Goal: Task Accomplishment & Management: Use online tool/utility

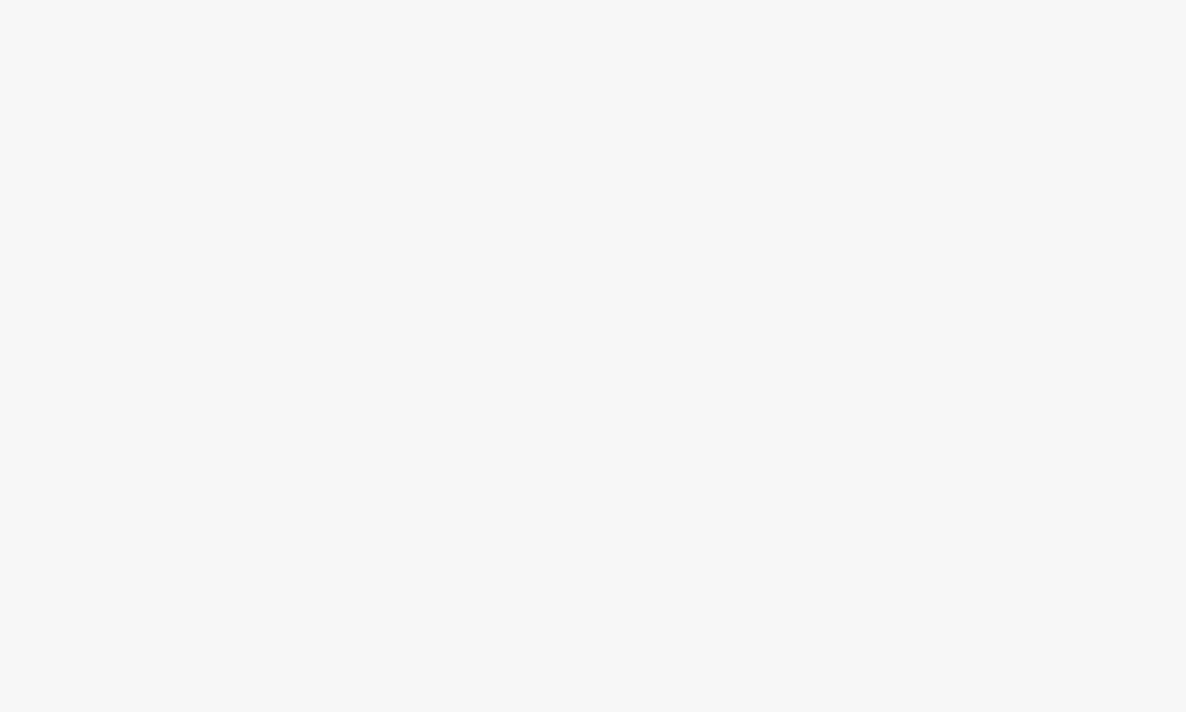
drag, startPoint x: 485, startPoint y: 112, endPoint x: 675, endPoint y: 4, distance: 218.6
click at [486, 112] on body at bounding box center [593, 356] width 1186 height 712
click at [503, 190] on body at bounding box center [593, 356] width 1186 height 712
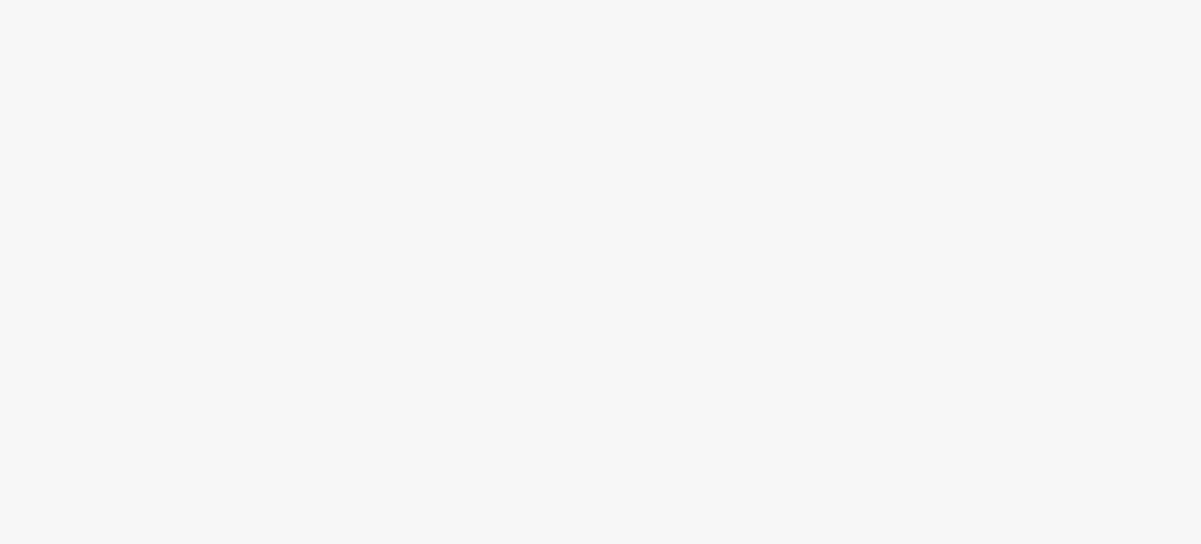
click at [438, 183] on body at bounding box center [600, 272] width 1201 height 544
click at [482, 350] on body at bounding box center [600, 272] width 1201 height 544
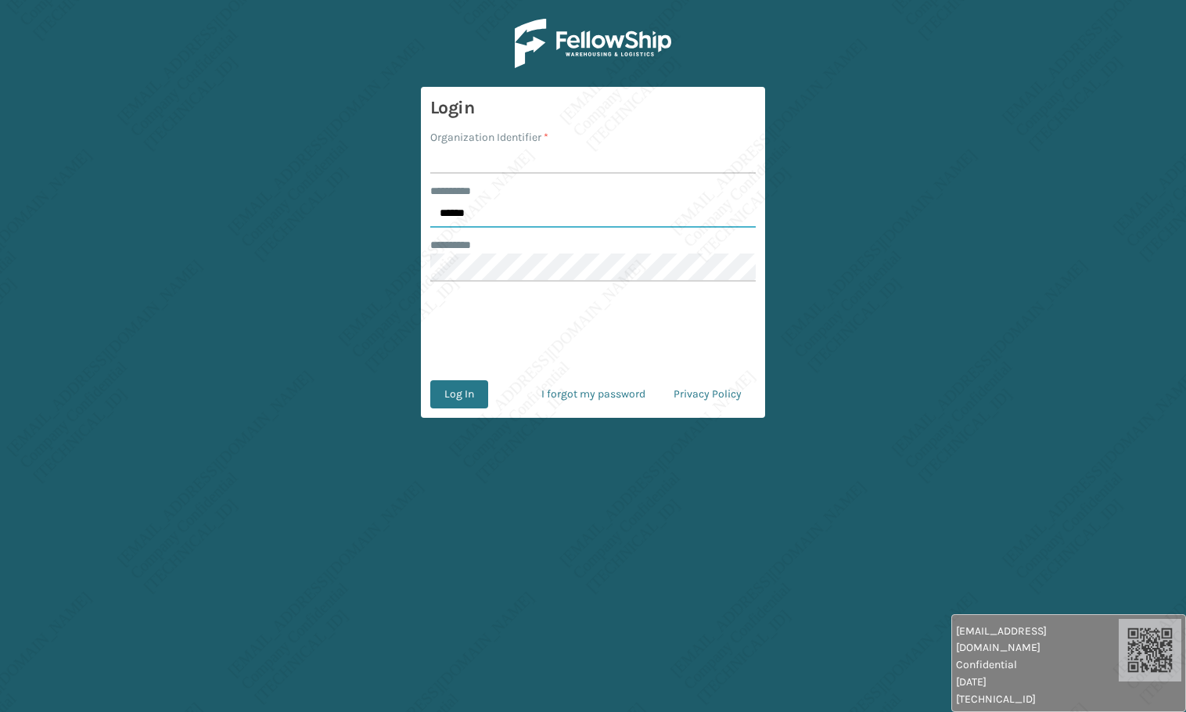
click at [538, 212] on input "******" at bounding box center [592, 213] width 325 height 28
type input "*****"
click at [477, 181] on form "Login Organization Identifier * ******** * ***** ******** * 0cAFcWeA79a-kskSoI7…" at bounding box center [593, 252] width 344 height 331
click at [480, 167] on input "Organization Identifier *" at bounding box center [592, 159] width 325 height 28
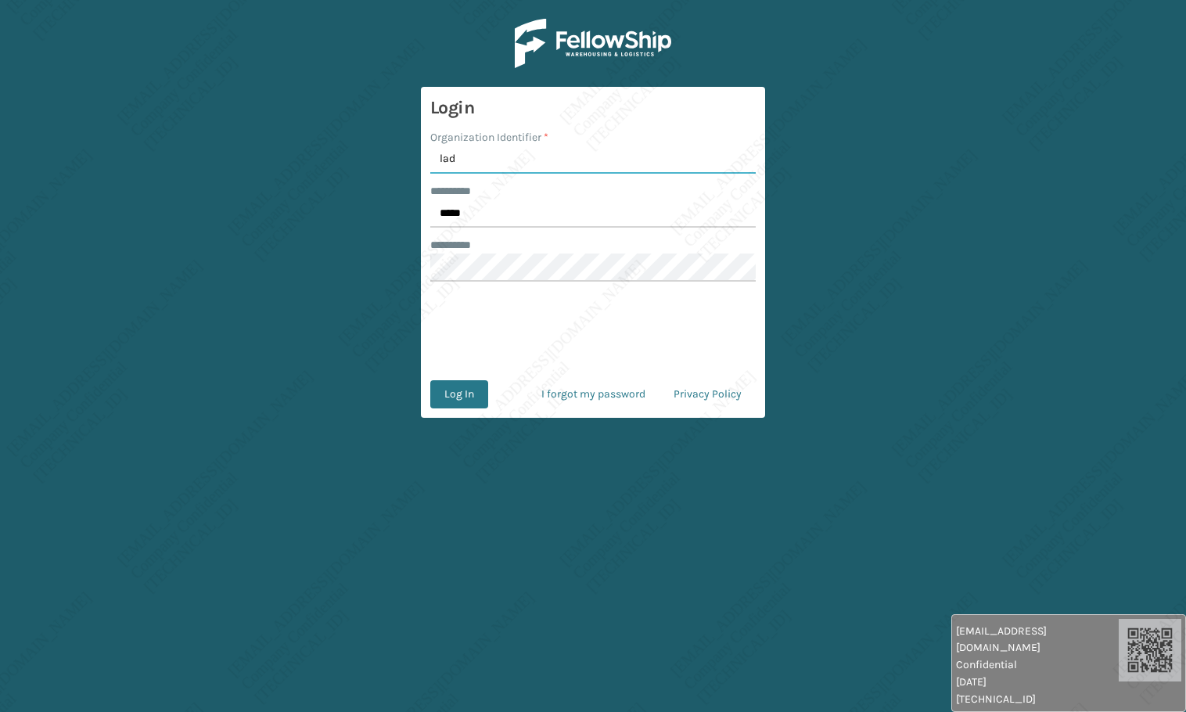
type input "Ladson"
click at [472, 393] on button "Log In" at bounding box center [459, 394] width 58 height 28
click at [509, 209] on input "******" at bounding box center [592, 213] width 325 height 28
click at [510, 209] on input "******" at bounding box center [592, 213] width 325 height 28
type input "*****"
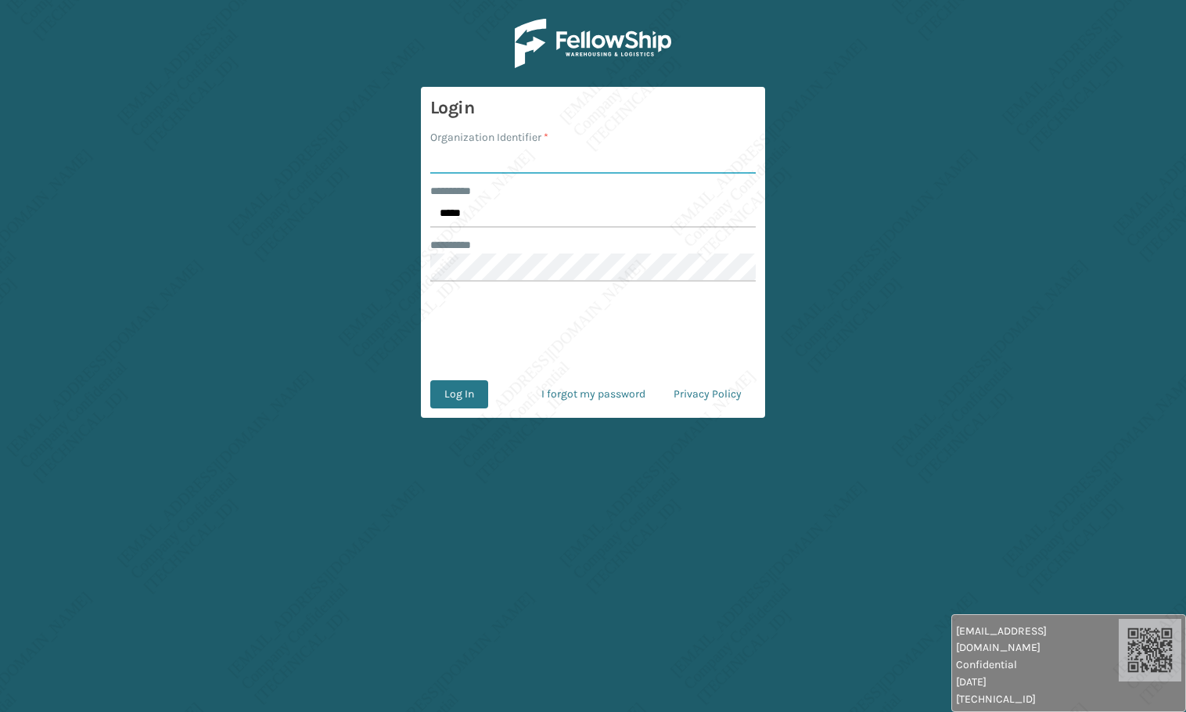
click at [482, 166] on input "Organization Identifier *" at bounding box center [592, 159] width 325 height 28
type input "[PERSON_NAME]"
click at [458, 389] on button "Log In" at bounding box center [459, 394] width 58 height 28
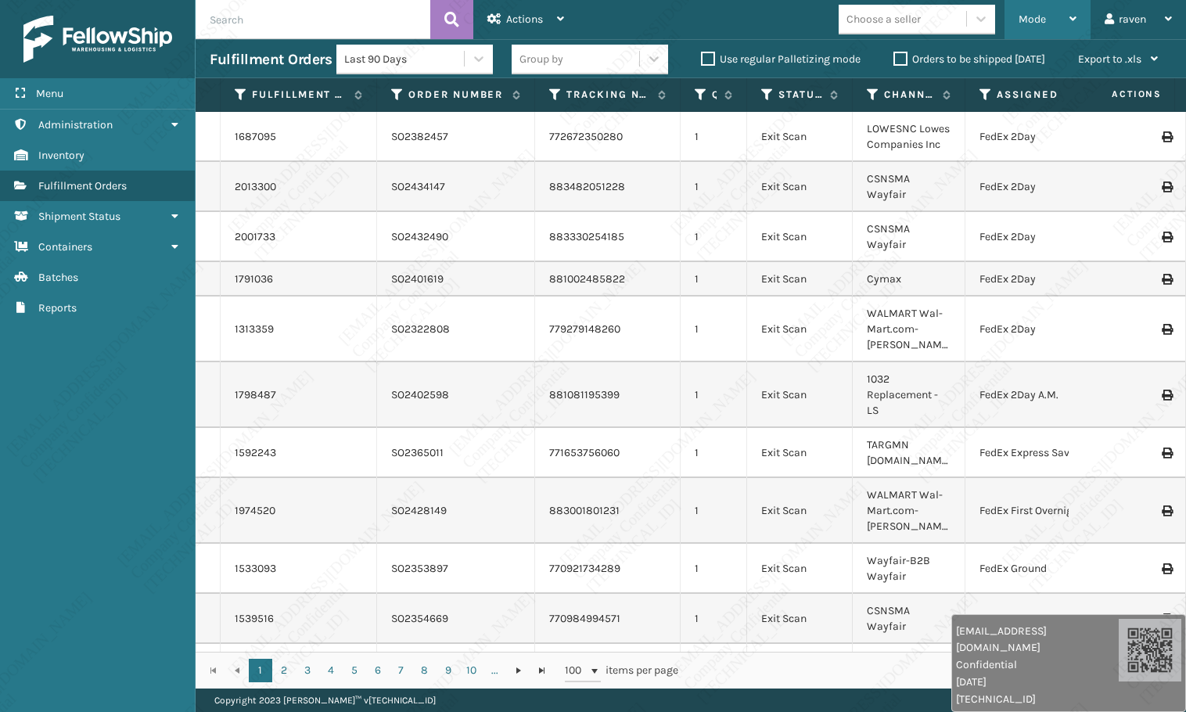
click at [1019, 24] on span "Mode" at bounding box center [1031, 19] width 27 height 13
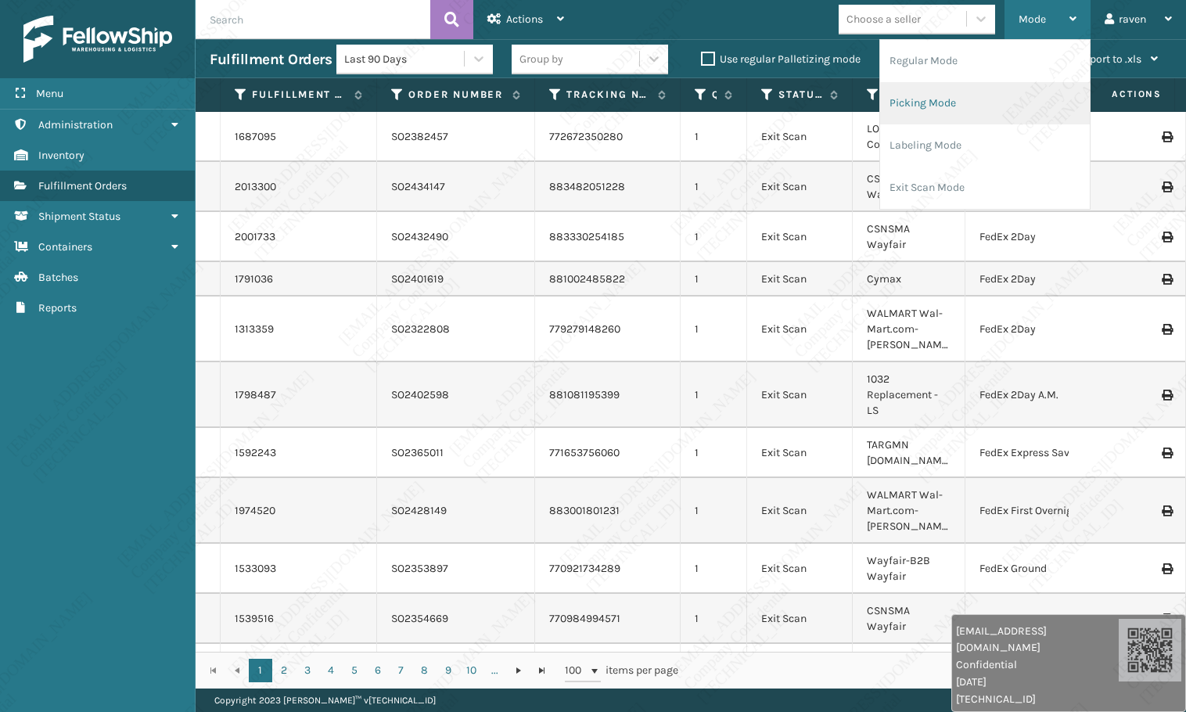
click at [985, 95] on li "Picking Mode" at bounding box center [985, 103] width 210 height 42
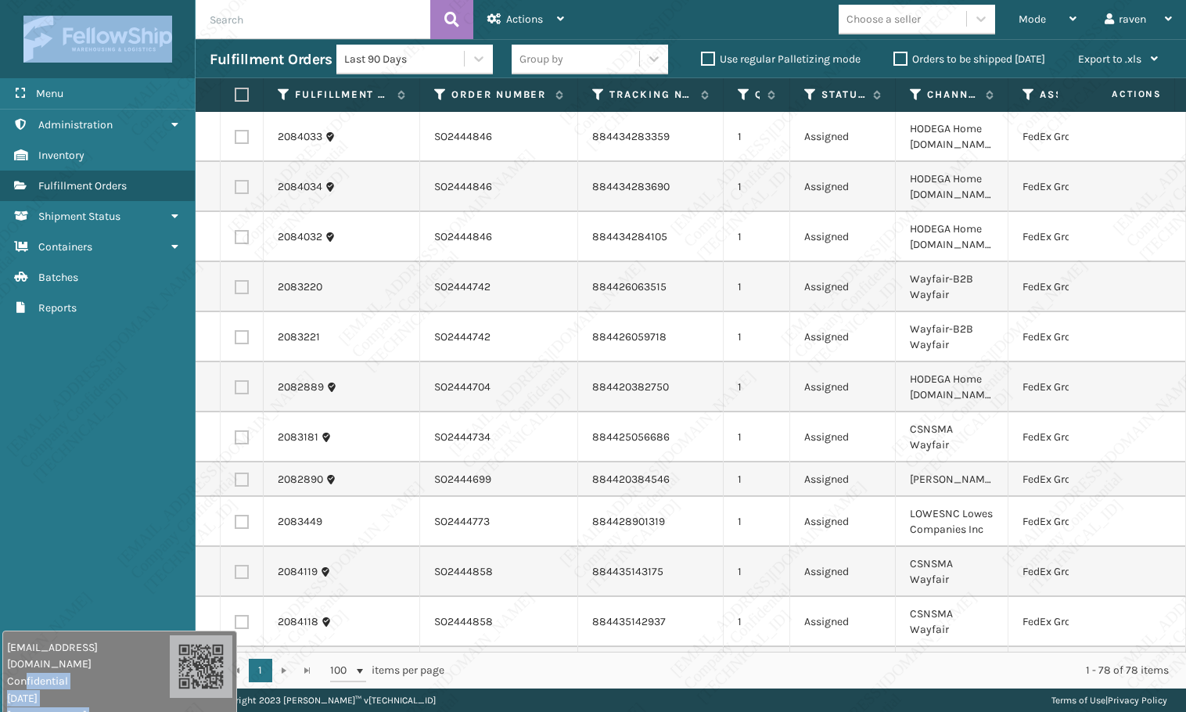
drag, startPoint x: 974, startPoint y: 659, endPoint x: -14, endPoint y: 749, distance: 992.0
click at [0, 711] on html "raven.urot@valoroo.com Confidential 9/17/2025 136.158.32.93 raven.urot@valoroo.…" at bounding box center [593, 356] width 1186 height 712
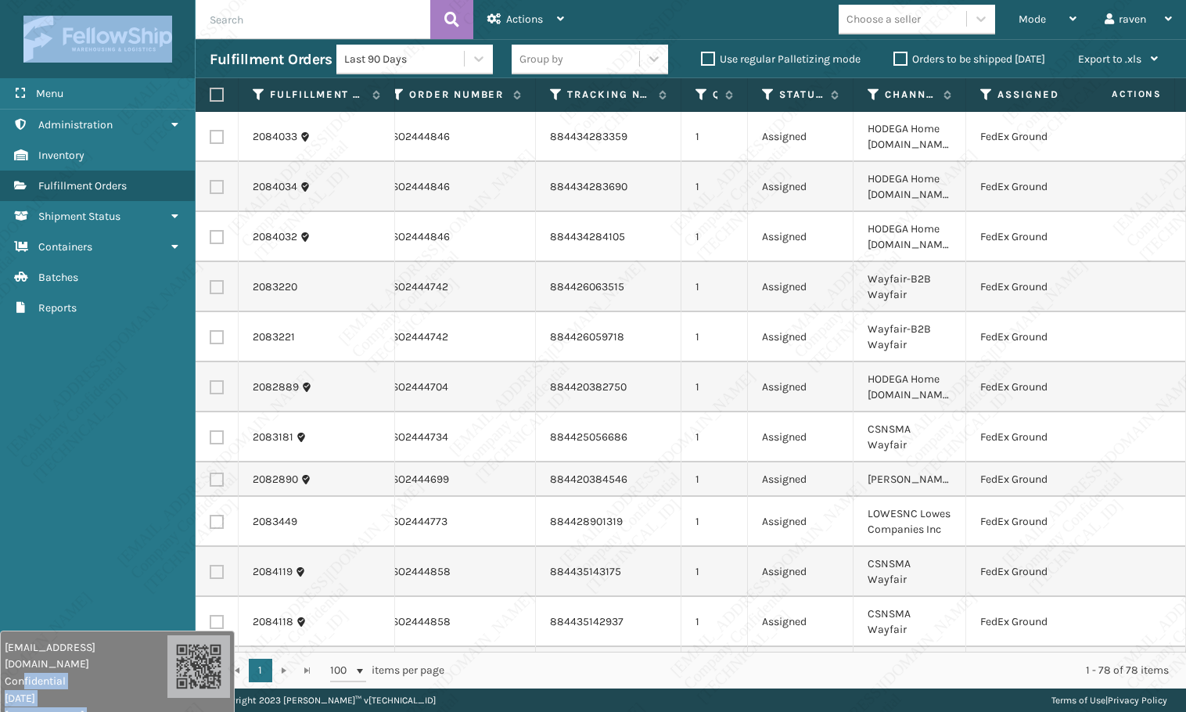
scroll to position [0, 100]
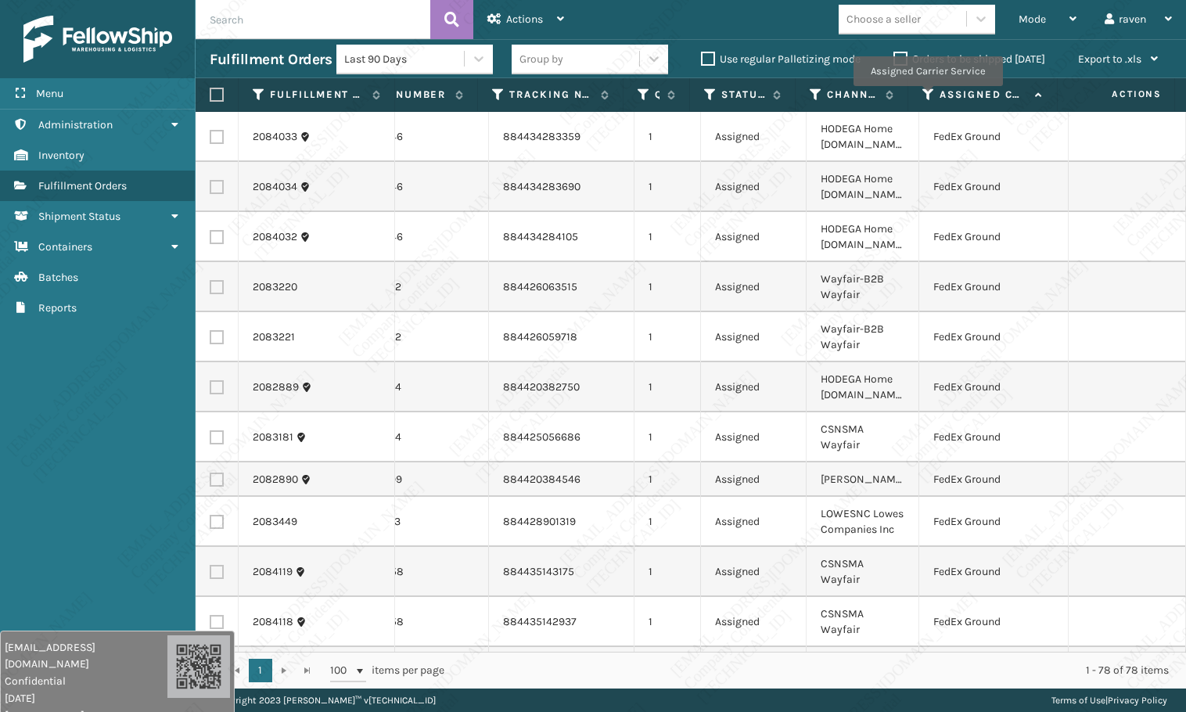
click at [926, 92] on icon at bounding box center [928, 95] width 13 height 14
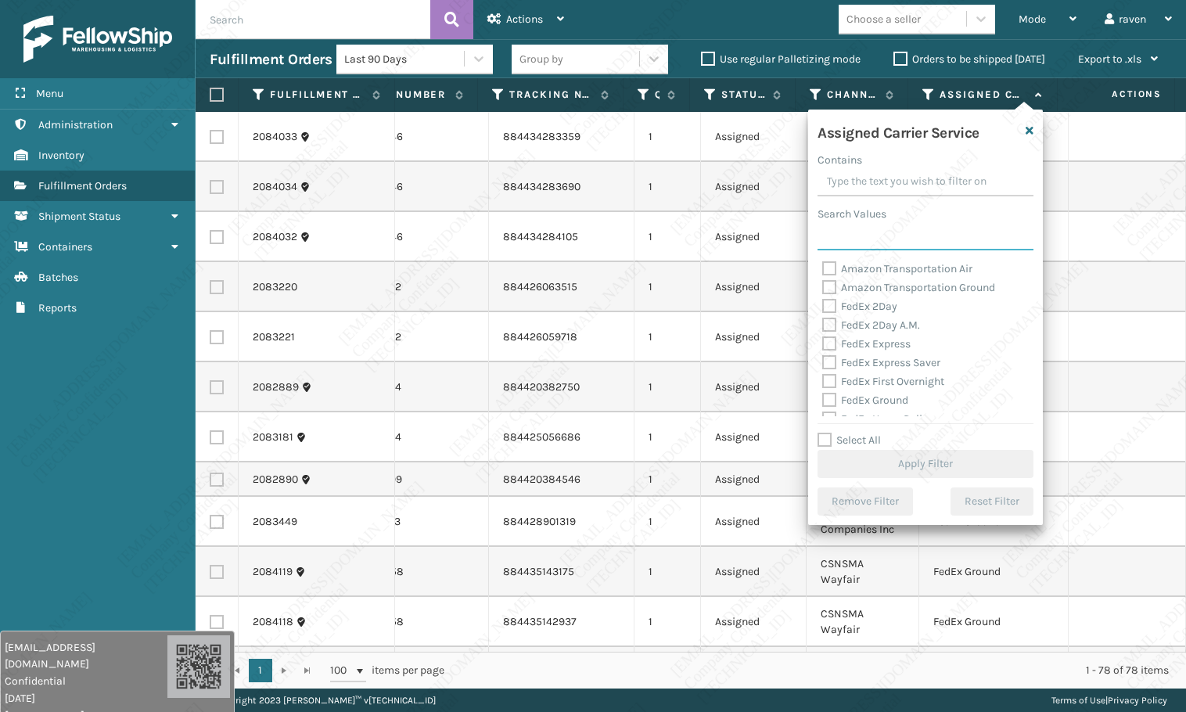
click at [910, 233] on input "Search Values" at bounding box center [925, 236] width 216 height 28
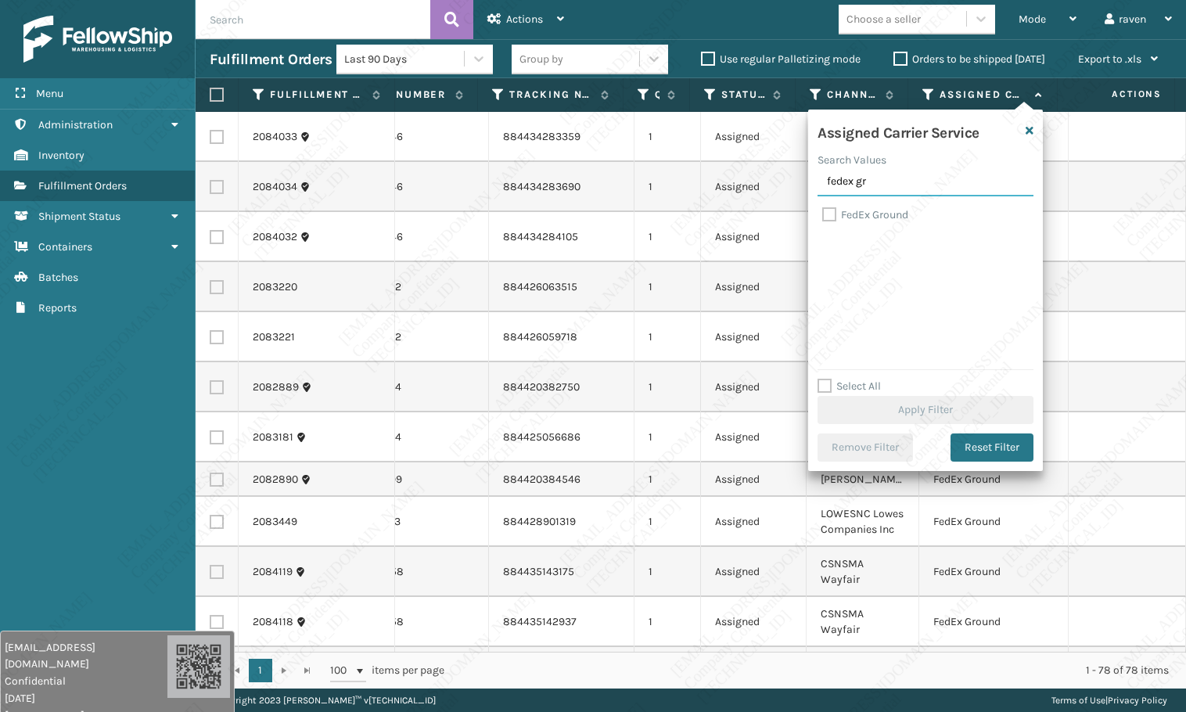
type input "fedex gr"
click at [882, 213] on label "FedEx Ground" at bounding box center [865, 214] width 86 height 13
click at [823, 213] on input "FedEx Ground" at bounding box center [822, 211] width 1 height 10
checkbox input "true"
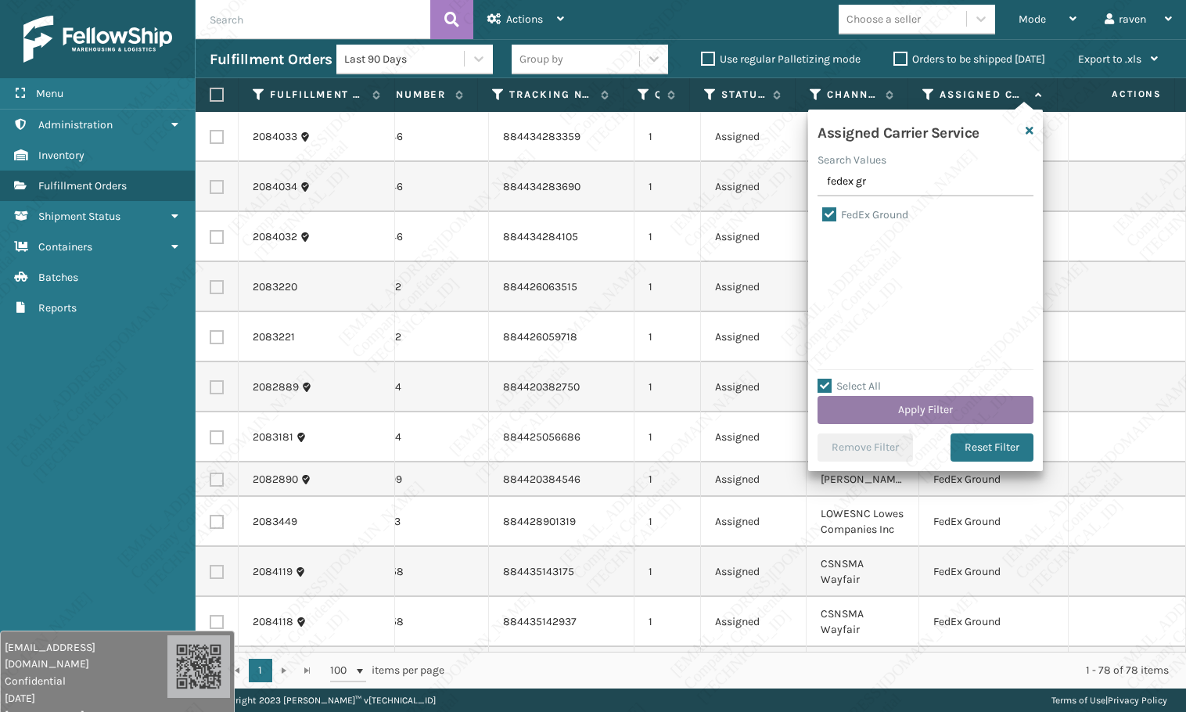
click at [931, 407] on button "Apply Filter" at bounding box center [925, 410] width 216 height 28
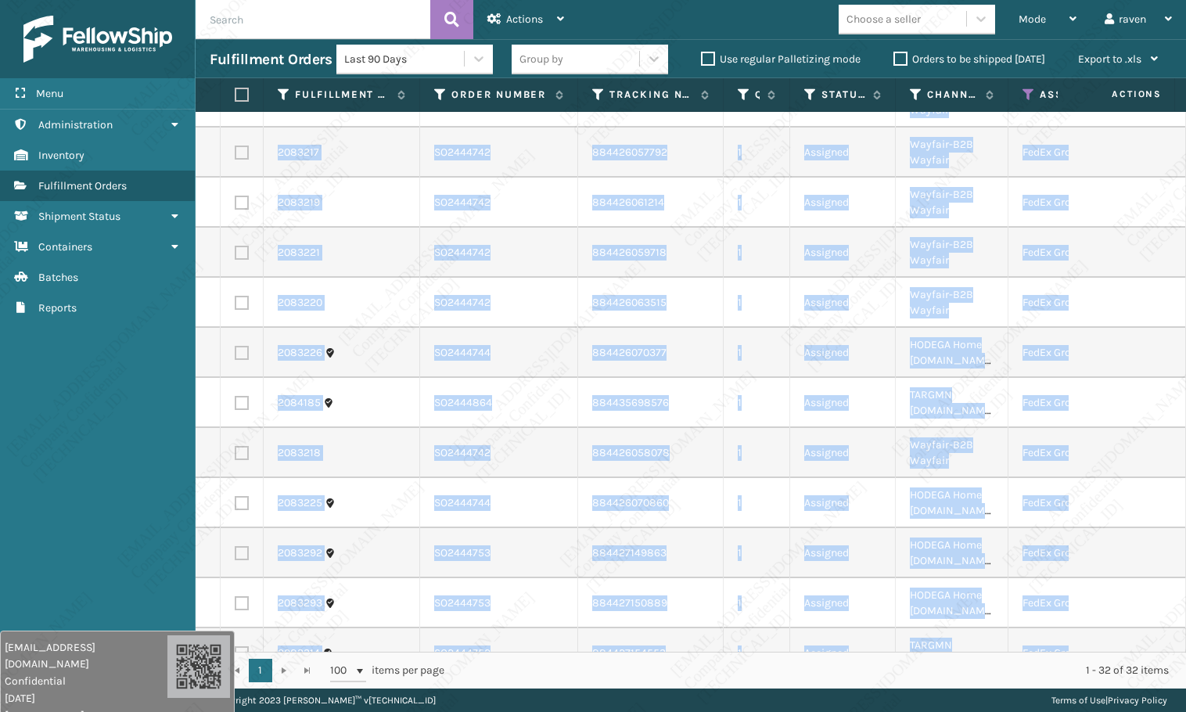
scroll to position [980, 0]
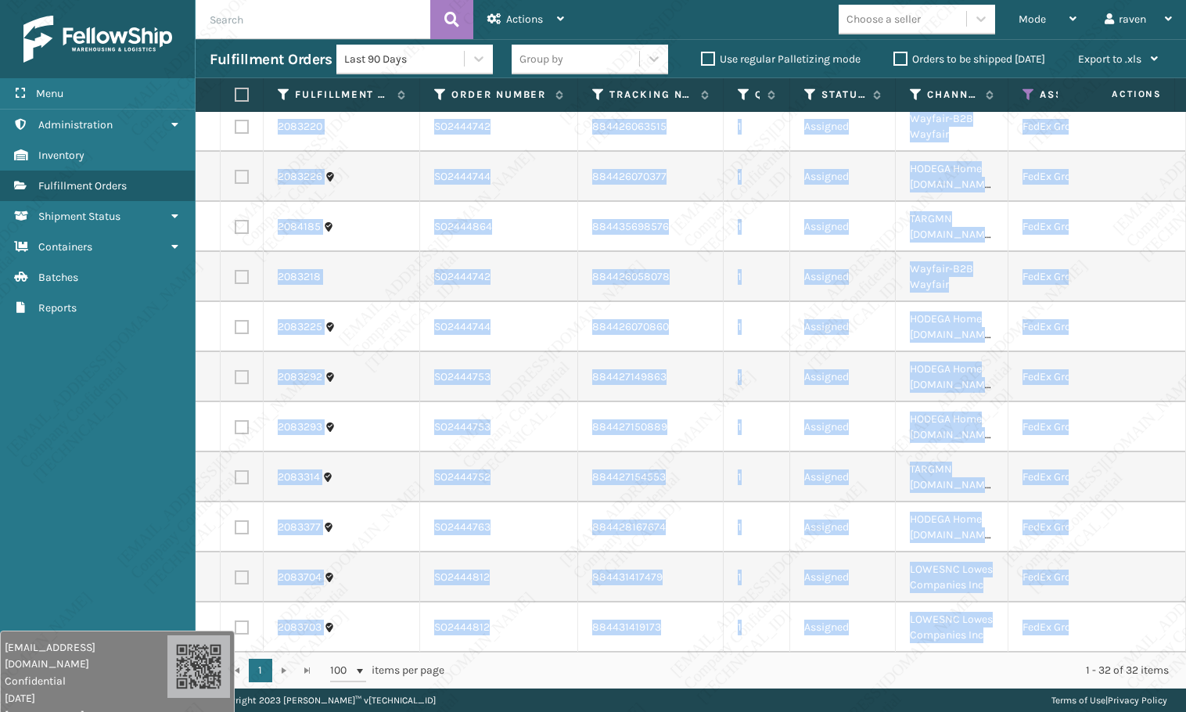
drag, startPoint x: 1008, startPoint y: 639, endPoint x: 1107, endPoint y: 638, distance: 98.5
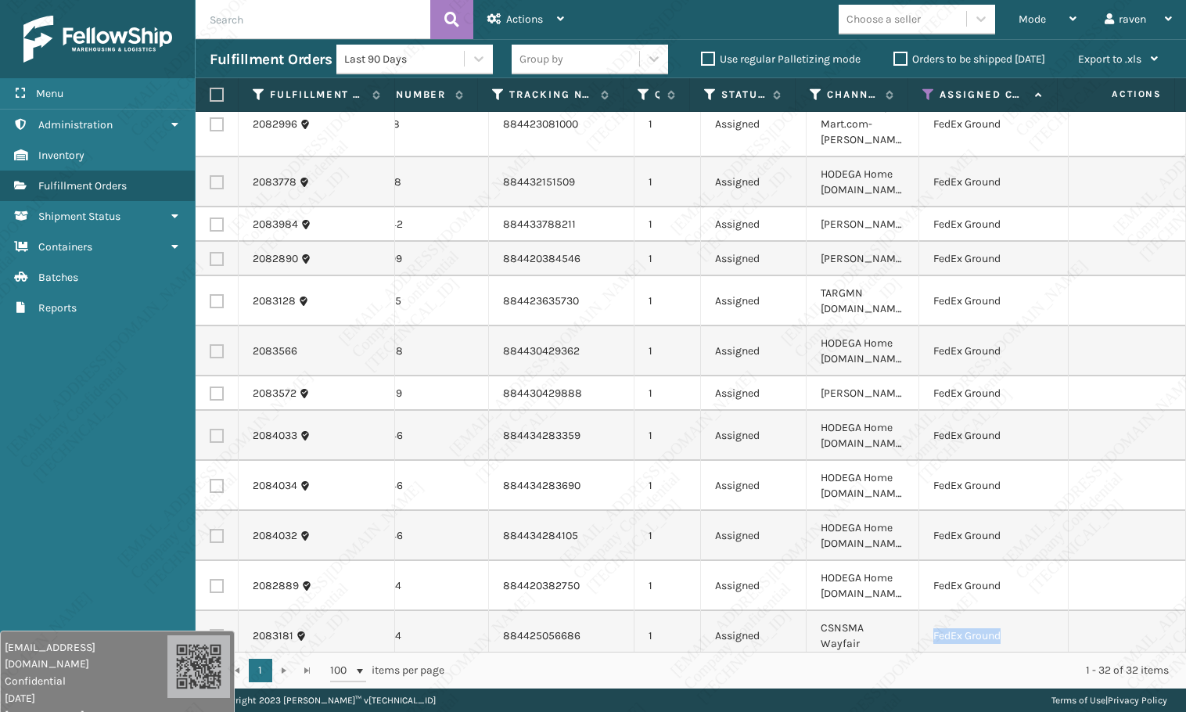
scroll to position [0, 101]
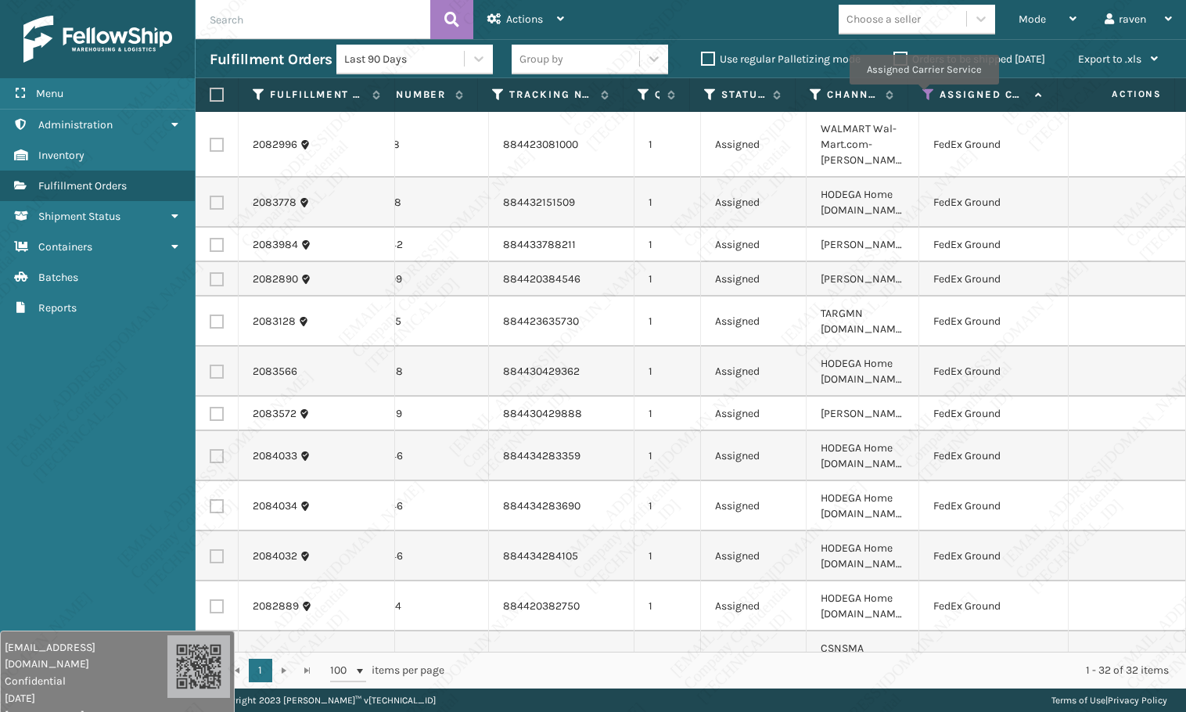
click at [923, 95] on icon at bounding box center [928, 95] width 13 height 14
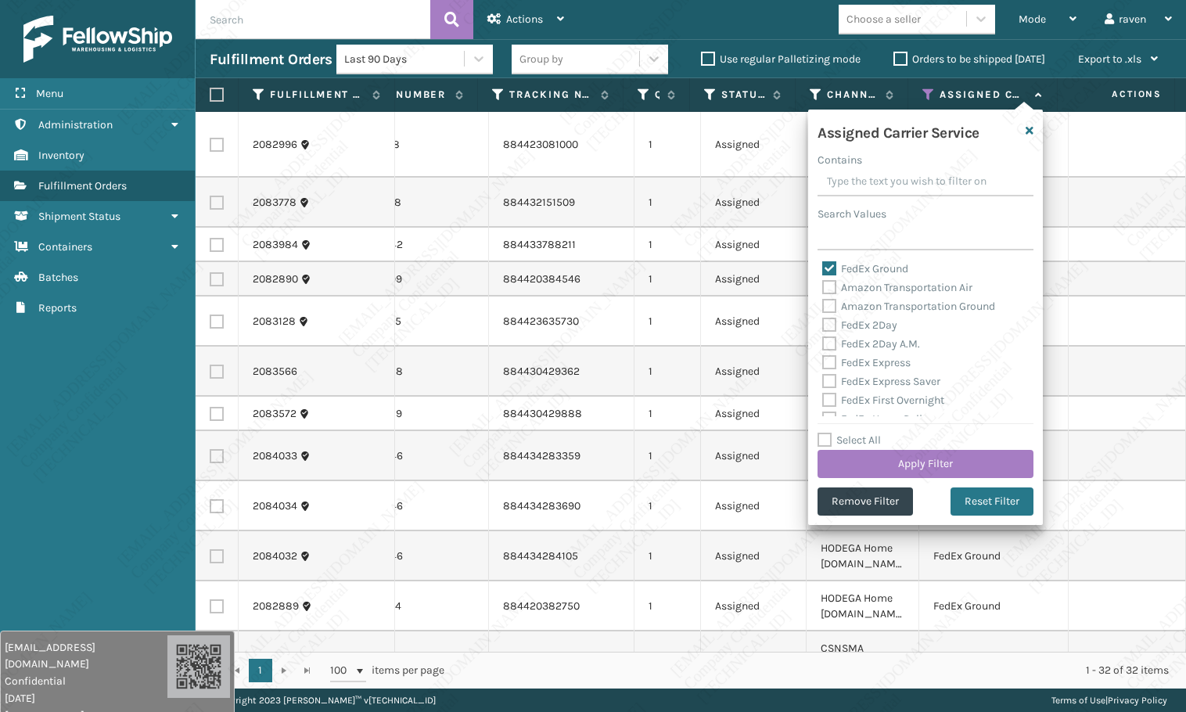
click at [873, 680] on div "1 1 100 items per page 1 - 32 of 32 items" at bounding box center [691, 669] width 990 height 37
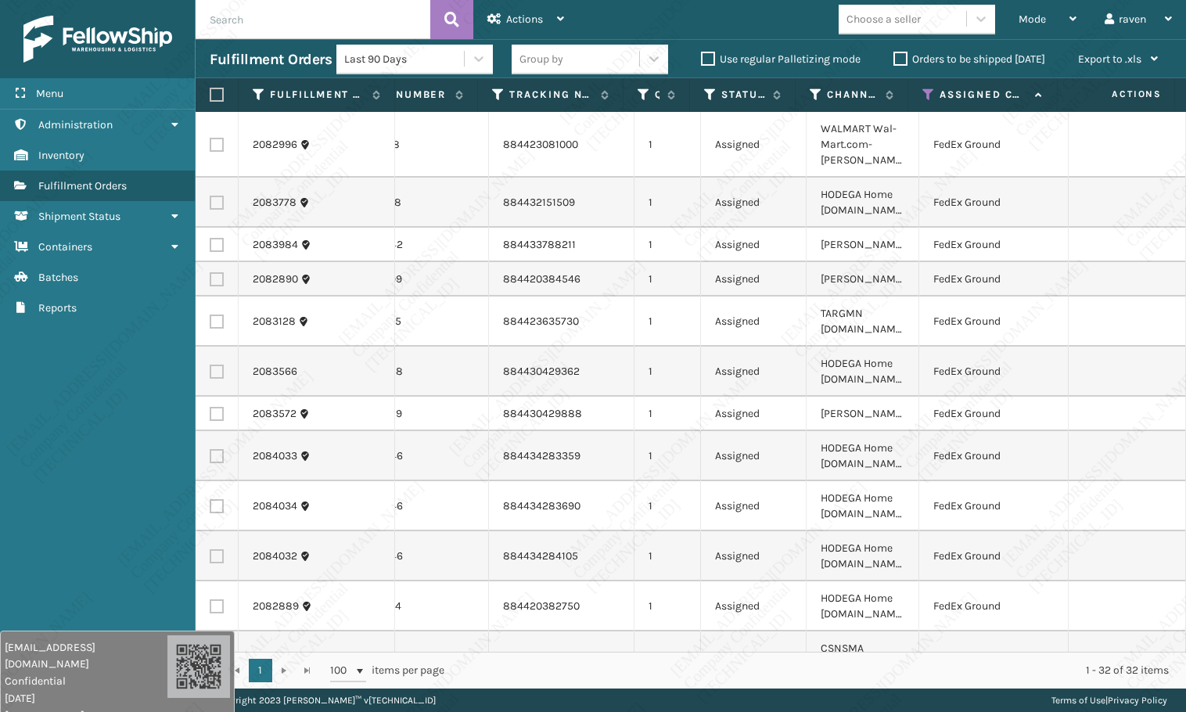
click at [217, 102] on th at bounding box center [217, 95] width 43 height 34
click at [214, 89] on label at bounding box center [214, 95] width 9 height 14
click at [210, 90] on input "checkbox" at bounding box center [210, 95] width 1 height 10
checkbox input "true"
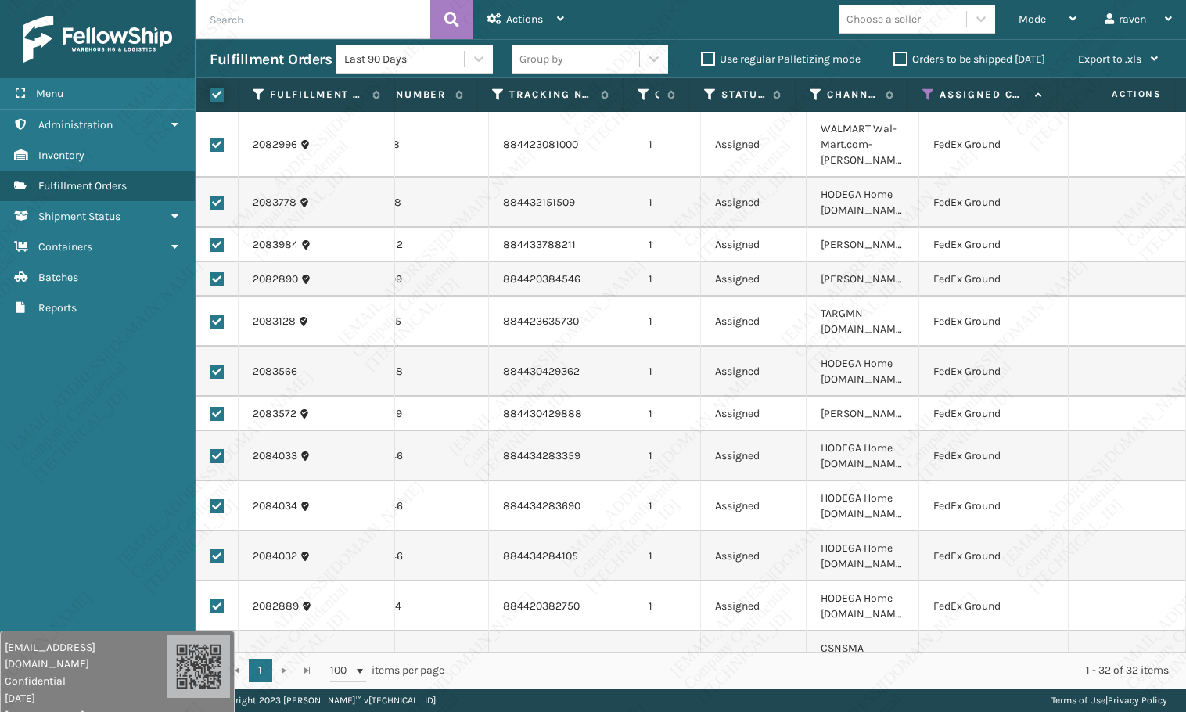
checkbox input "true"
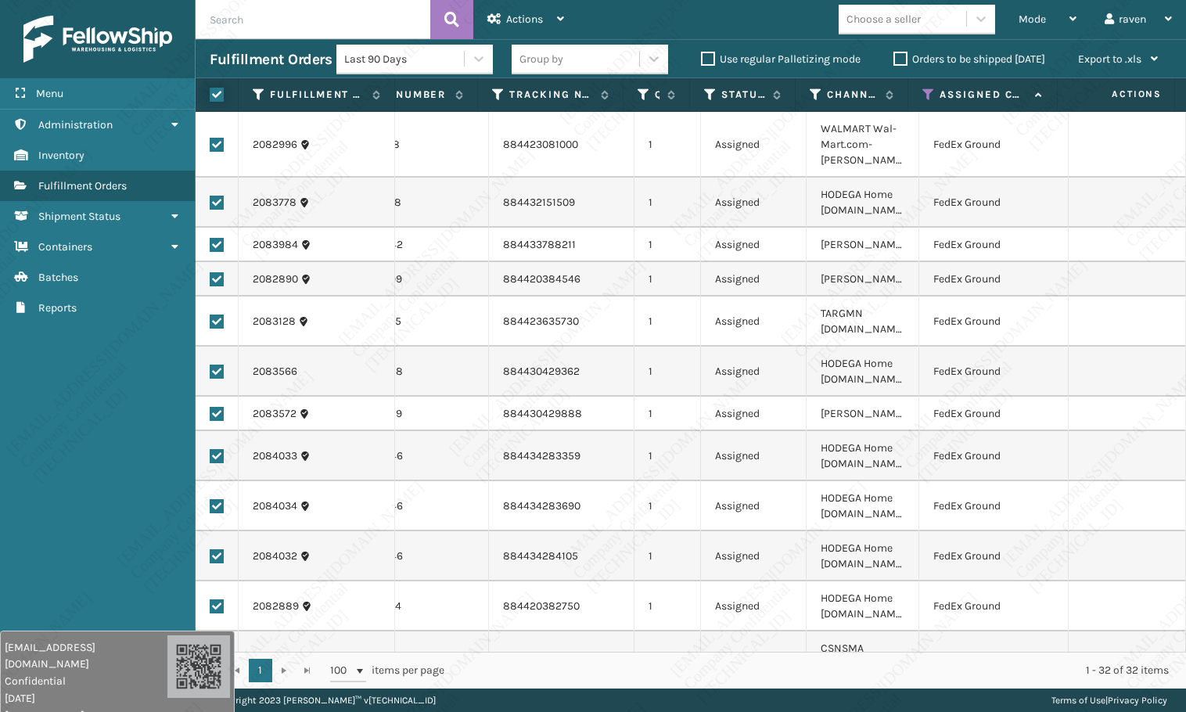
checkbox input "true"
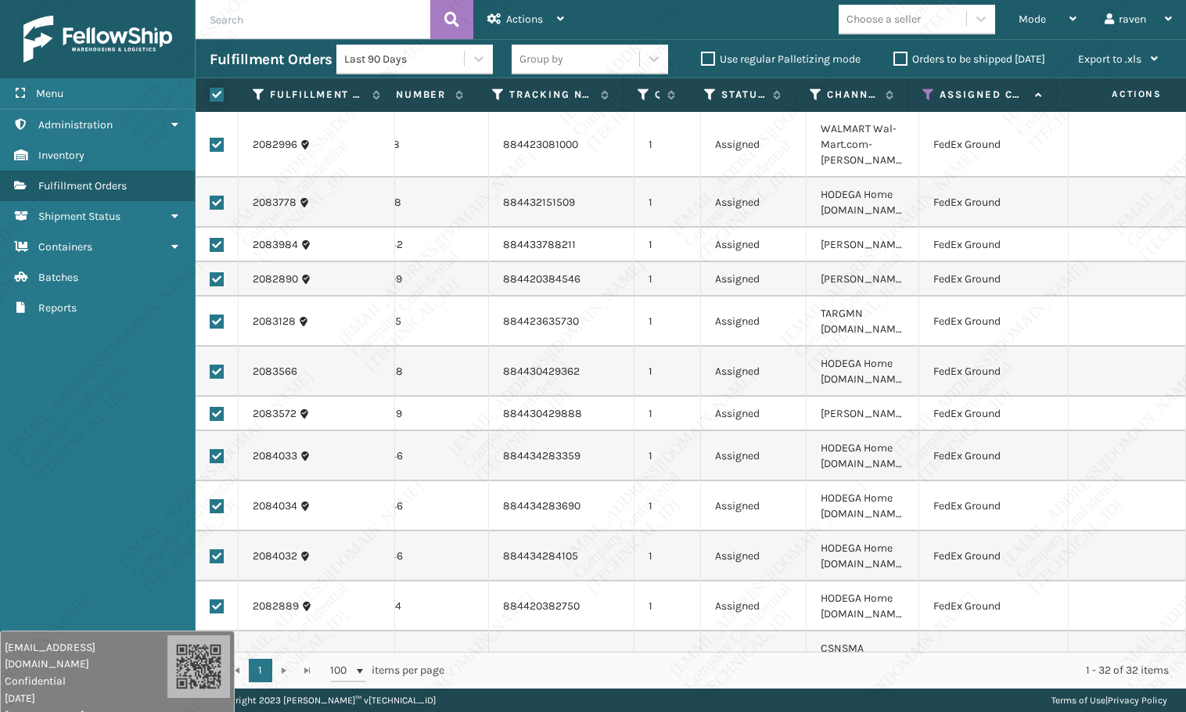
checkbox input "true"
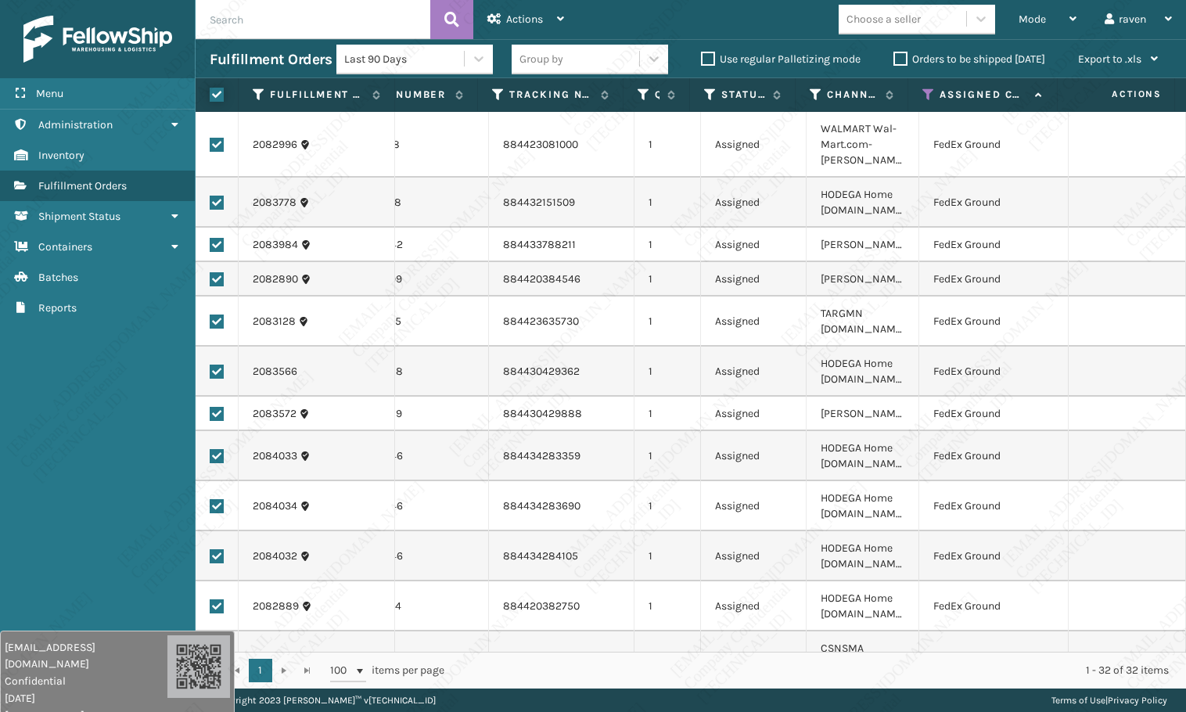
checkbox input "true"
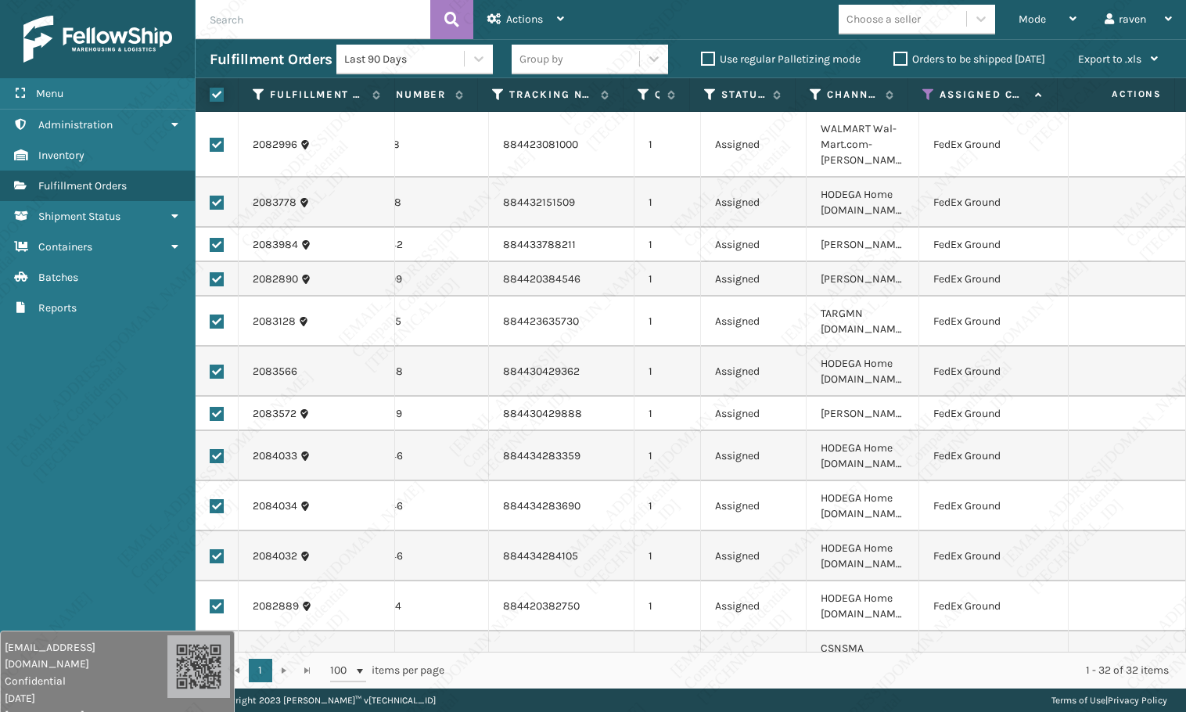
checkbox input "true"
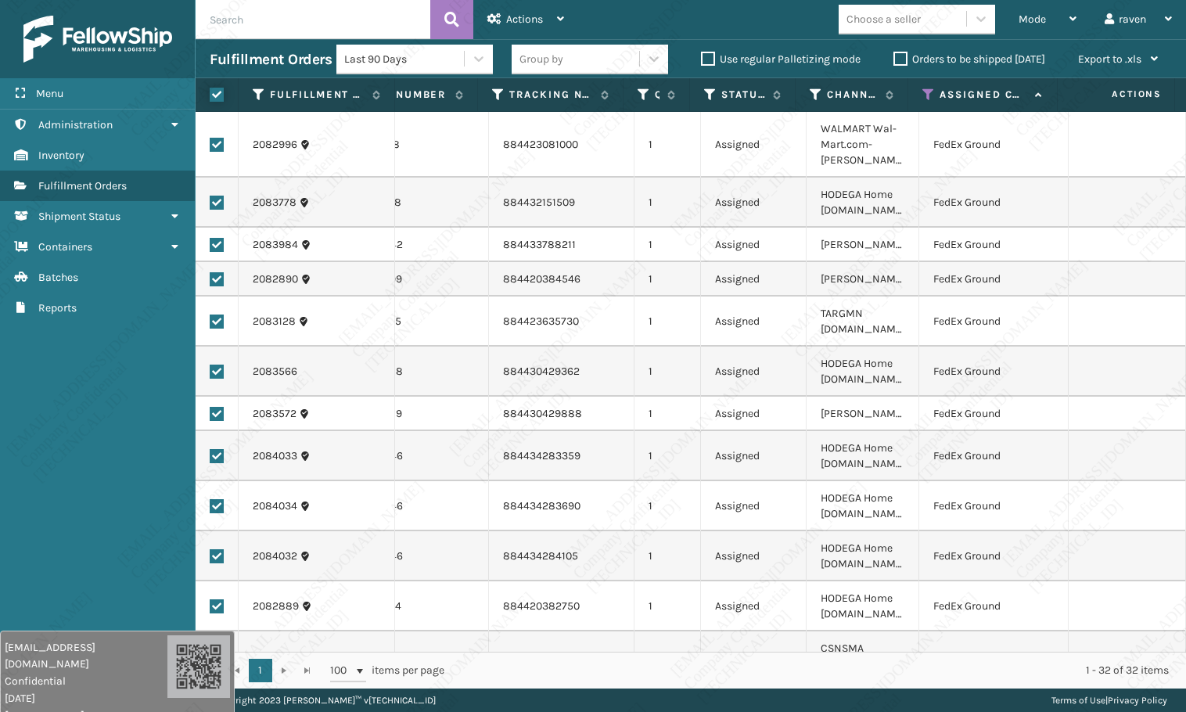
checkbox input "true"
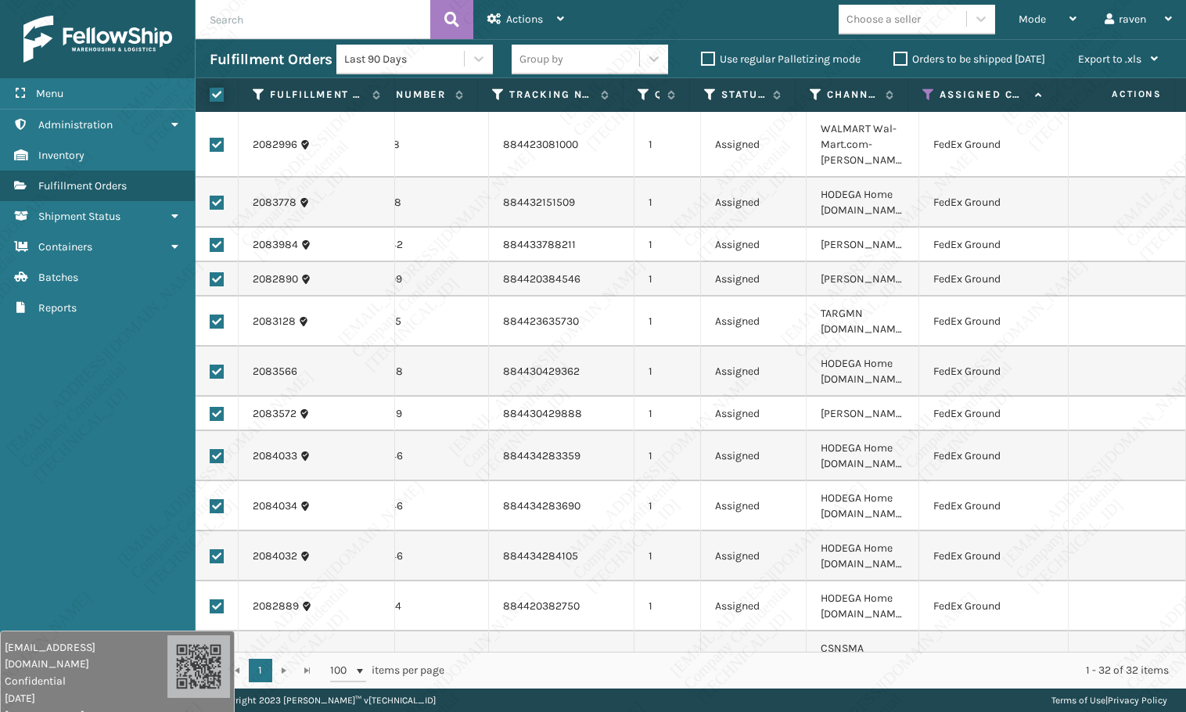
checkbox input "true"
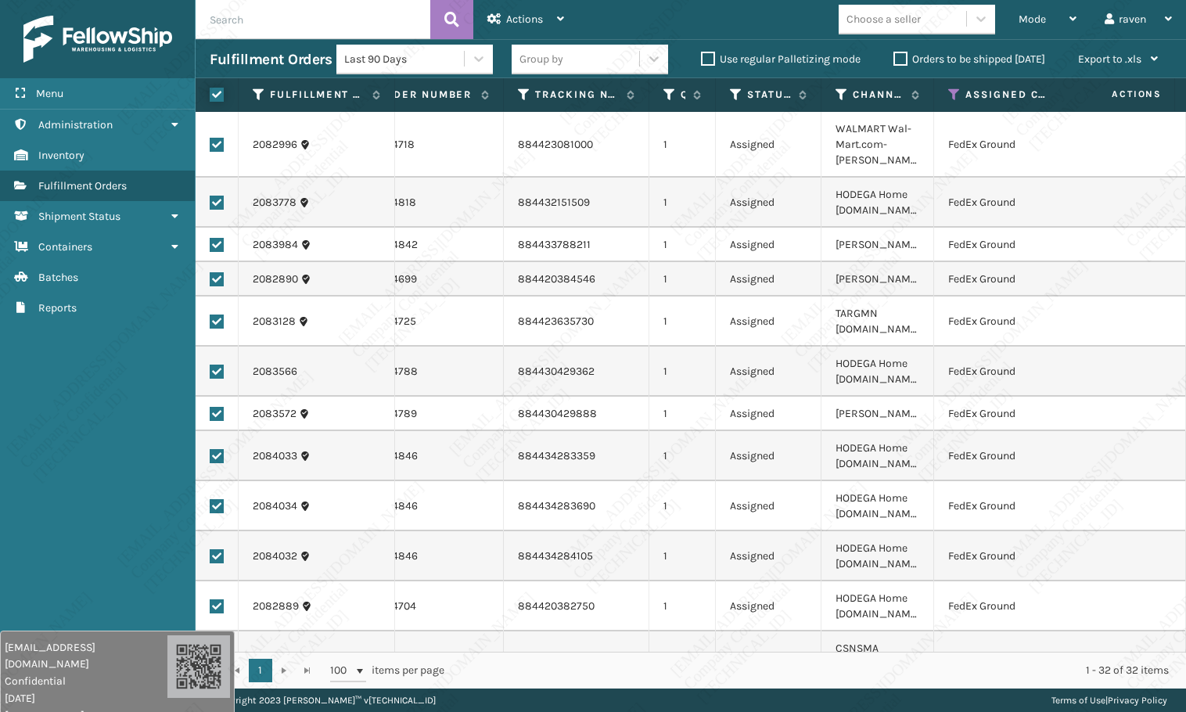
scroll to position [0, 81]
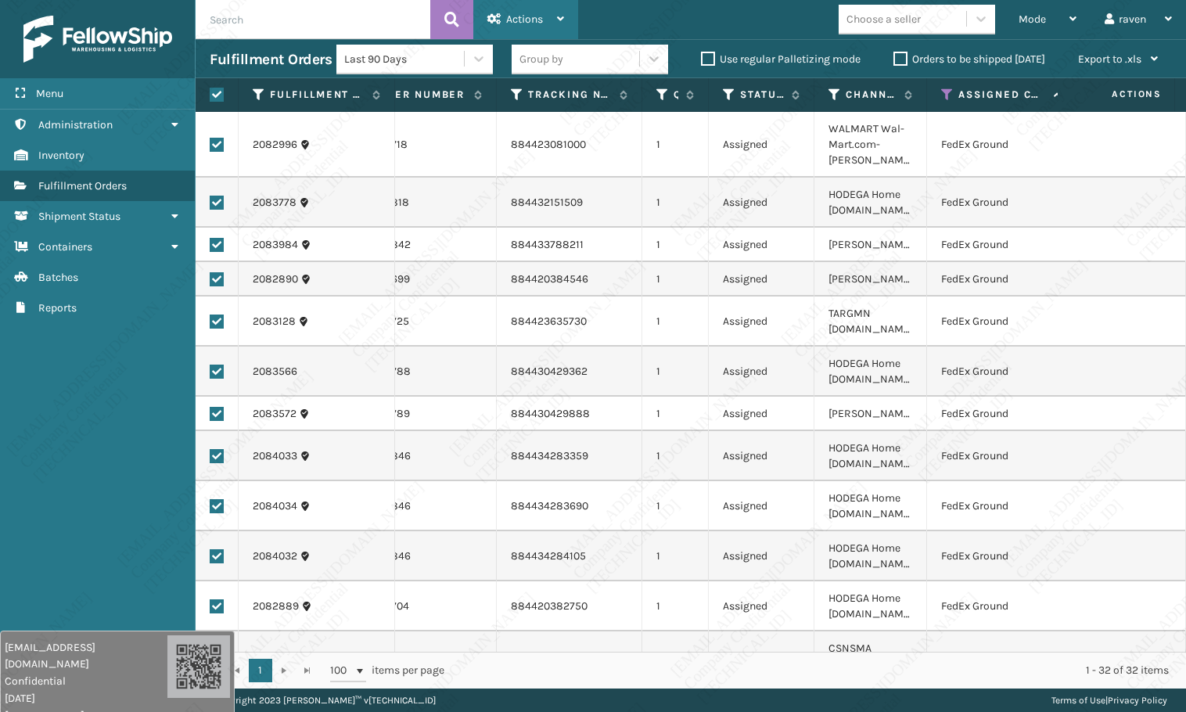
click at [513, 20] on span "Actions" at bounding box center [524, 19] width 37 height 13
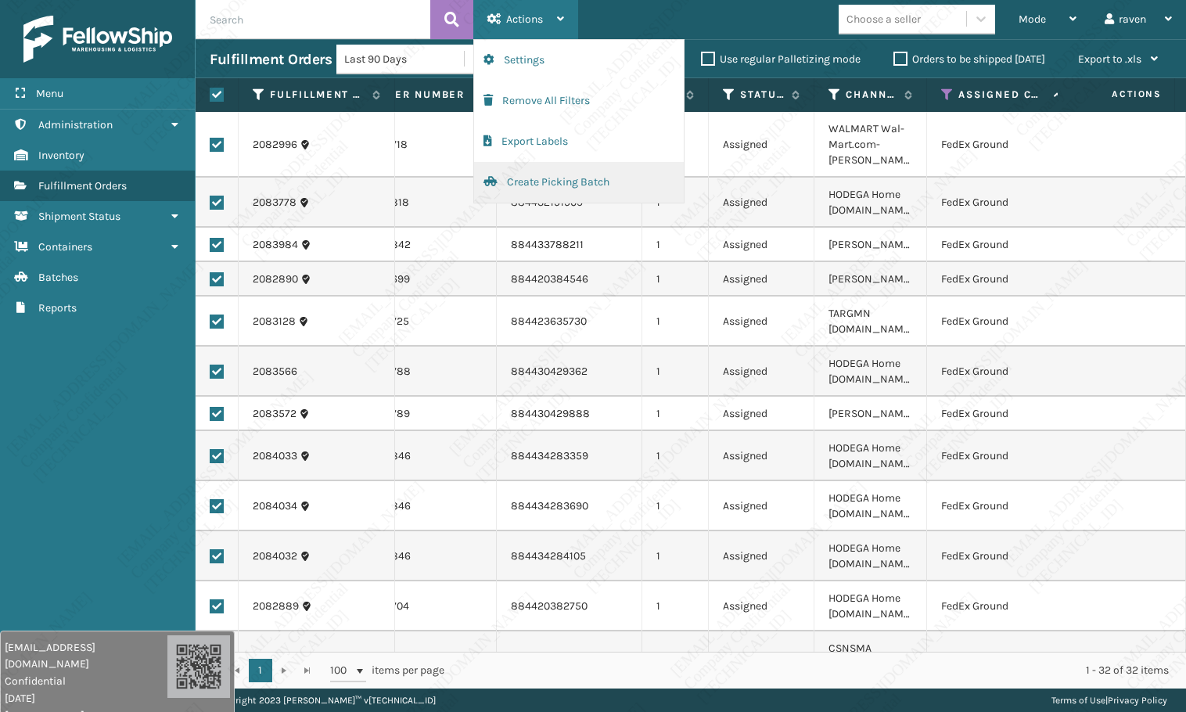
click at [529, 177] on button "Create Picking Batch" at bounding box center [579, 182] width 210 height 41
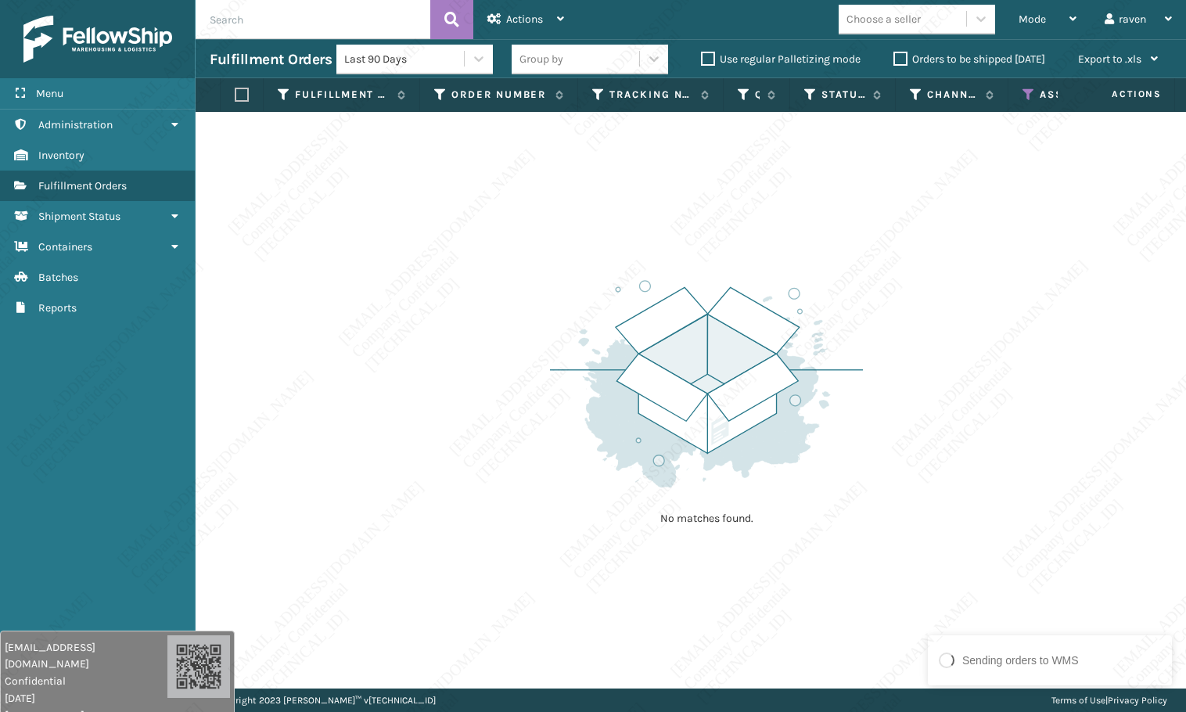
click at [1023, 99] on icon at bounding box center [1028, 95] width 13 height 14
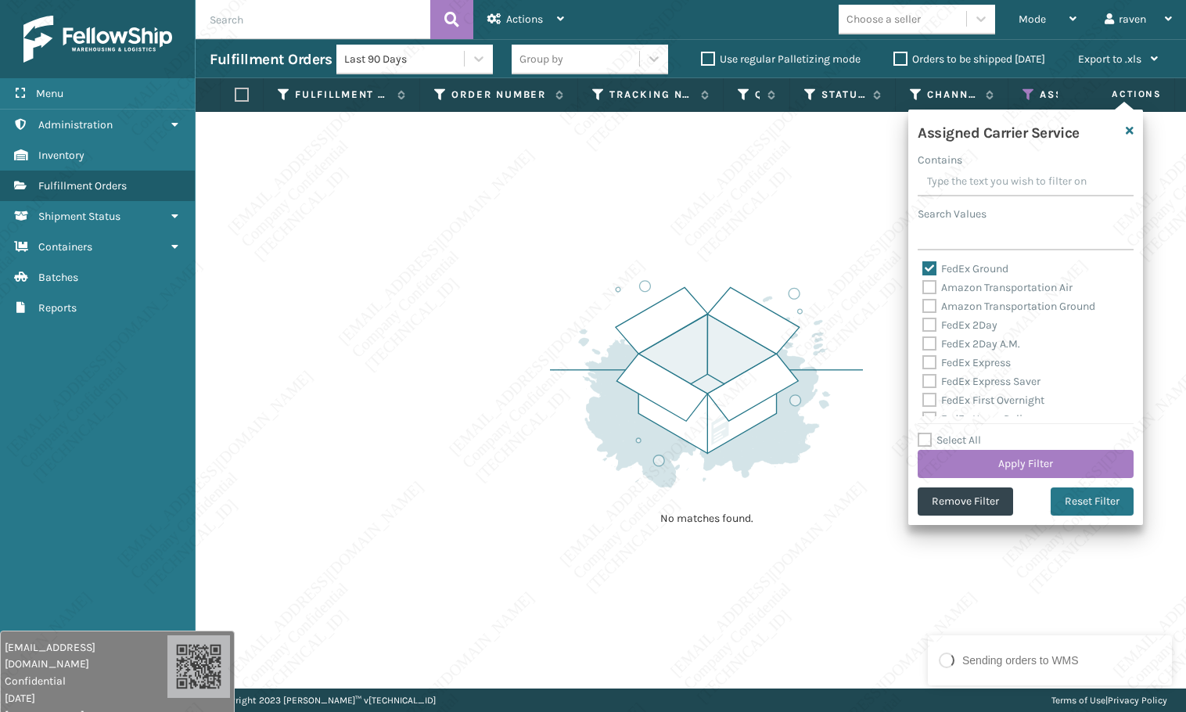
click at [971, 267] on label "FedEx Ground" at bounding box center [965, 268] width 86 height 13
click at [923, 267] on input "FedEx Ground" at bounding box center [922, 265] width 1 height 10
checkbox input "false"
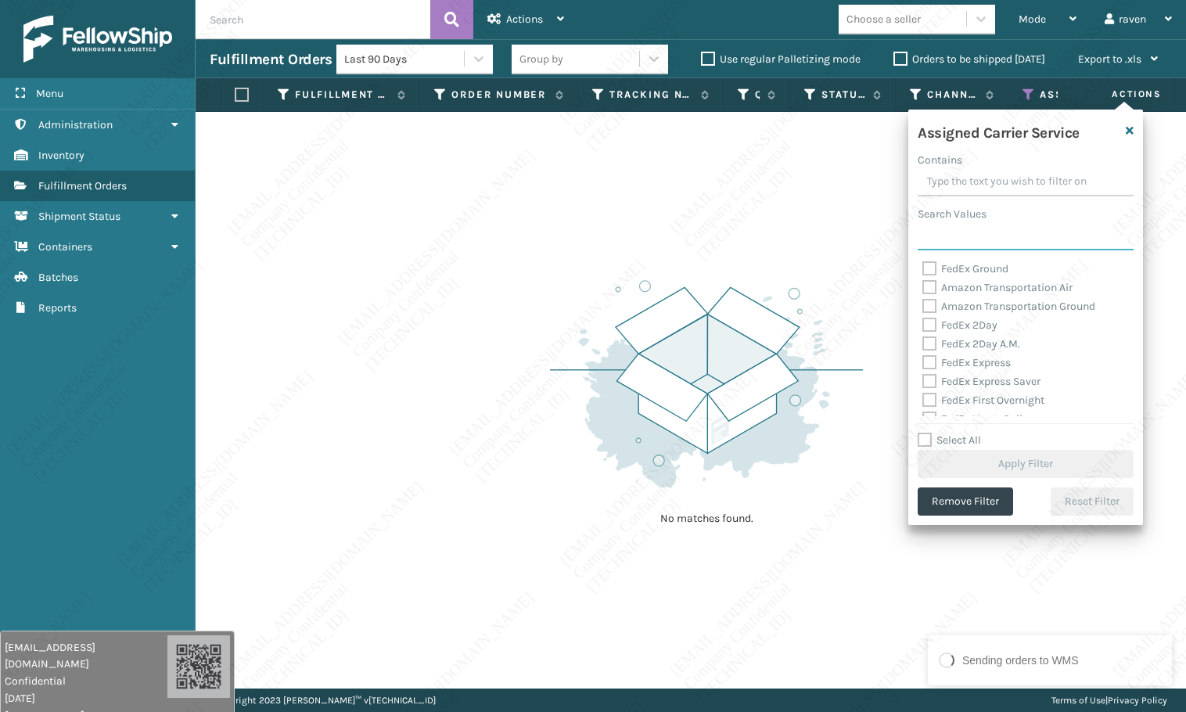
click at [982, 234] on input "Search Values" at bounding box center [1025, 236] width 216 height 28
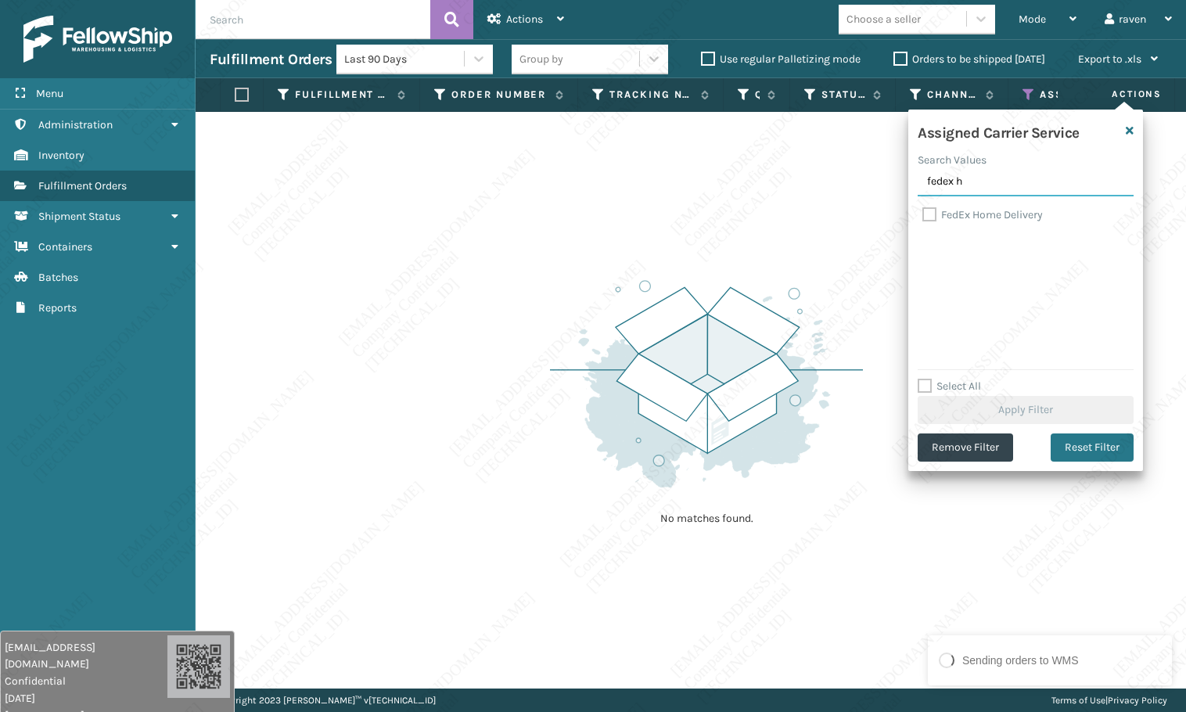
type input "fedex h"
click at [975, 212] on label "FedEx Home Delivery" at bounding box center [982, 214] width 120 height 13
click at [923, 212] on input "FedEx Home Delivery" at bounding box center [922, 211] width 1 height 10
checkbox input "true"
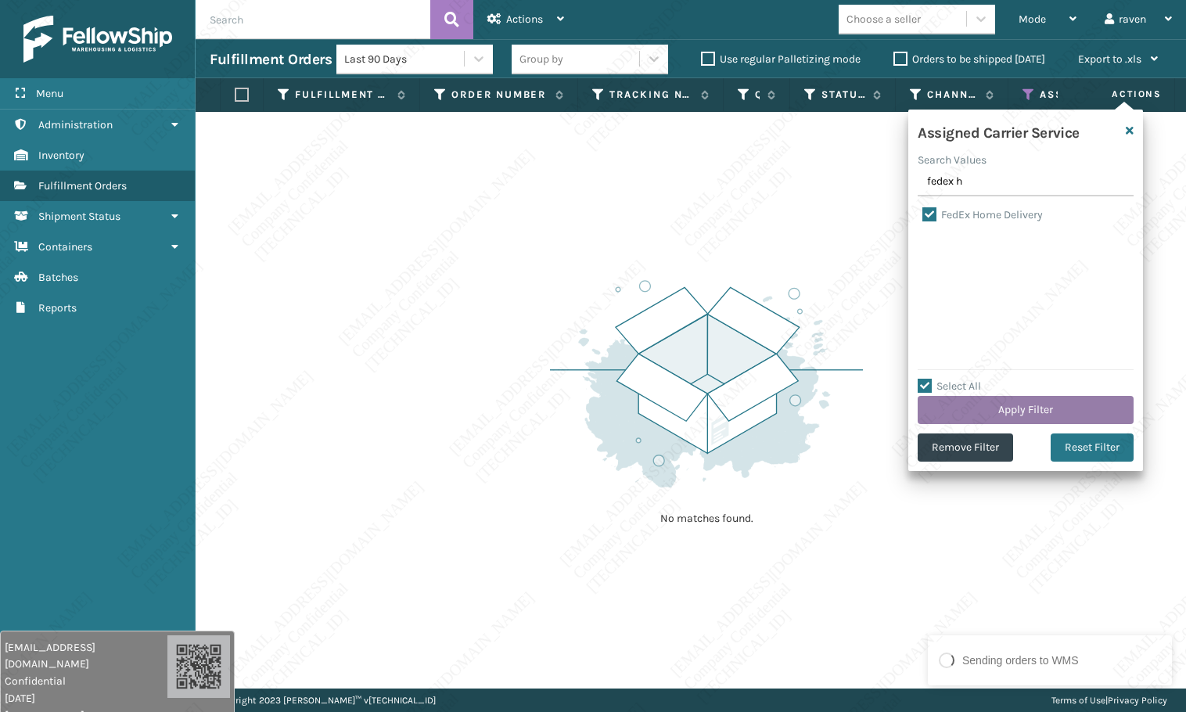
click at [1029, 404] on button "Apply Filter" at bounding box center [1025, 410] width 216 height 28
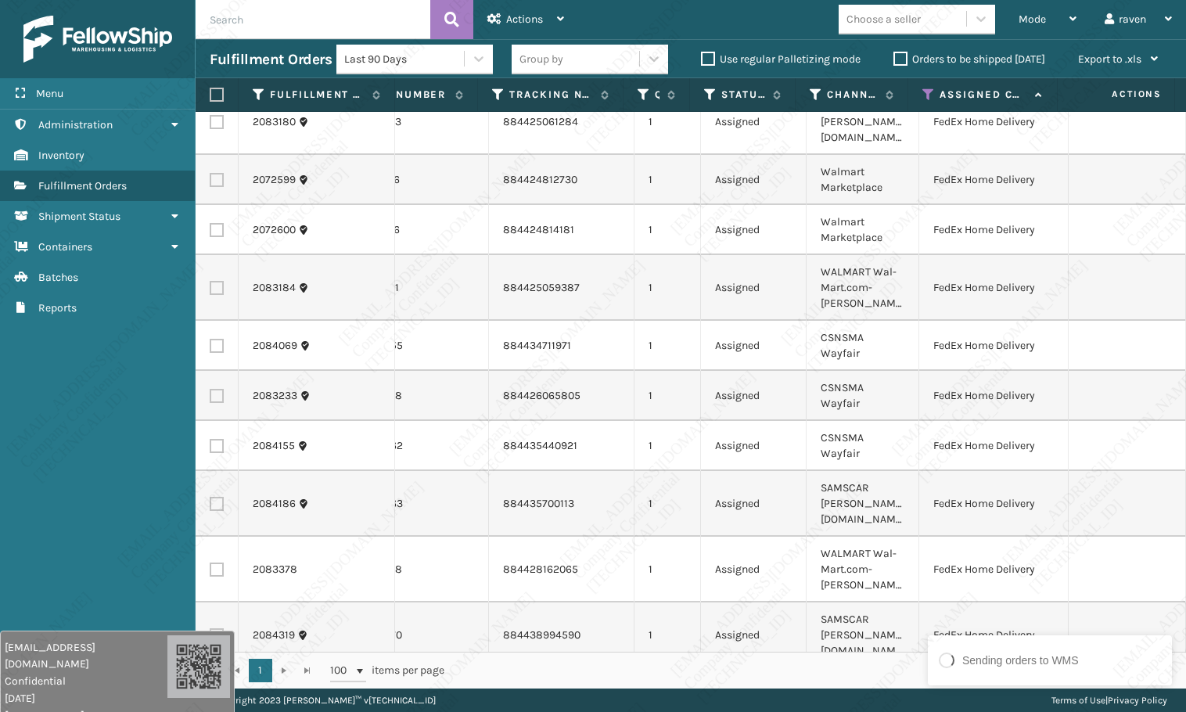
scroll to position [595, 101]
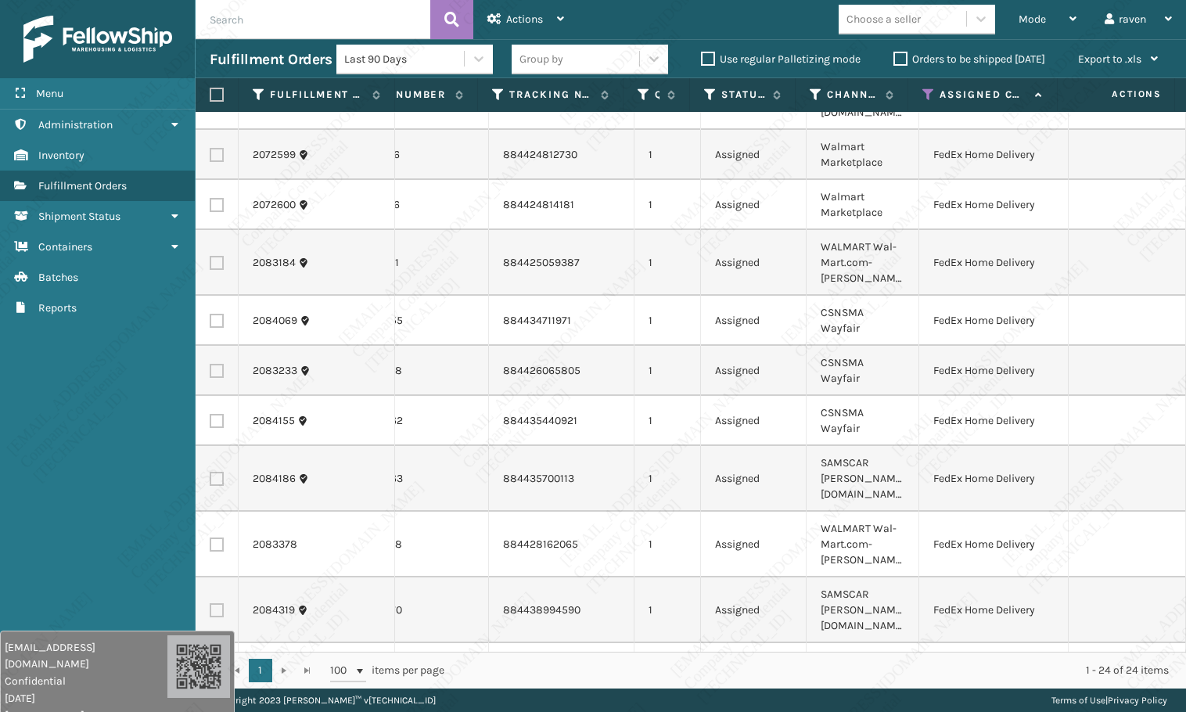
click at [219, 93] on label at bounding box center [214, 95] width 9 height 14
click at [210, 93] on input "checkbox" at bounding box center [210, 95] width 1 height 10
checkbox input "true"
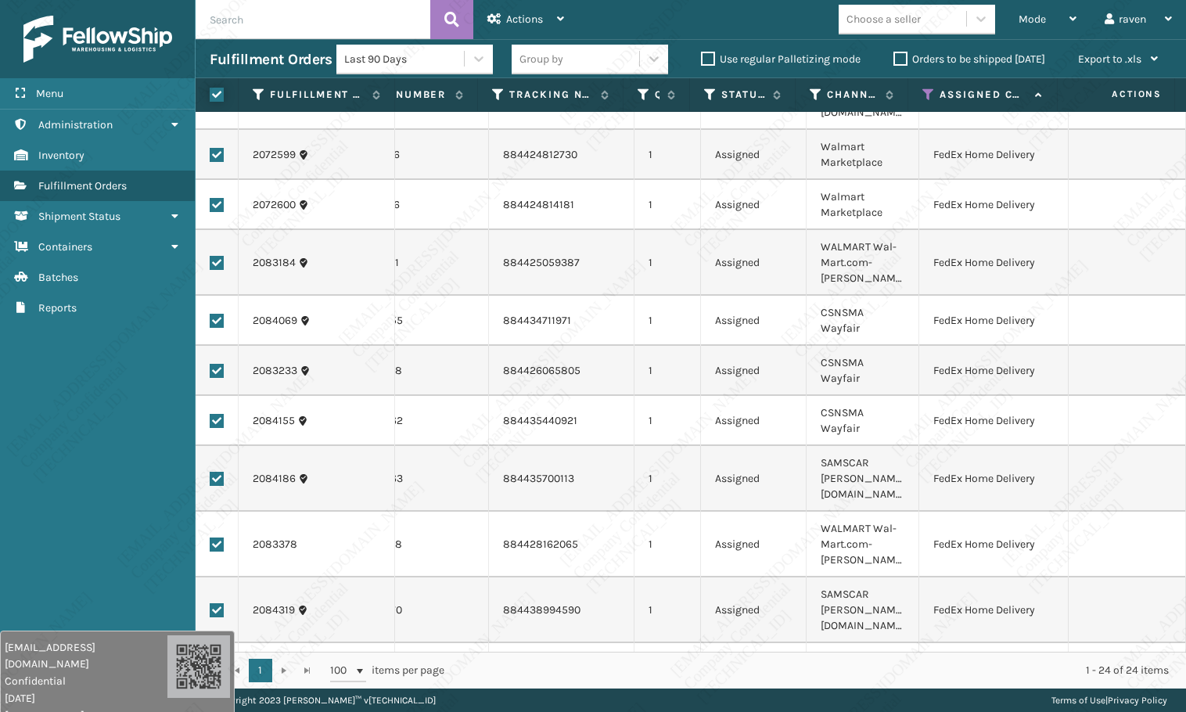
checkbox input "true"
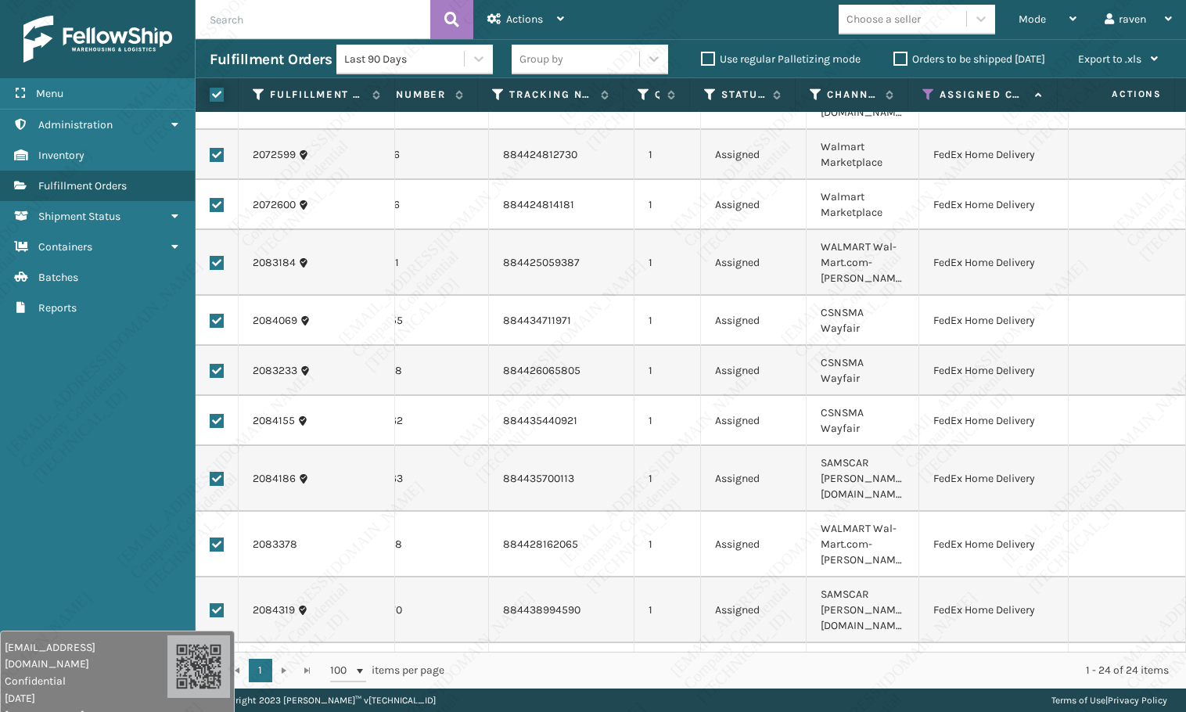
checkbox input "true"
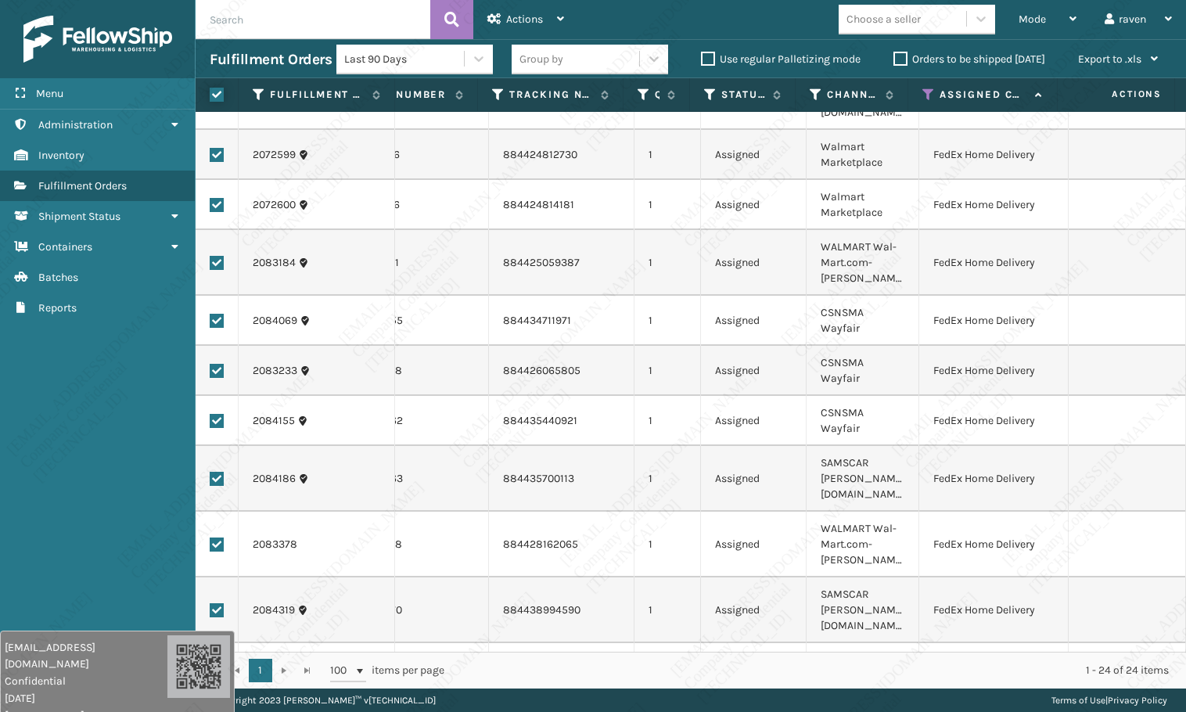
checkbox input "true"
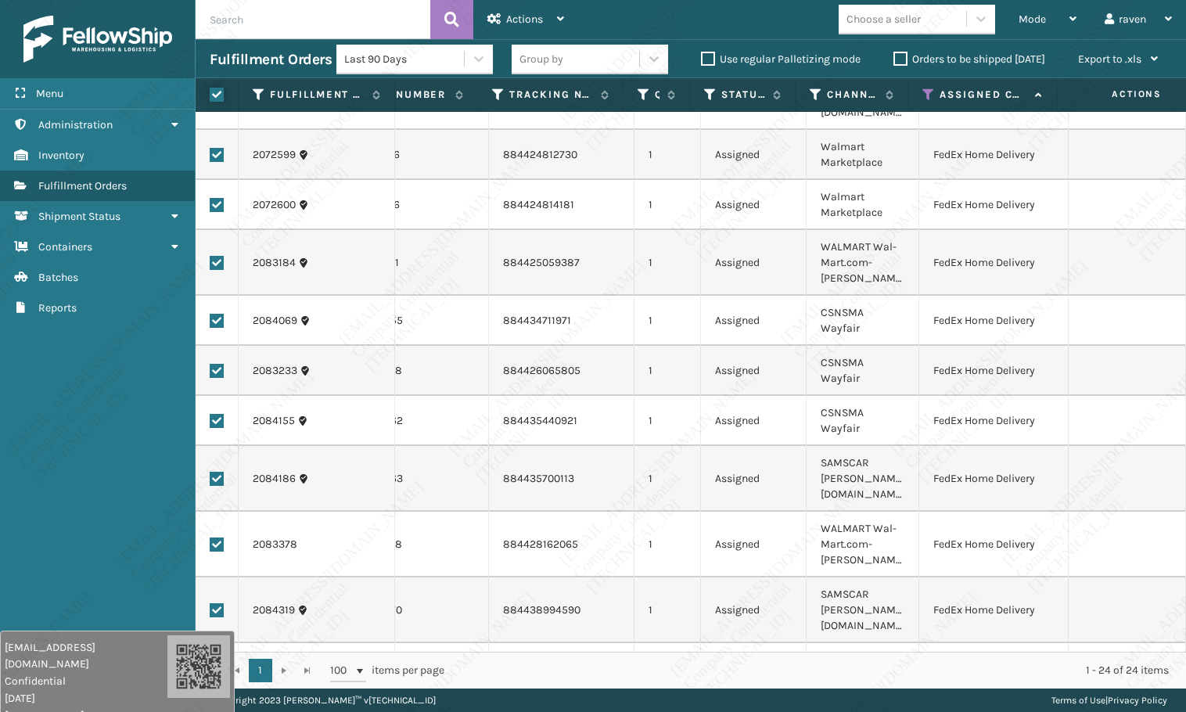
checkbox input "true"
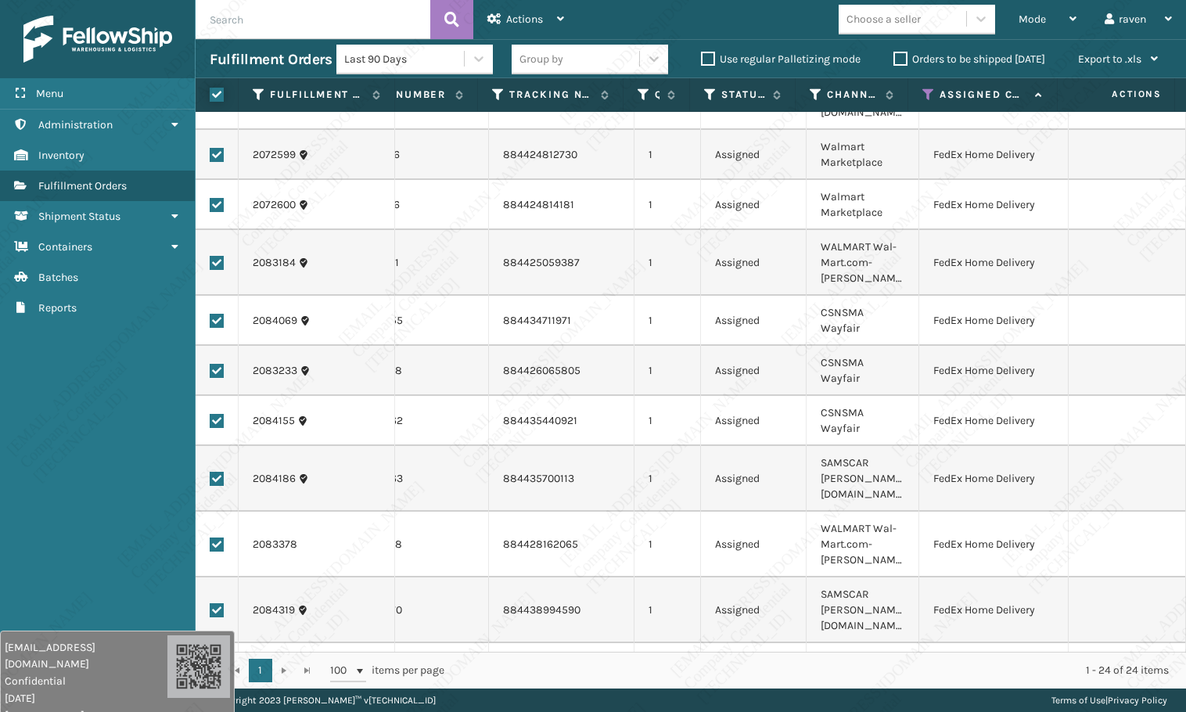
checkbox input "true"
click at [512, 22] on span "Actions" at bounding box center [524, 19] width 37 height 13
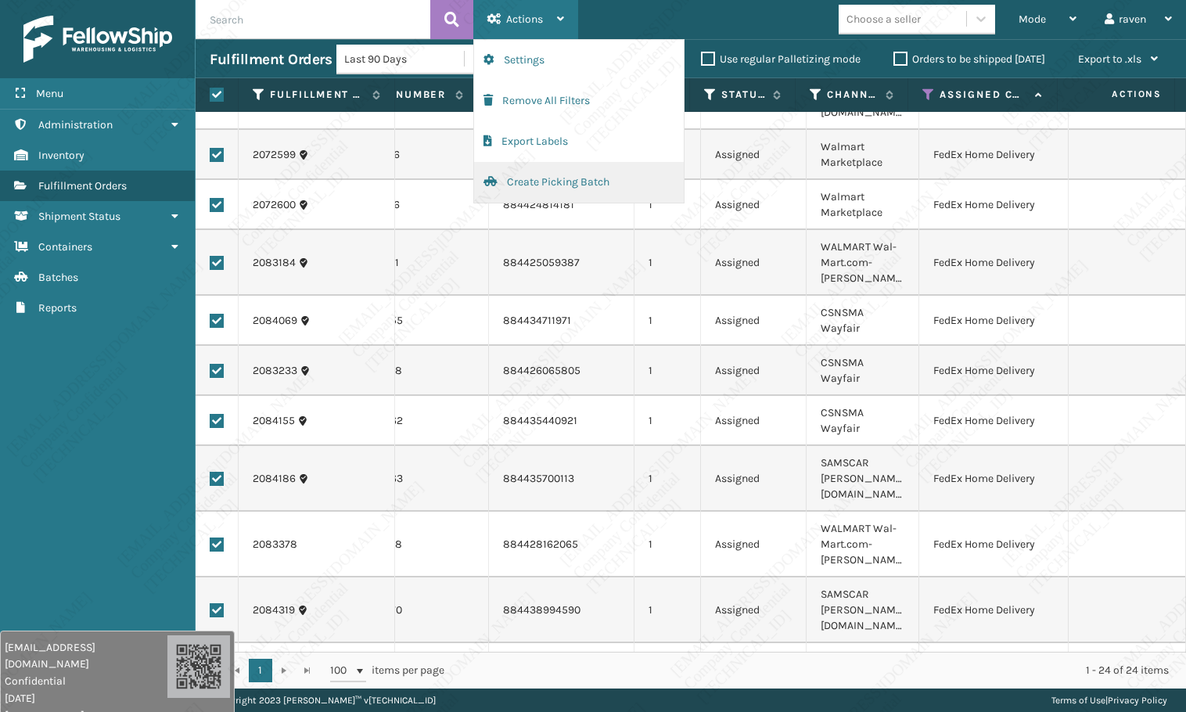
click at [547, 181] on button "Create Picking Batch" at bounding box center [579, 182] width 210 height 41
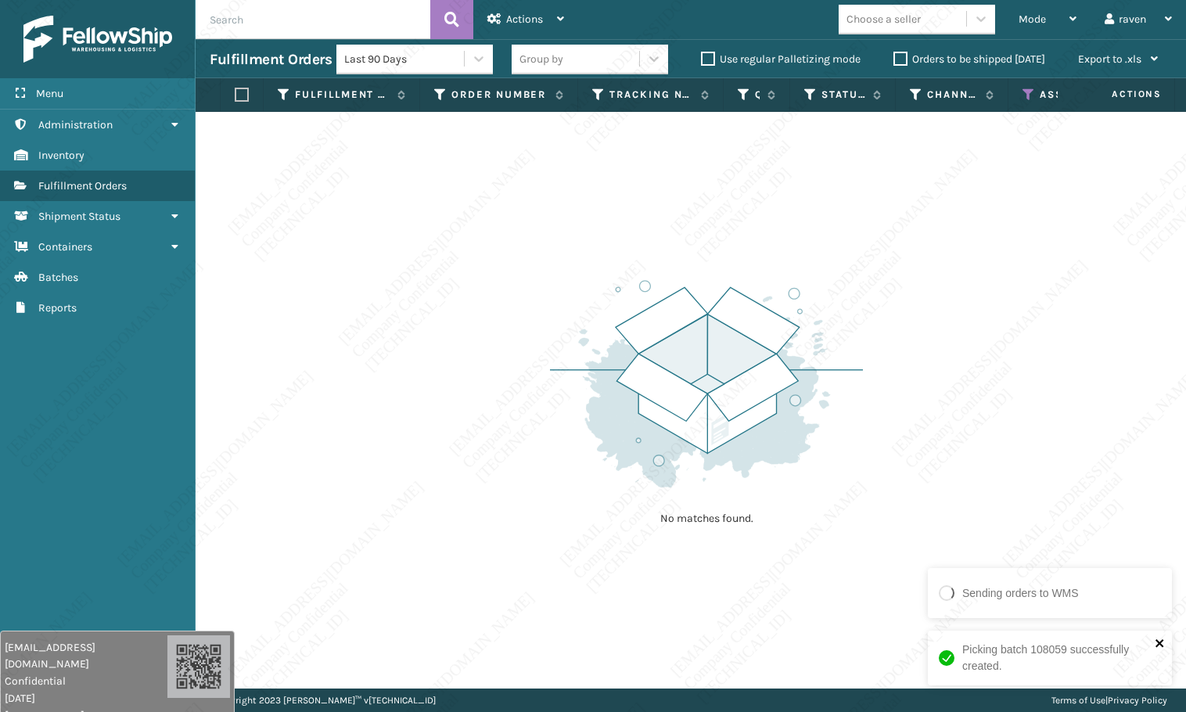
click at [1161, 637] on icon "close" at bounding box center [1159, 643] width 11 height 13
click at [1138, 522] on div "No matches found." at bounding box center [691, 400] width 990 height 576
click at [1023, 94] on icon at bounding box center [1028, 95] width 13 height 14
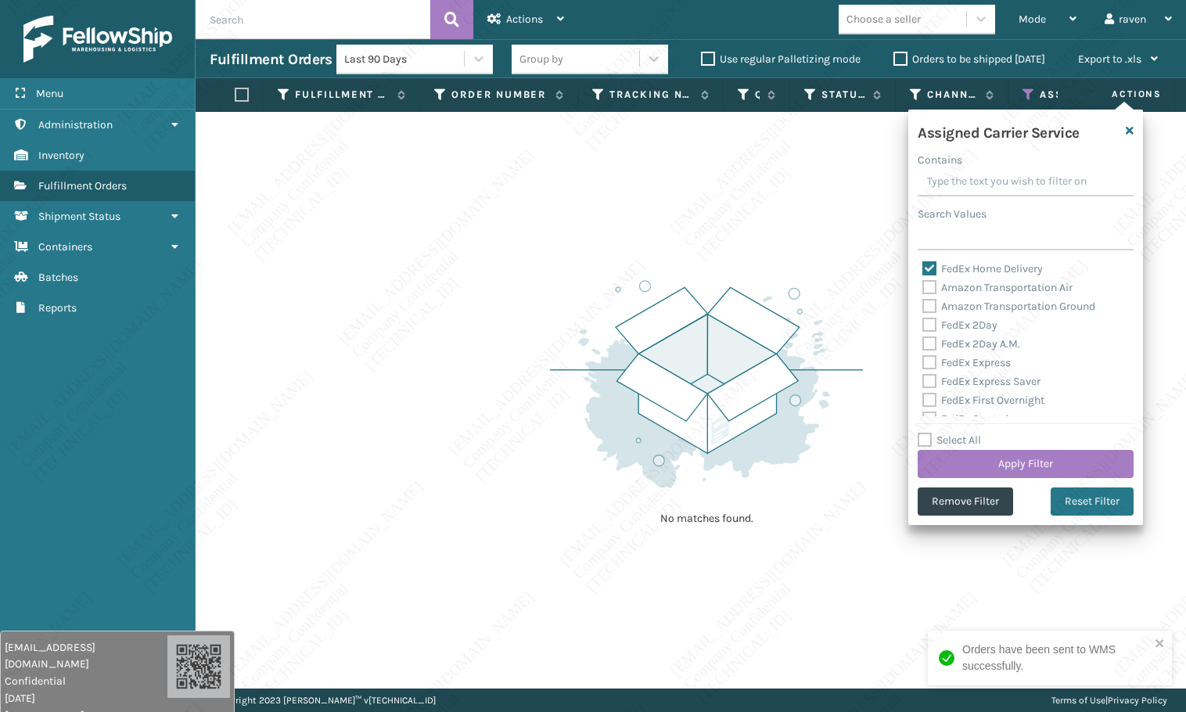
click at [955, 267] on label "FedEx Home Delivery" at bounding box center [982, 268] width 120 height 13
click at [923, 267] on input "FedEx Home Delivery" at bounding box center [922, 265] width 1 height 10
checkbox input "false"
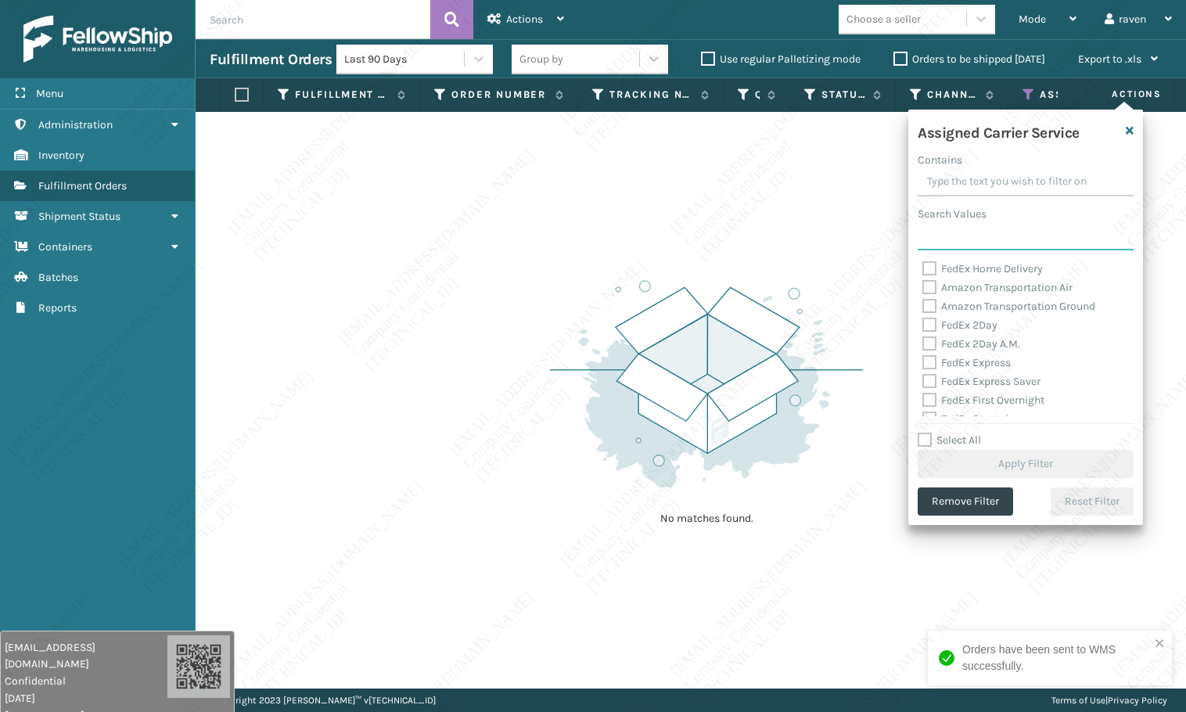
click at [969, 235] on input "Search Values" at bounding box center [1025, 236] width 216 height 28
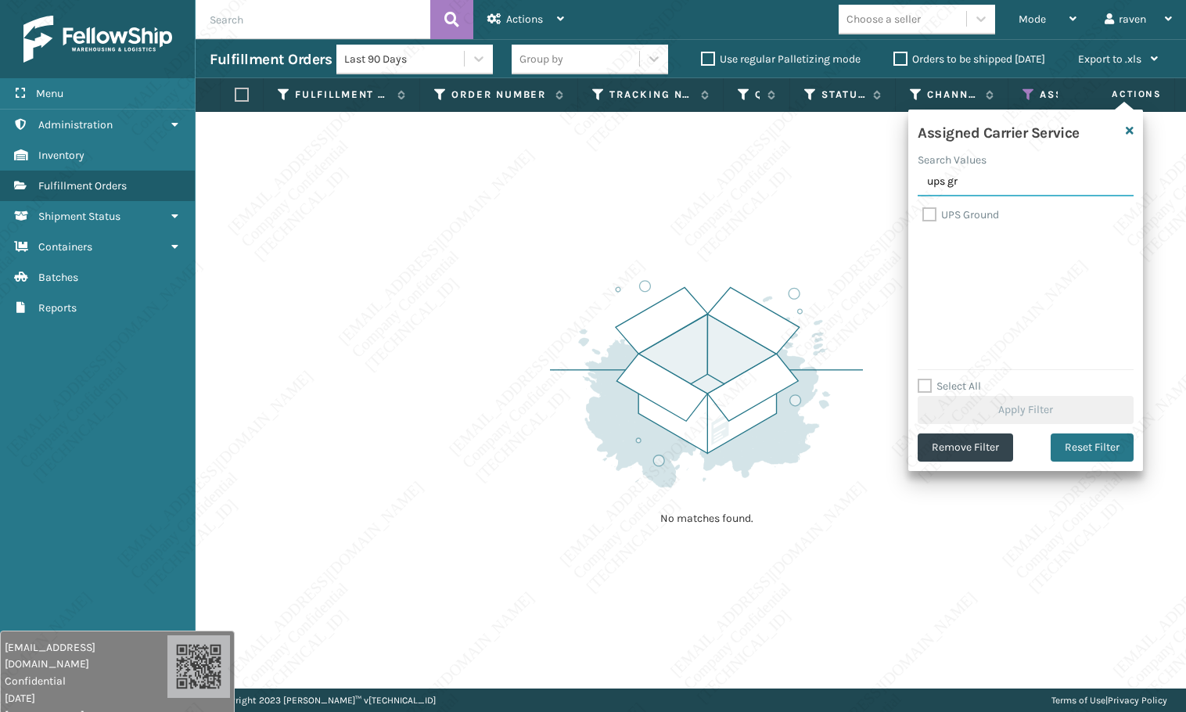
type input "ups gr"
click at [971, 206] on div "UPS Ground" at bounding box center [1025, 215] width 206 height 19
click at [971, 213] on label "UPS Ground" at bounding box center [960, 214] width 77 height 13
click at [923, 213] on input "UPS Ground" at bounding box center [922, 211] width 1 height 10
checkbox input "true"
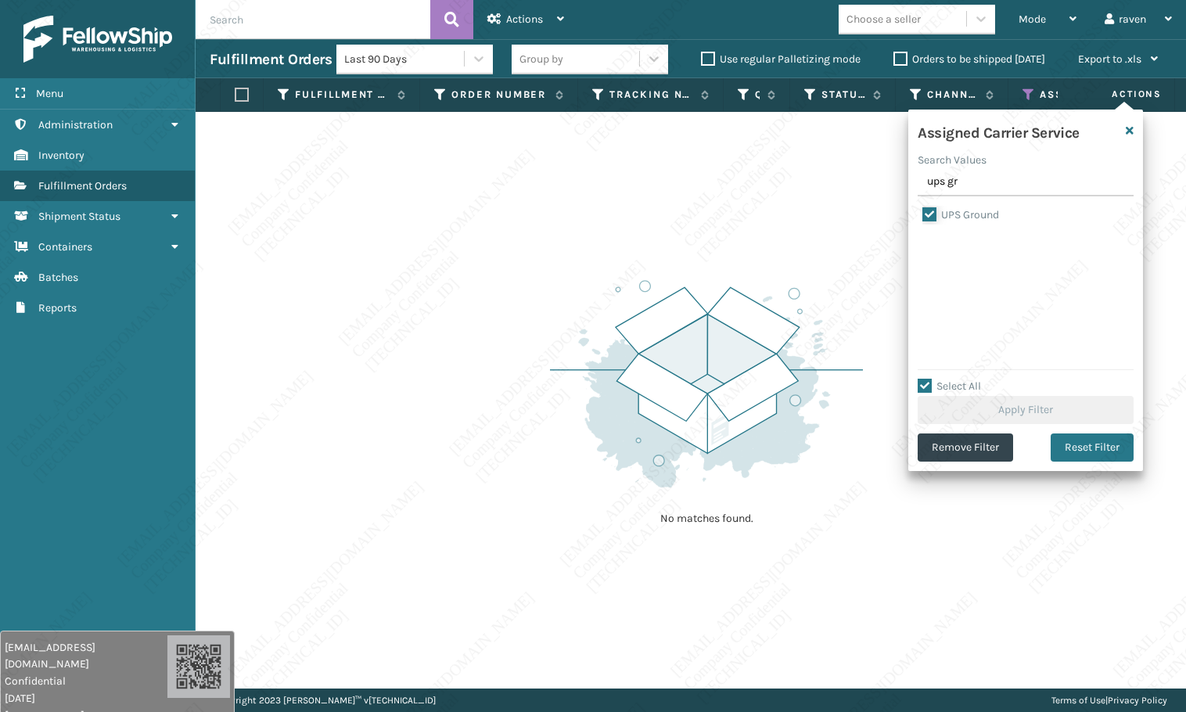
checkbox input "true"
click at [1030, 401] on button "Apply Filter" at bounding box center [1025, 410] width 216 height 28
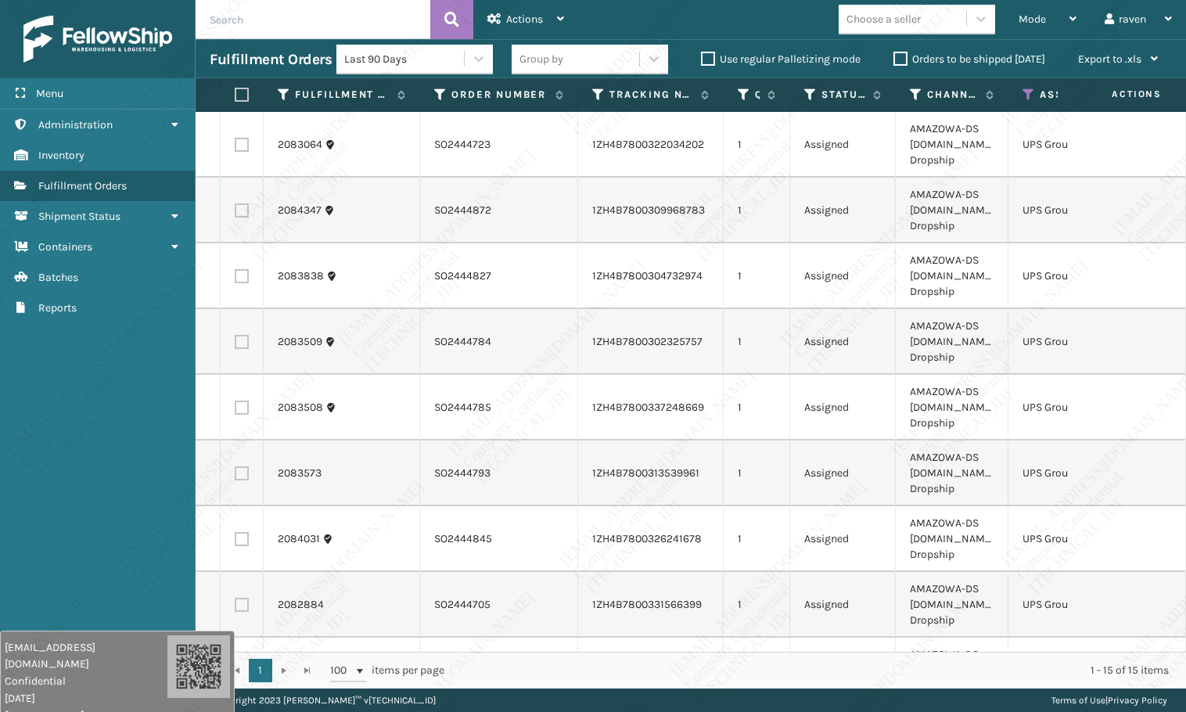
drag, startPoint x: 242, startPoint y: 90, endPoint x: 253, endPoint y: 89, distance: 11.8
click at [244, 89] on label at bounding box center [239, 95] width 9 height 14
click at [235, 90] on input "checkbox" at bounding box center [235, 95] width 1 height 10
checkbox input "true"
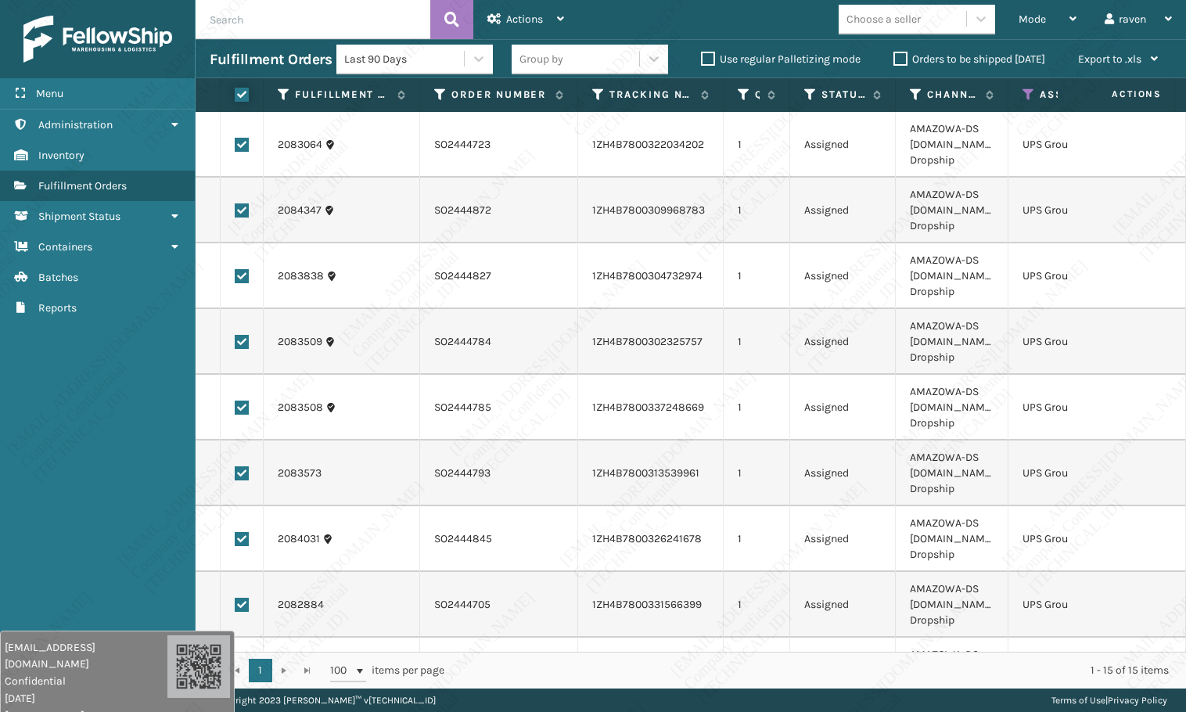
checkbox input "true"
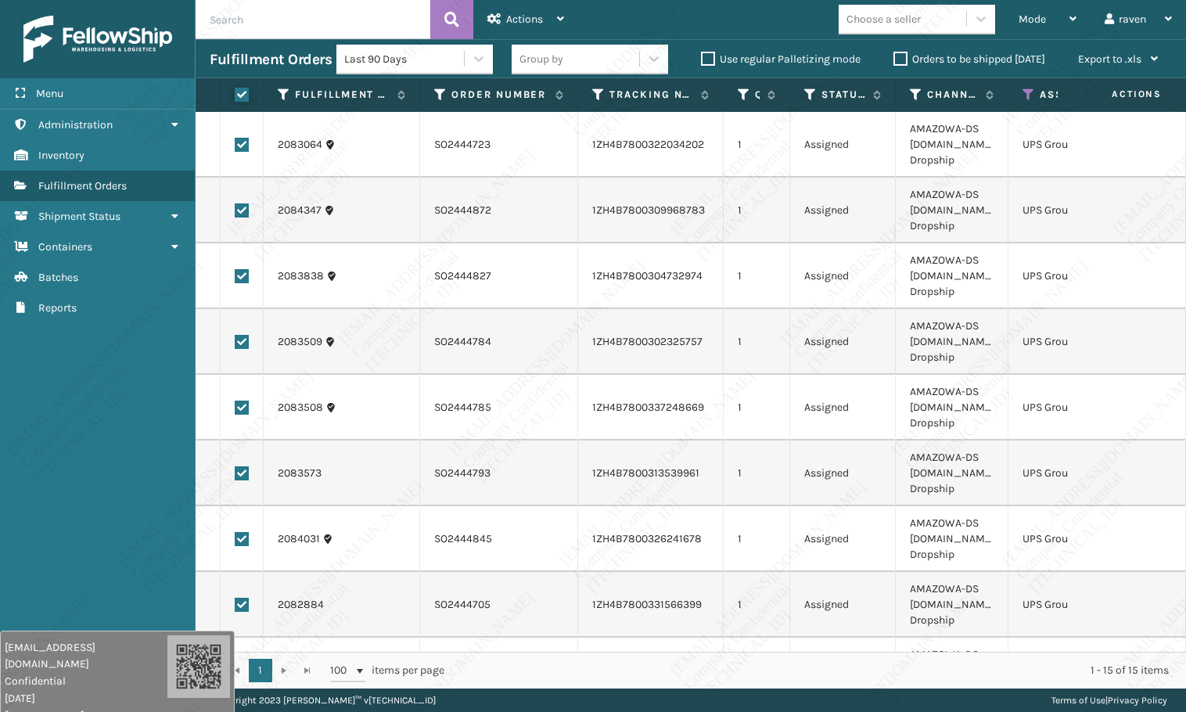
checkbox input "true"
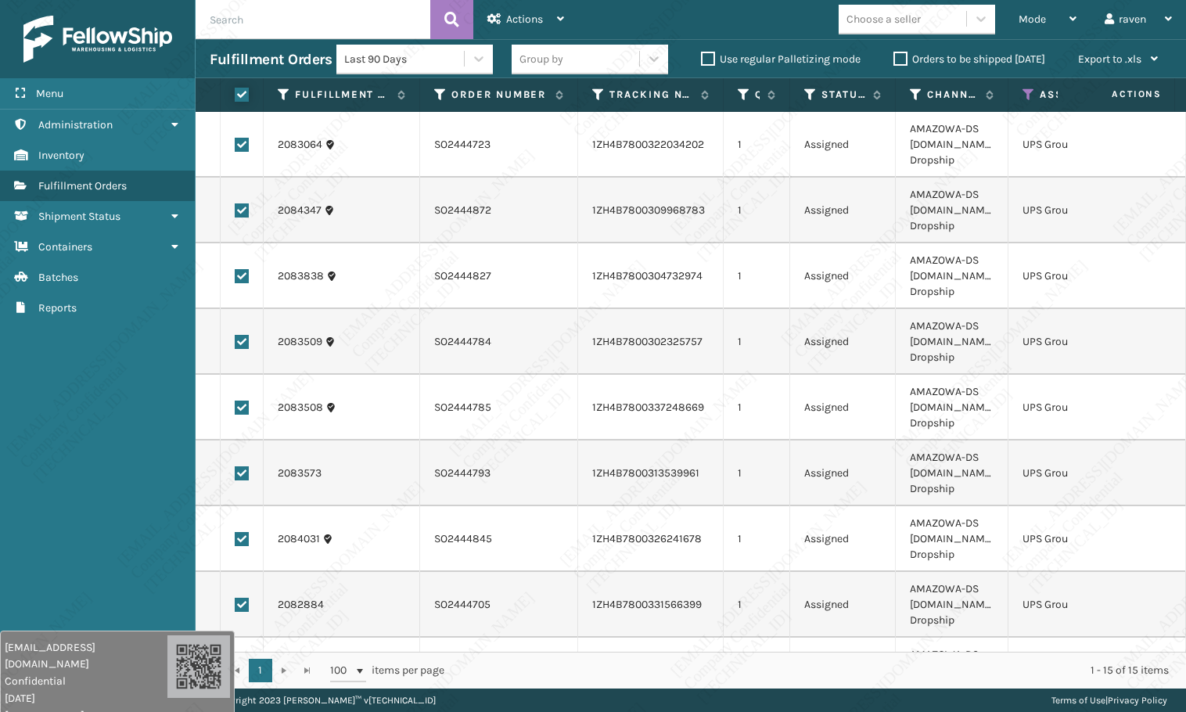
checkbox input "true"
click at [524, 24] on div "Actions" at bounding box center [525, 19] width 77 height 39
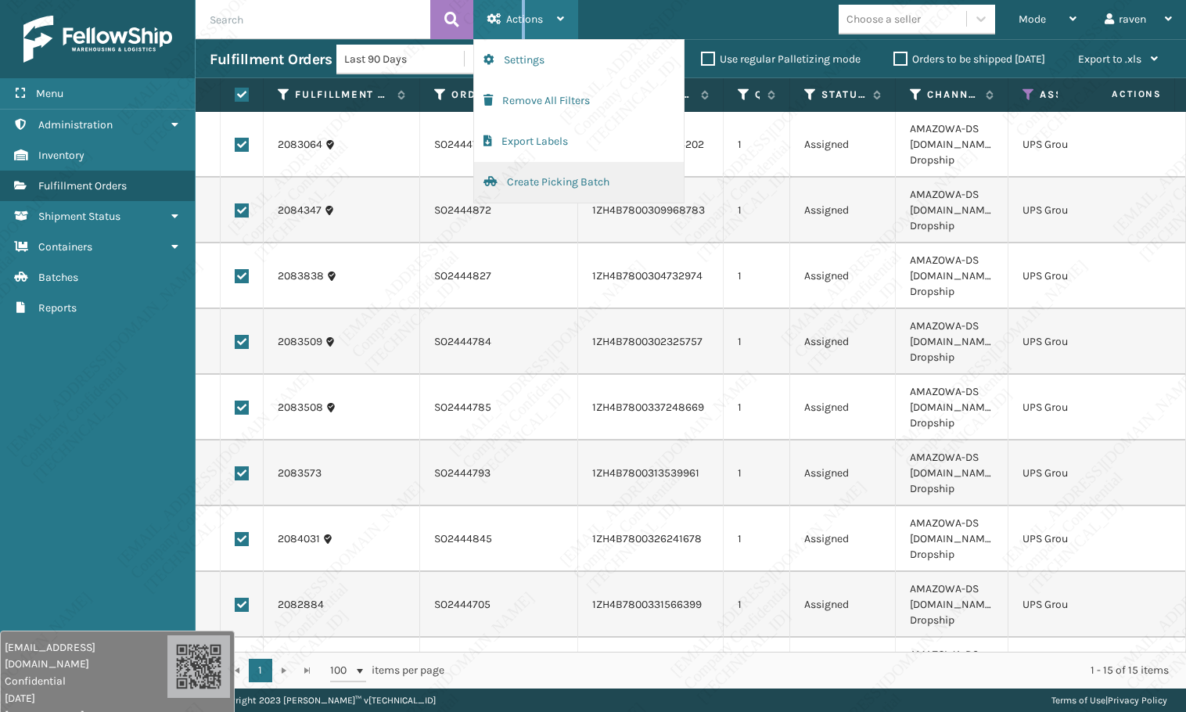
click at [543, 181] on button "Create Picking Batch" at bounding box center [579, 182] width 210 height 41
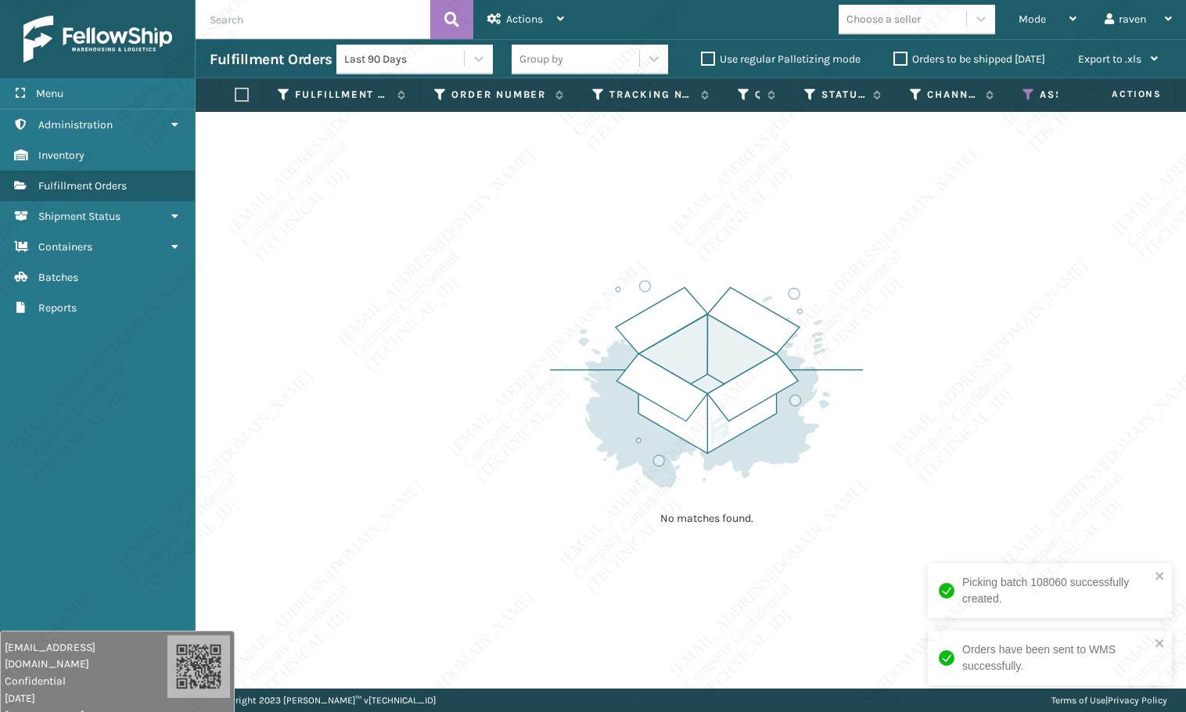
click at [1029, 93] on icon at bounding box center [1028, 95] width 13 height 14
click at [1025, 92] on icon at bounding box center [1028, 95] width 13 height 14
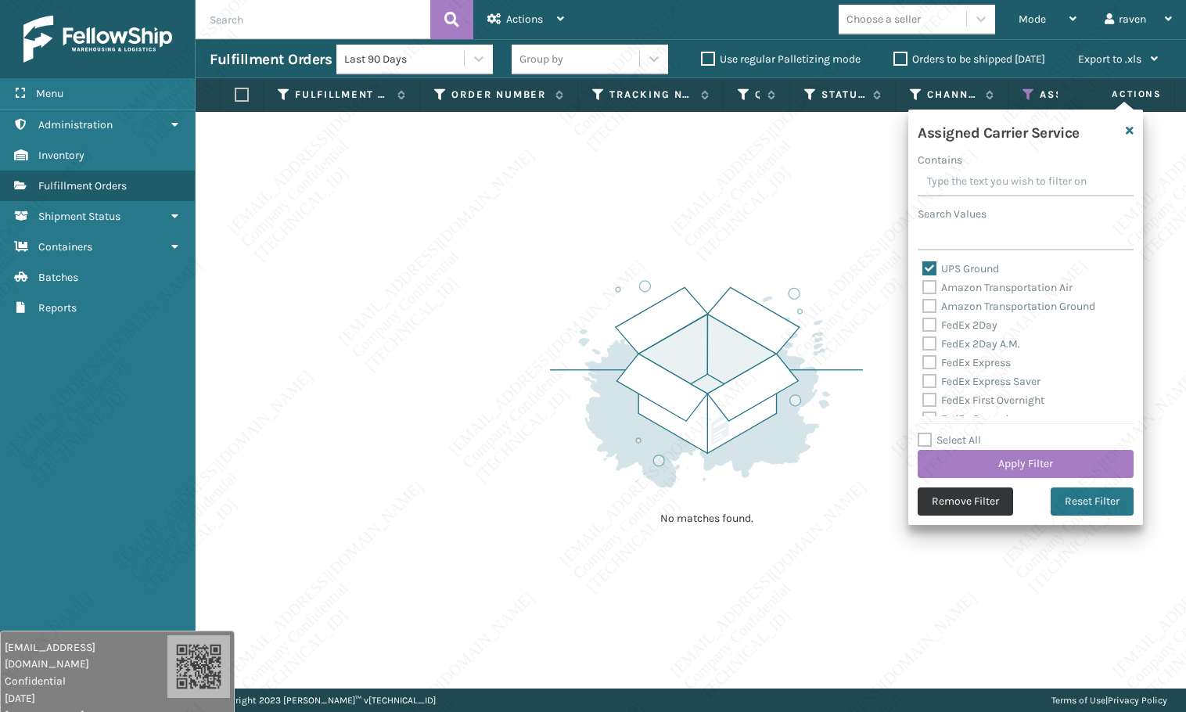
click at [969, 496] on button "Remove Filter" at bounding box center [964, 501] width 95 height 28
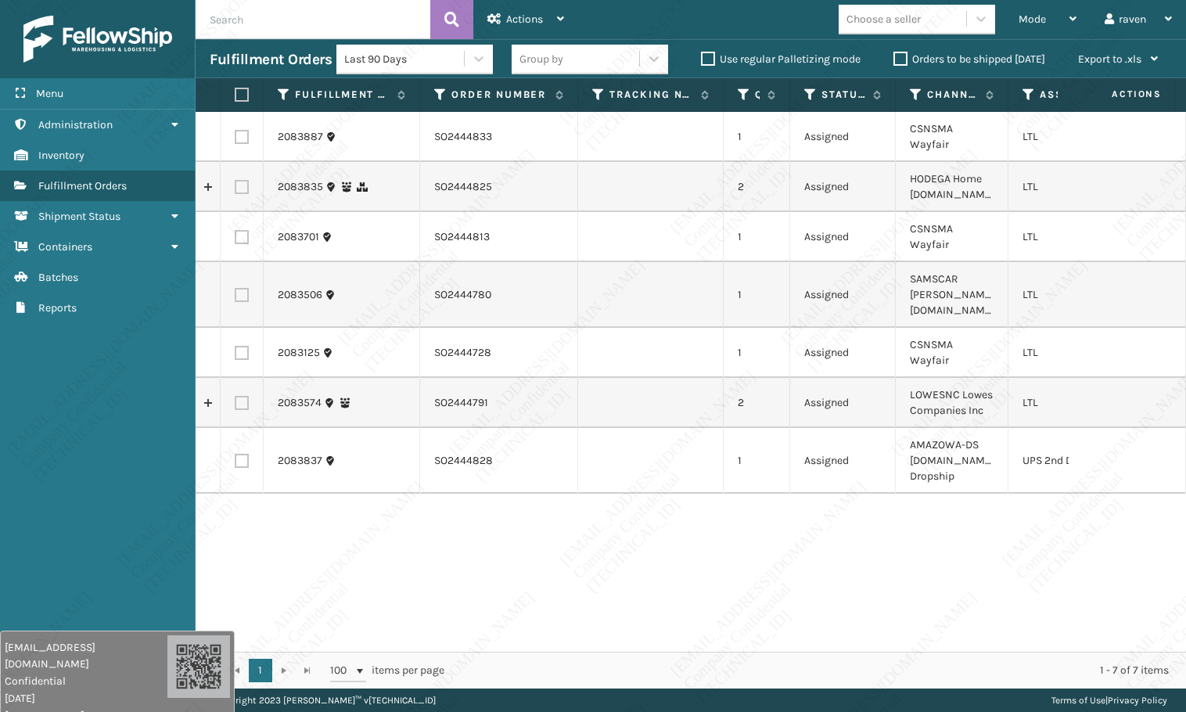
click at [248, 428] on td at bounding box center [242, 461] width 43 height 66
click at [245, 454] on label at bounding box center [242, 461] width 14 height 14
click at [235, 454] on input "checkbox" at bounding box center [235, 459] width 1 height 10
checkbox input "true"
click at [496, 19] on icon at bounding box center [494, 18] width 14 height 11
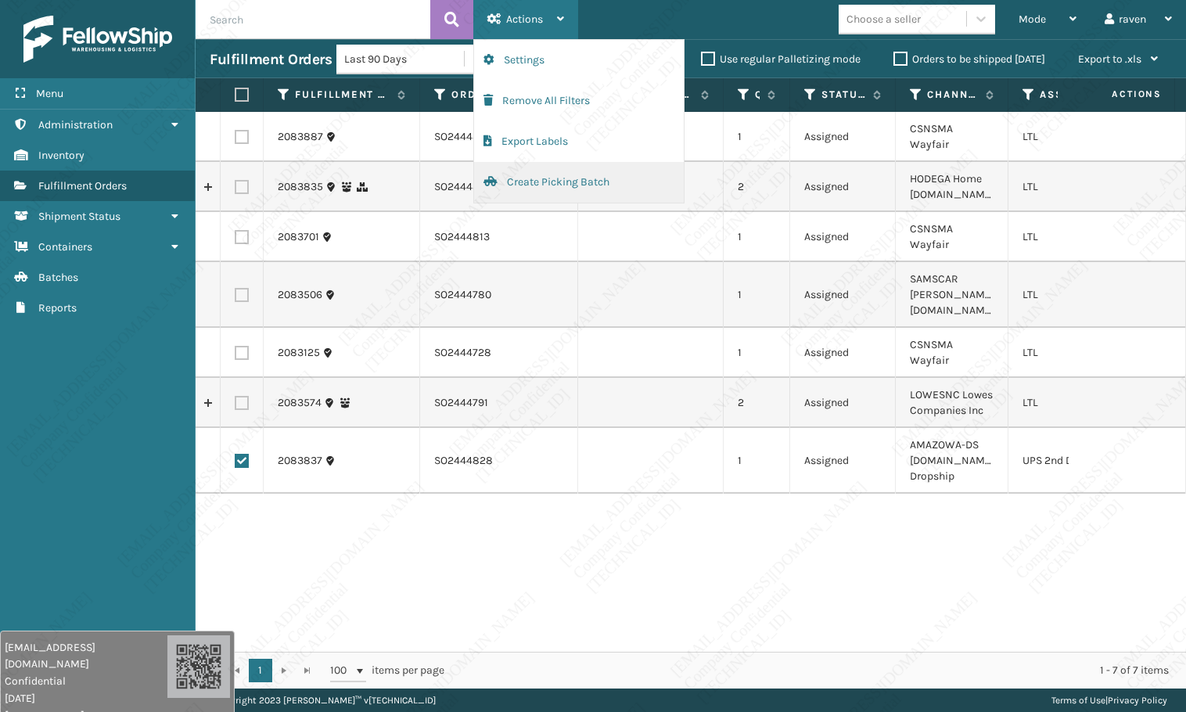
click at [565, 182] on button "Create Picking Batch" at bounding box center [579, 182] width 210 height 41
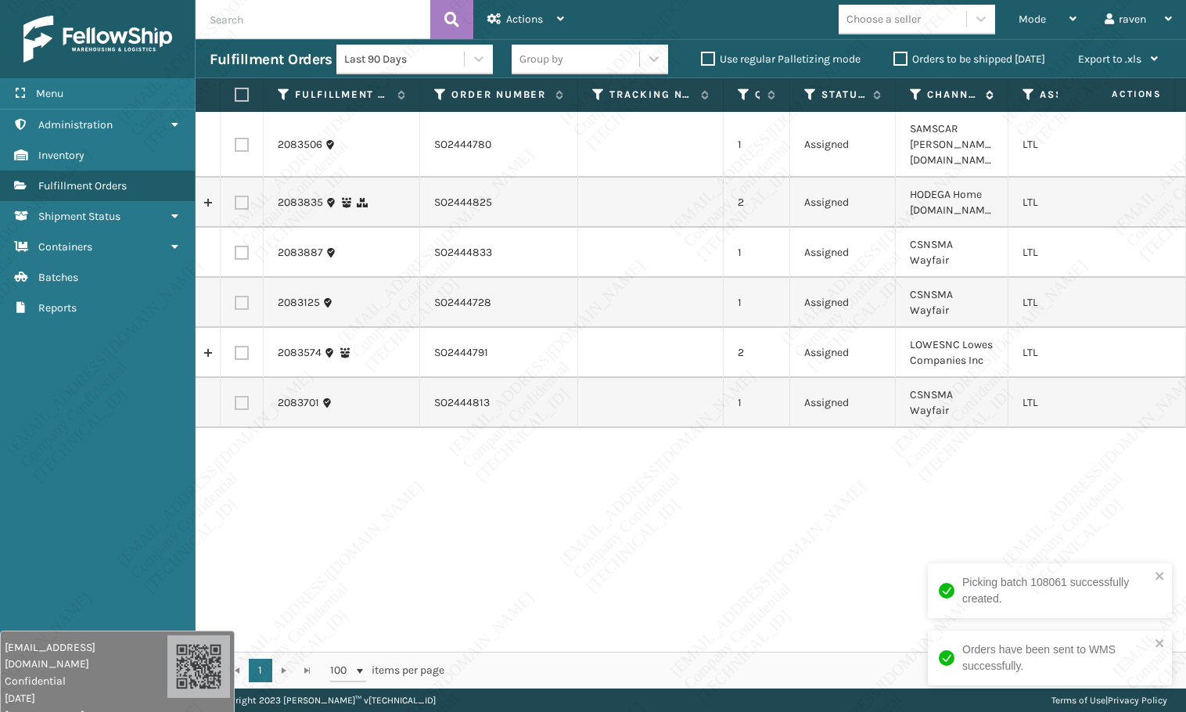
click at [918, 94] on icon at bounding box center [916, 95] width 13 height 14
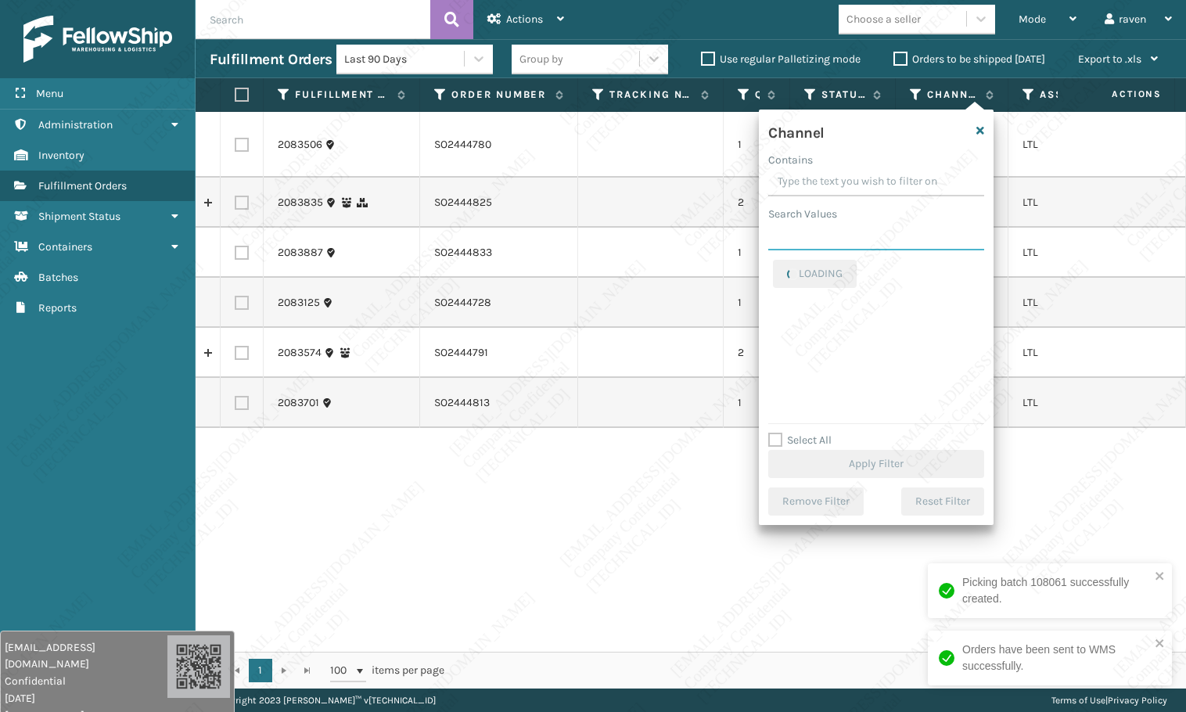
click at [847, 235] on input "Search Values" at bounding box center [876, 236] width 216 height 28
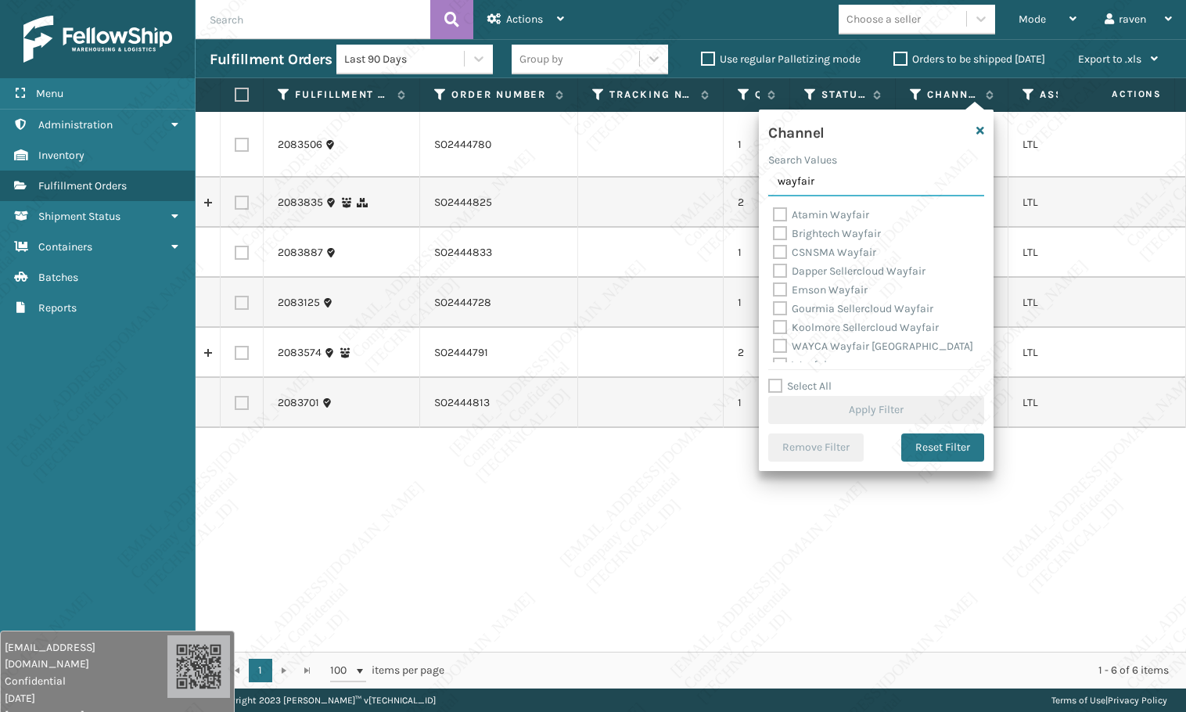
type input "wayfair"
click at [817, 217] on label "Atamin Wayfair" at bounding box center [821, 214] width 96 height 13
click at [774, 216] on input "Atamin Wayfair" at bounding box center [773, 211] width 1 height 10
checkbox input "true"
click at [820, 254] on label "CSNSMA Wayfair" at bounding box center [824, 252] width 103 height 13
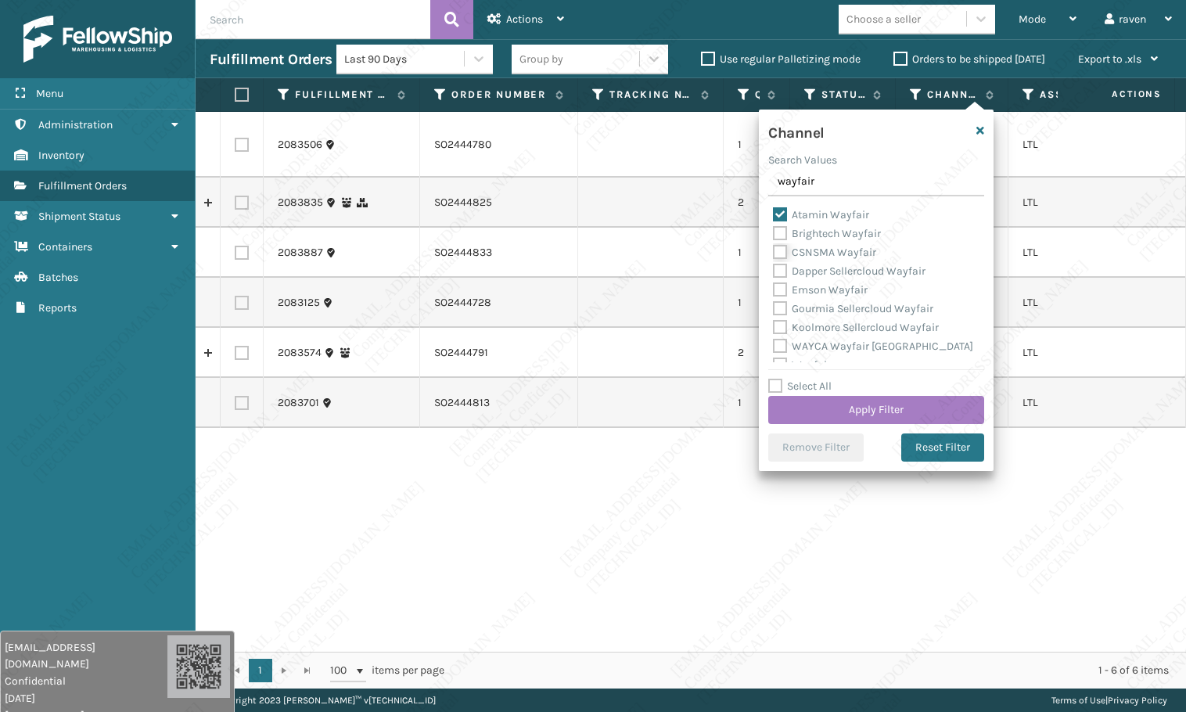
click at [774, 253] on input "CSNSMA Wayfair" at bounding box center [773, 248] width 1 height 10
checkbox input "true"
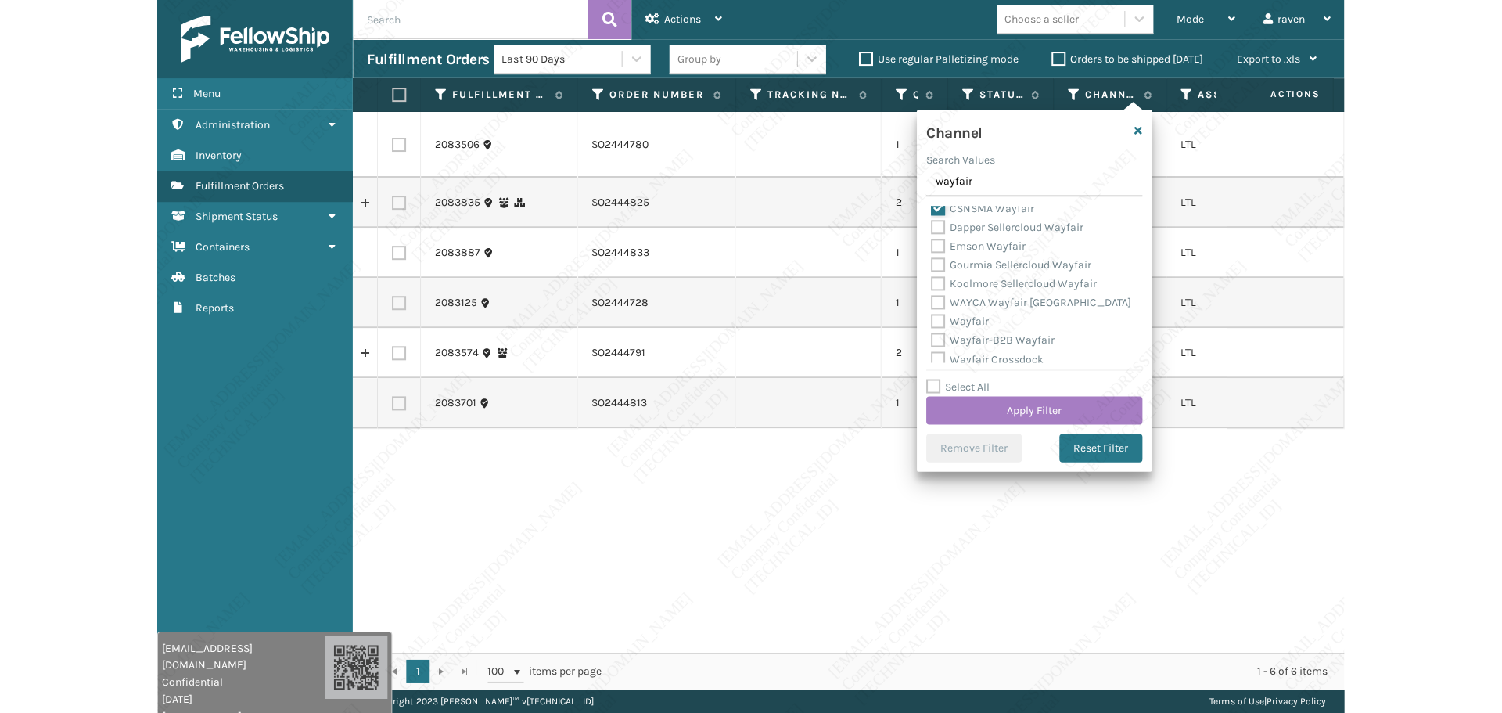
scroll to position [50, 0]
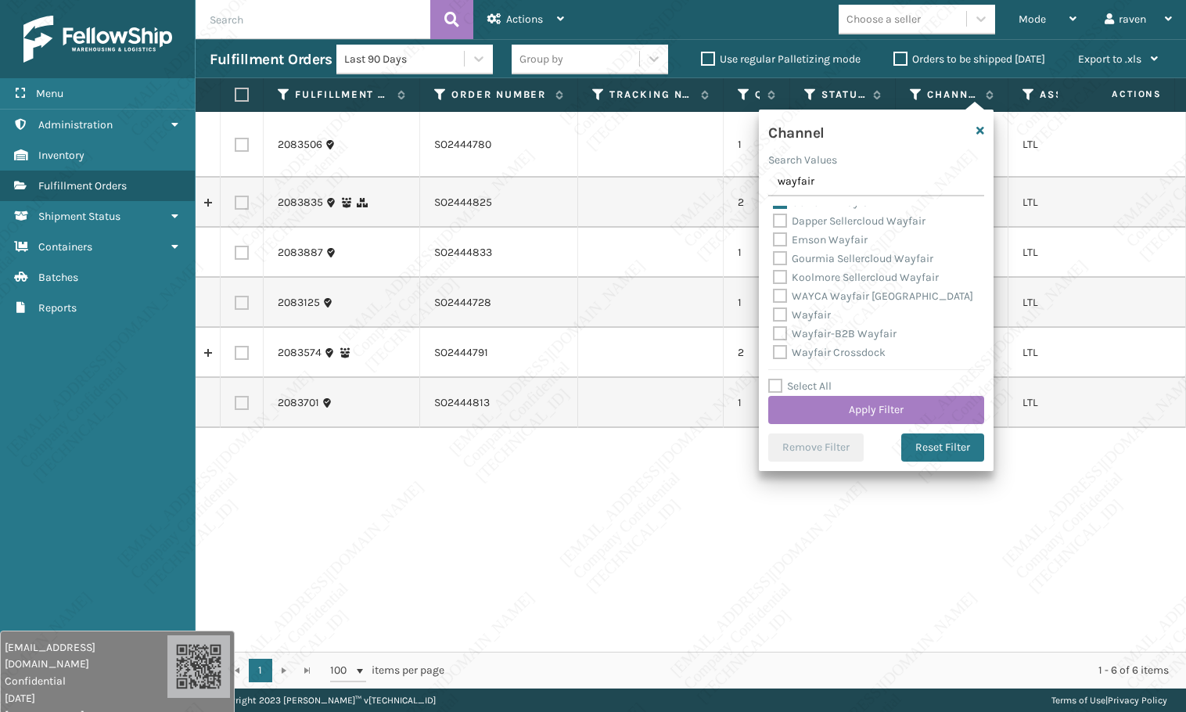
click at [833, 317] on div "Wayfair" at bounding box center [876, 315] width 206 height 19
click at [810, 311] on label "Wayfair" at bounding box center [802, 314] width 58 height 13
click at [774, 311] on input "Wayfair" at bounding box center [773, 311] width 1 height 10
checkbox input "true"
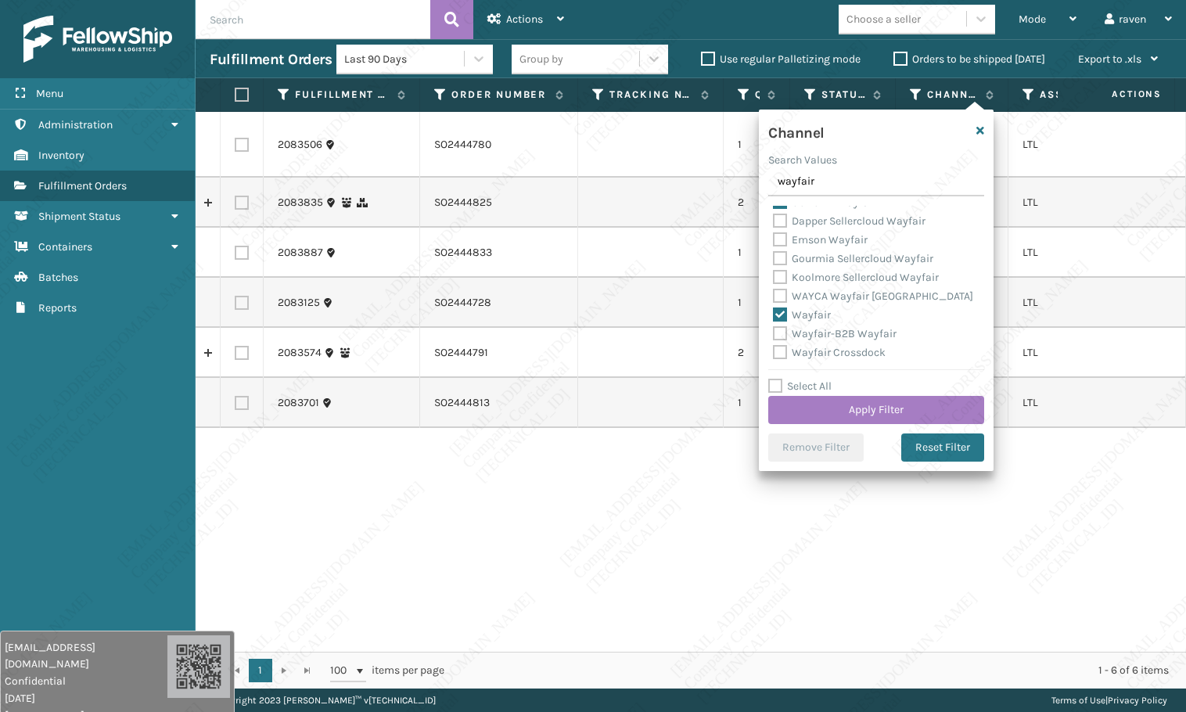
click at [817, 334] on label "Wayfair-B2B Wayfair" at bounding box center [835, 333] width 124 height 13
click at [774, 334] on input "Wayfair-B2B Wayfair" at bounding box center [773, 330] width 1 height 10
checkbox input "true"
click at [874, 395] on div "Select All Apply Filter" at bounding box center [876, 400] width 216 height 47
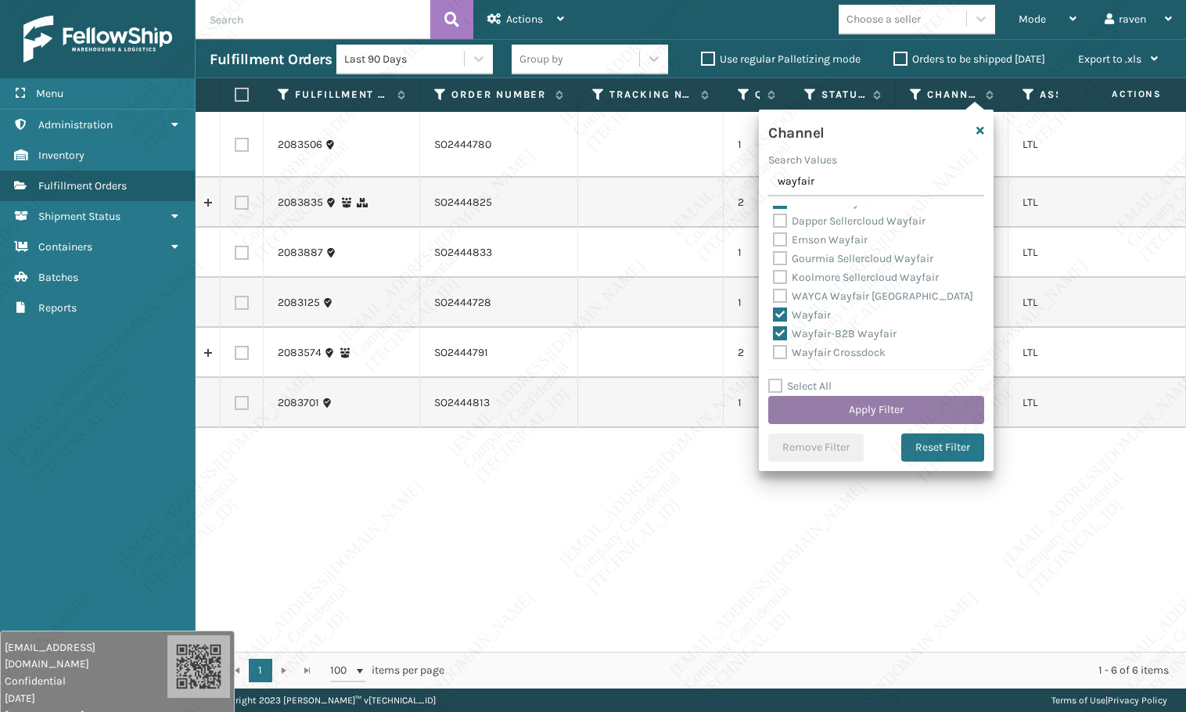
click at [881, 411] on button "Apply Filter" at bounding box center [876, 410] width 216 height 28
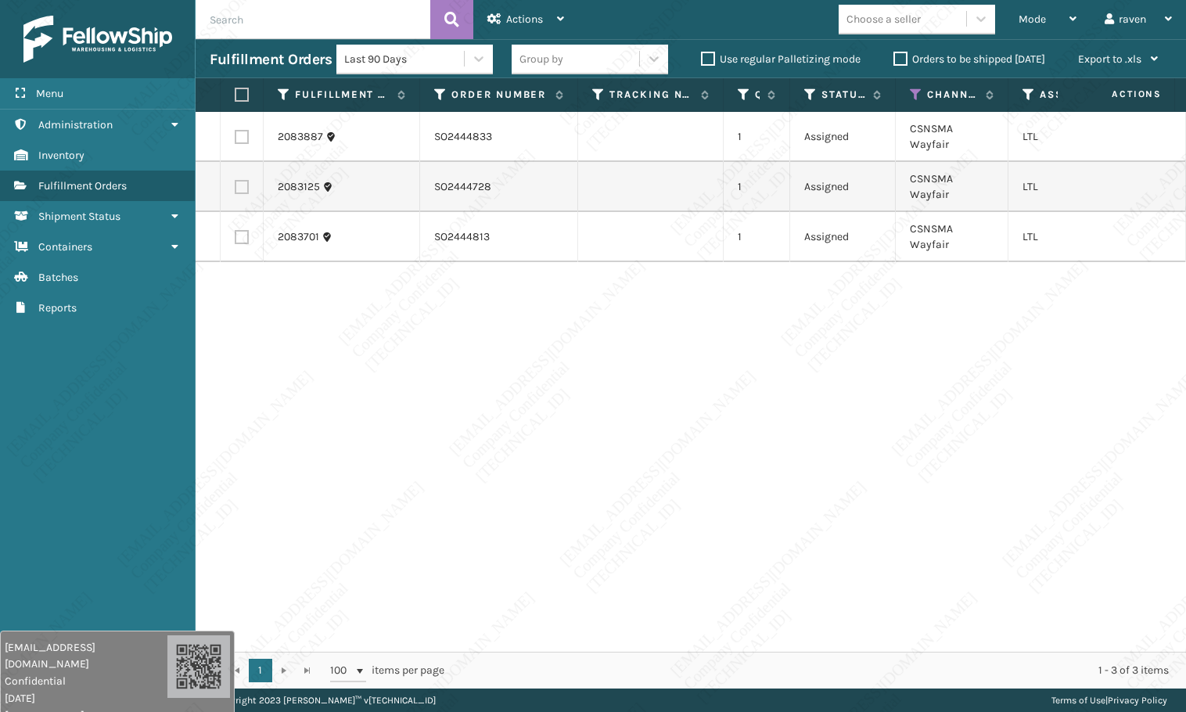
drag, startPoint x: 242, startPoint y: 95, endPoint x: 258, endPoint y: 94, distance: 15.7
click at [242, 95] on label at bounding box center [239, 95] width 9 height 14
click at [235, 95] on input "checkbox" at bounding box center [235, 95] width 1 height 10
checkbox input "true"
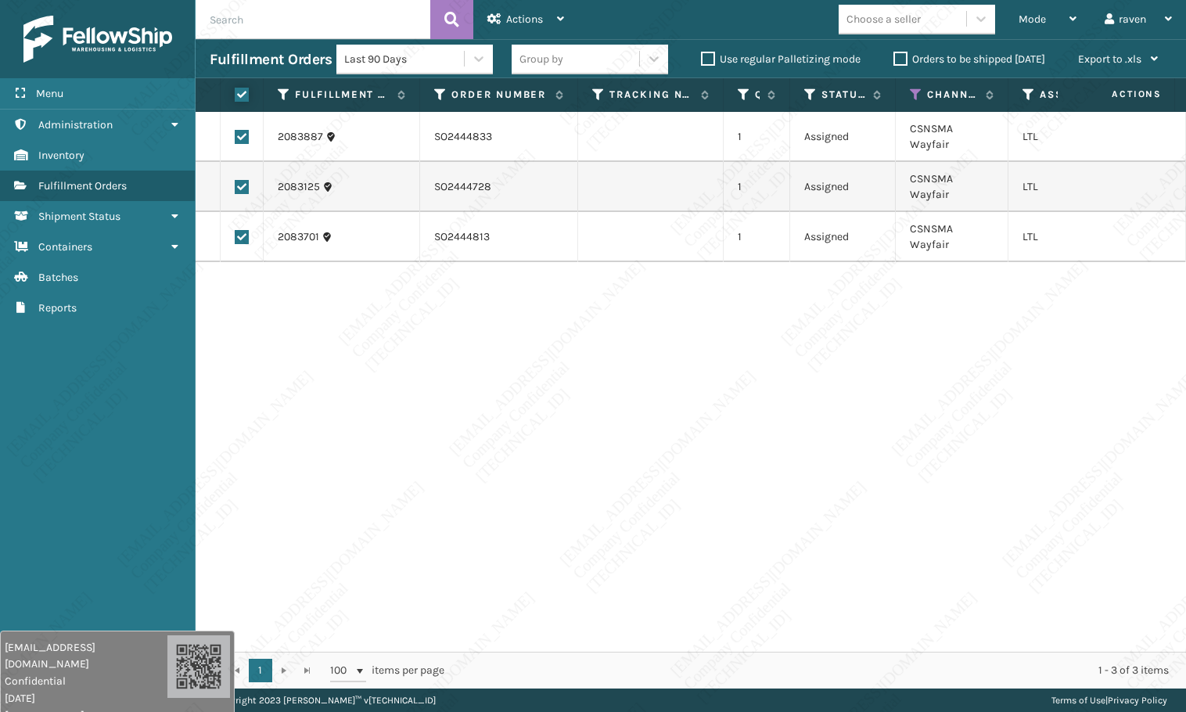
checkbox input "true"
click at [533, 22] on span "Actions" at bounding box center [524, 19] width 37 height 13
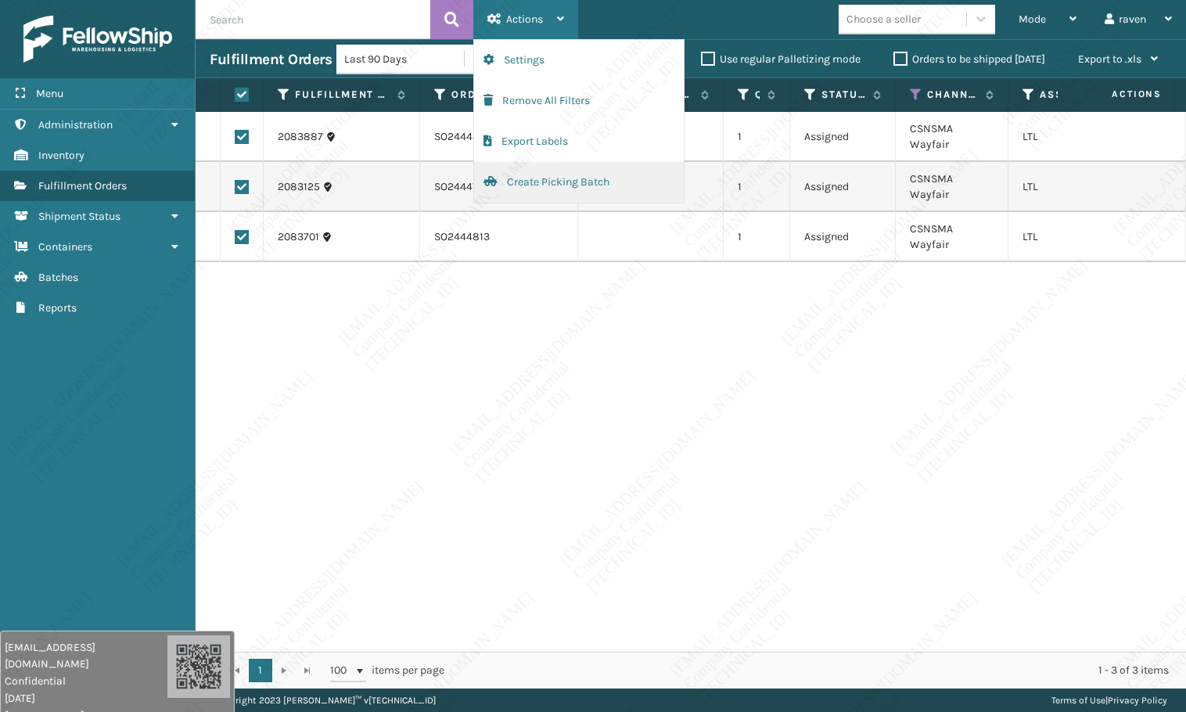
click at [519, 183] on button "Create Picking Batch" at bounding box center [579, 182] width 210 height 41
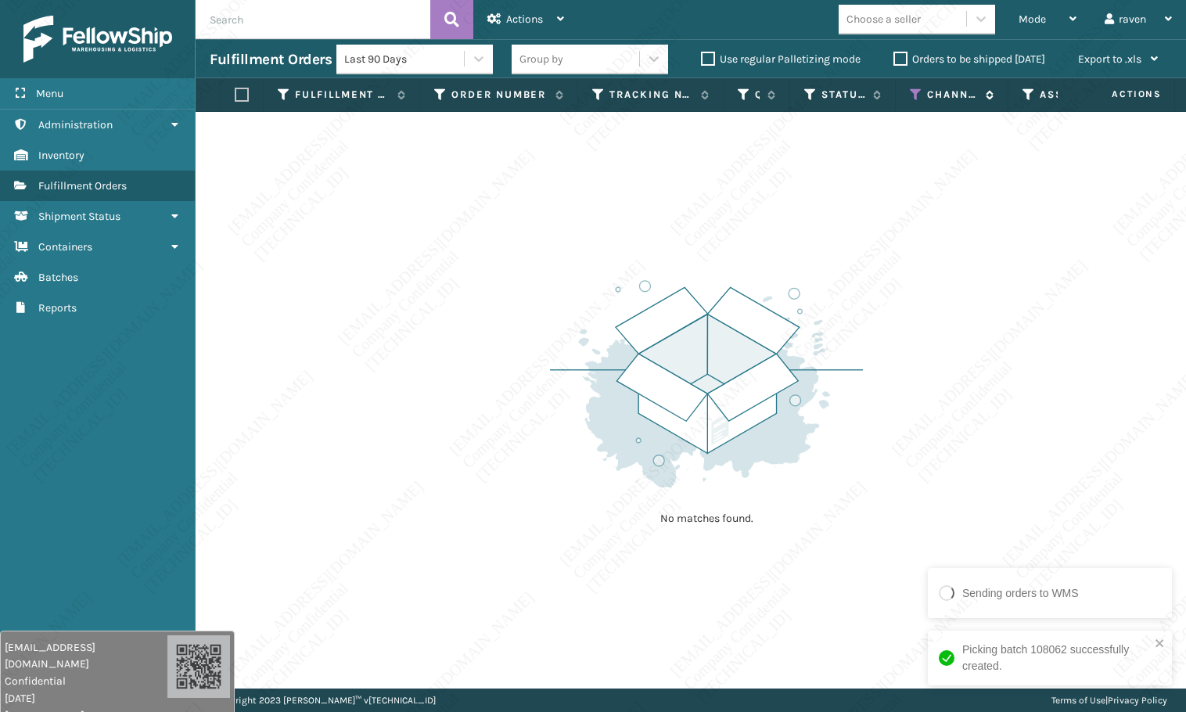
click at [914, 92] on icon at bounding box center [916, 95] width 13 height 14
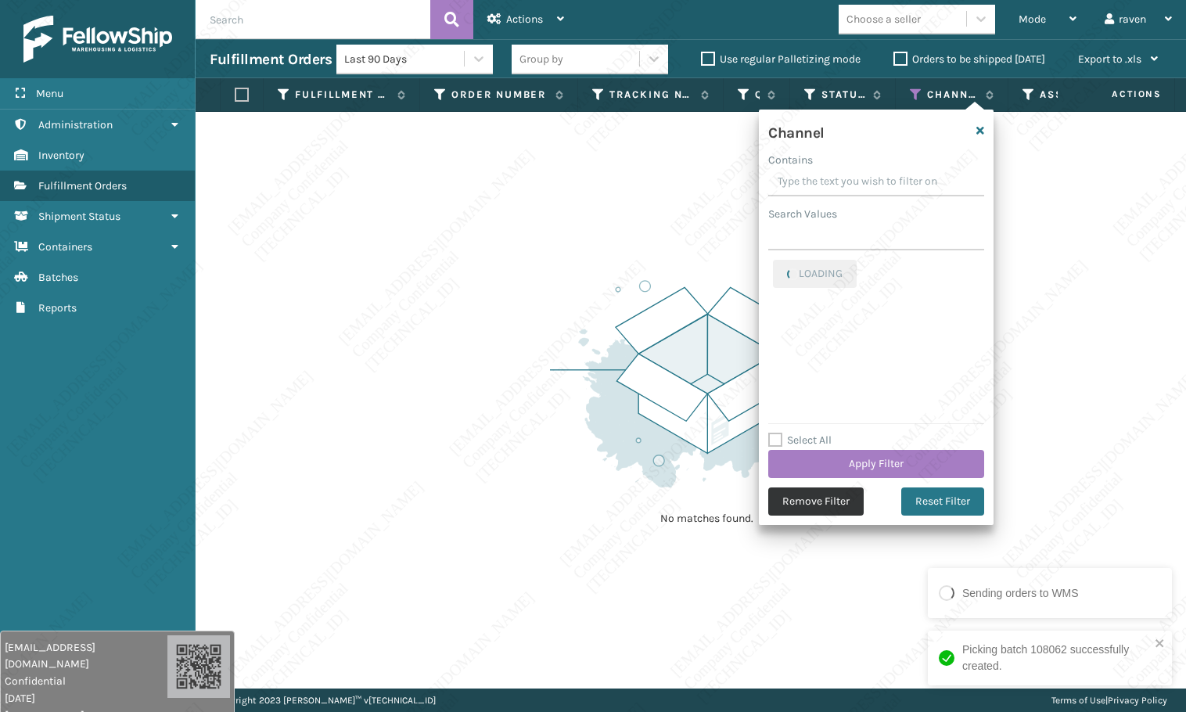
click at [795, 495] on button "Remove Filter" at bounding box center [815, 501] width 95 height 28
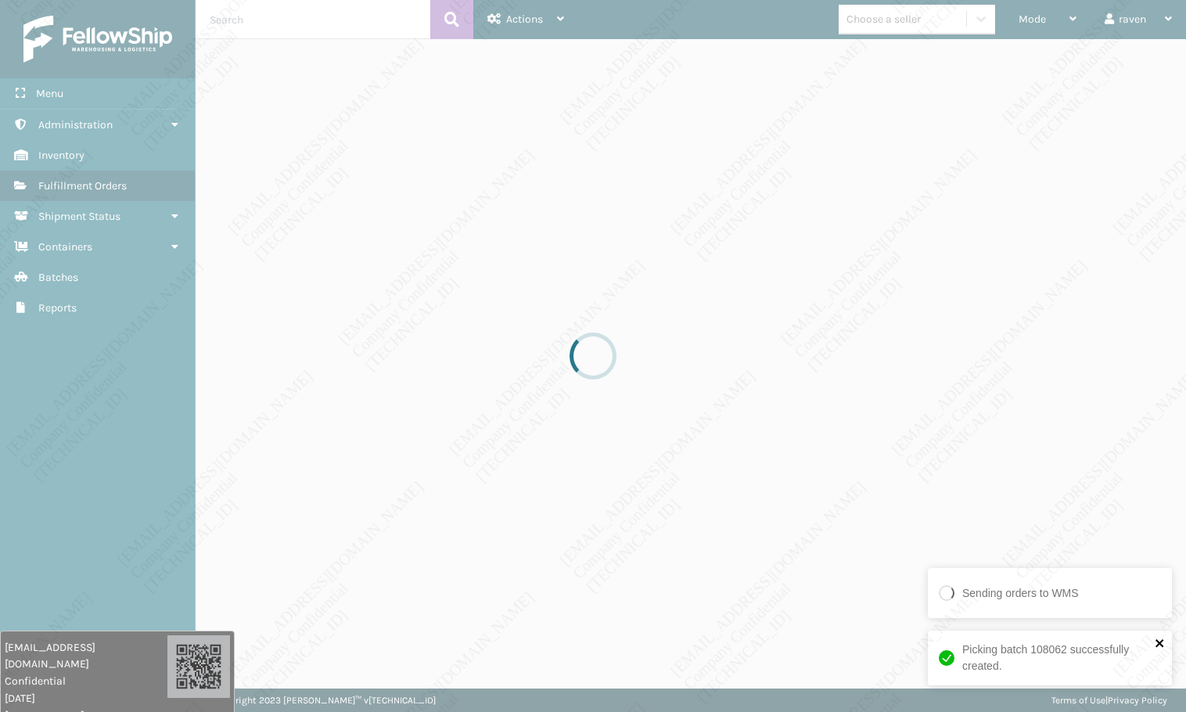
click at [1161, 644] on icon "close" at bounding box center [1159, 643] width 11 height 13
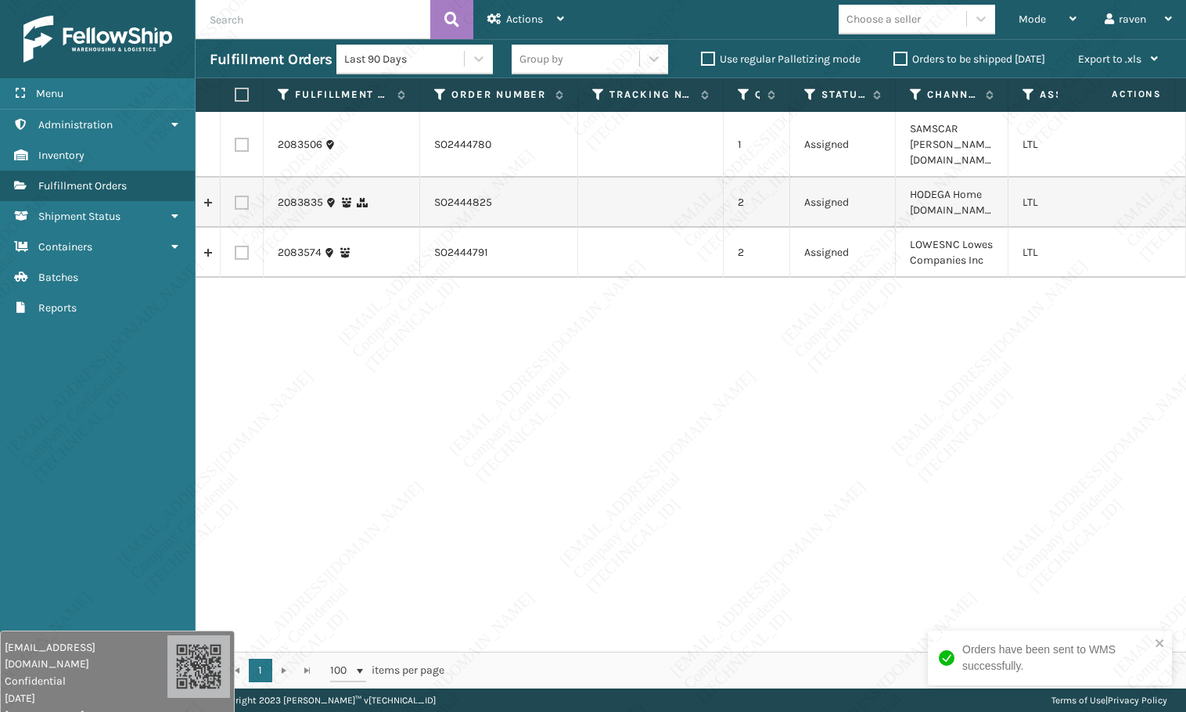
click at [863, 404] on div "2083506 SO2444780 1 Assigned SAMSCAR Sam's Club.com LTL 2083835 SO2444825 2 Ass…" at bounding box center [691, 382] width 990 height 540
click at [625, 459] on div "2083506 SO2444780 1 Assigned SAMSCAR Sam's Club.com LTL 2083835 SO2444825 2 Ass…" at bounding box center [691, 382] width 990 height 540
click at [717, 358] on div "2083506 SO2444780 1 Assigned SAMSCAR Sam's Club.com LTL 2083835 SO2444825 2 Ass…" at bounding box center [691, 382] width 990 height 540
copy td "SO2444791"
drag, startPoint x: 482, startPoint y: 240, endPoint x: 432, endPoint y: 242, distance: 50.1
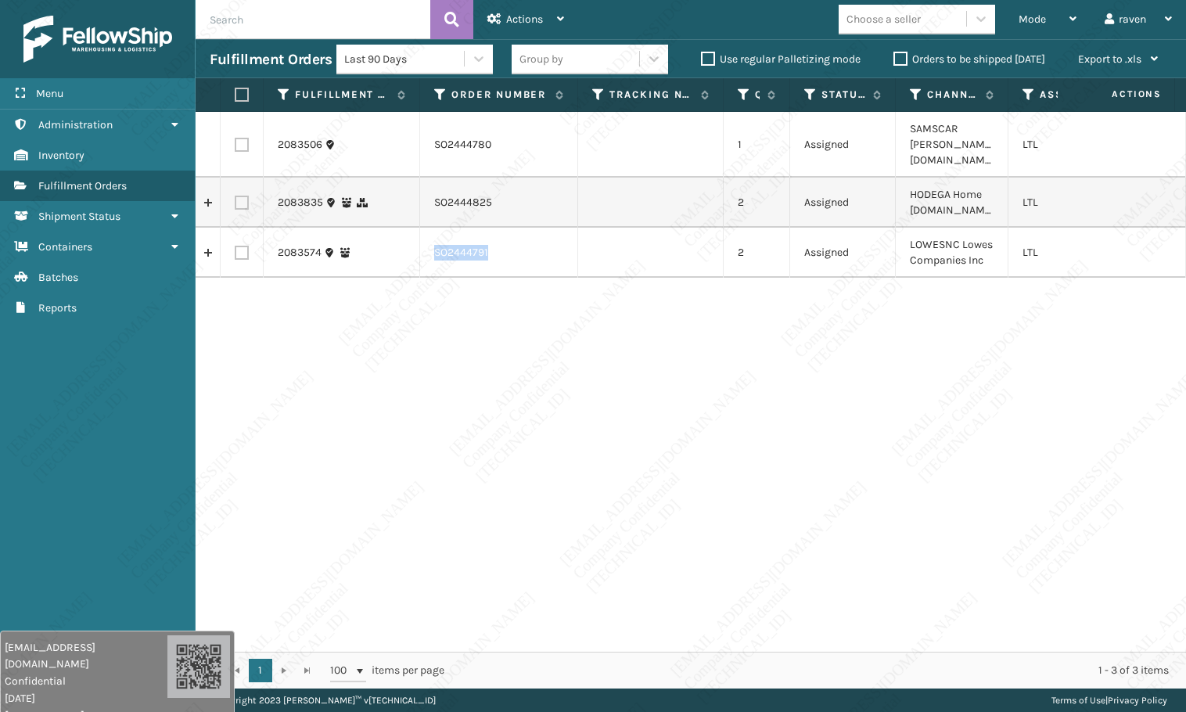
click at [432, 242] on td "SO2444791" at bounding box center [499, 253] width 158 height 50
drag, startPoint x: 468, startPoint y: 358, endPoint x: 259, endPoint y: 263, distance: 230.3
click at [466, 357] on div "2083506 SO2444780 1 Assigned SAMSCAR Sam's Club.com LTL 2083835 SO2444825 2 Ass…" at bounding box center [691, 382] width 990 height 540
click at [240, 246] on label at bounding box center [242, 253] width 14 height 14
click at [235, 246] on input "checkbox" at bounding box center [235, 251] width 1 height 10
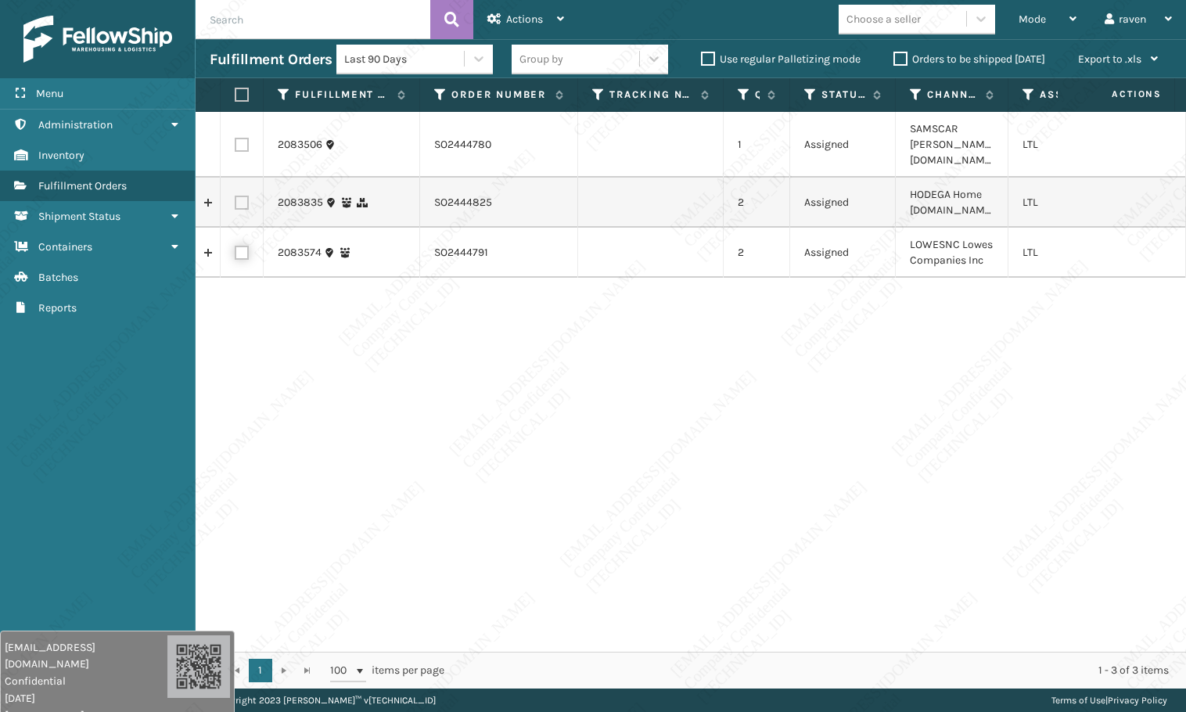
checkbox input "true"
click at [508, 23] on span "Actions" at bounding box center [524, 19] width 37 height 13
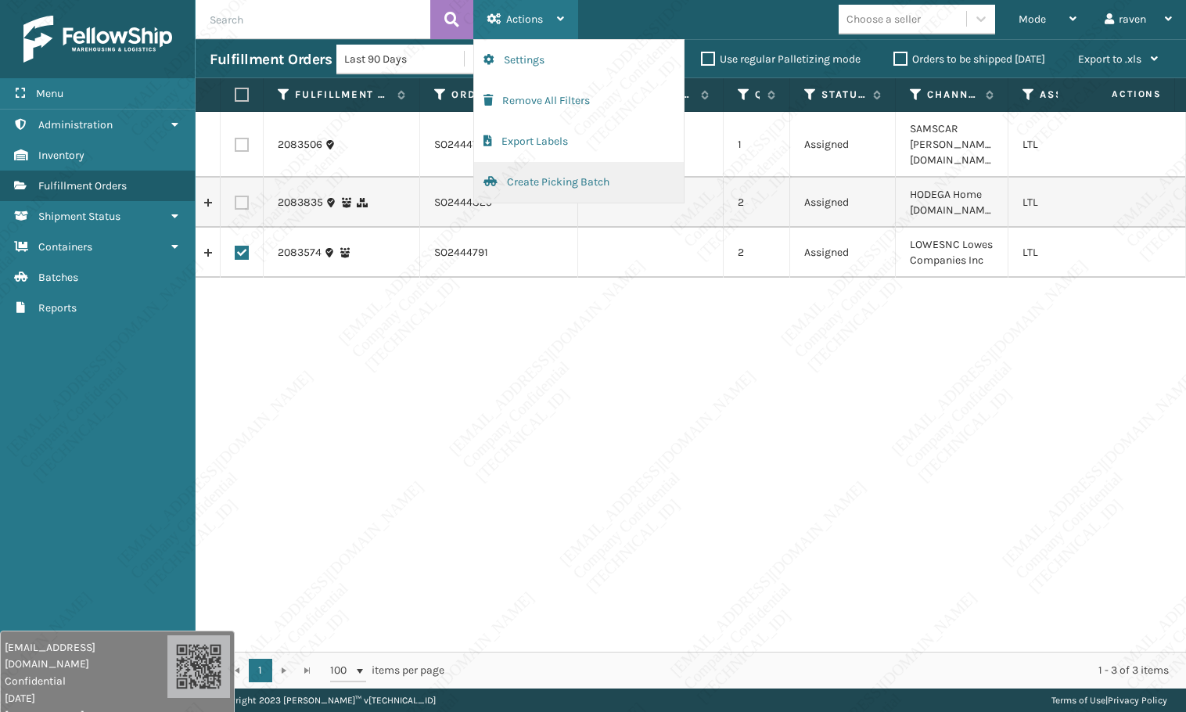
click at [534, 185] on button "Create Picking Batch" at bounding box center [579, 182] width 210 height 41
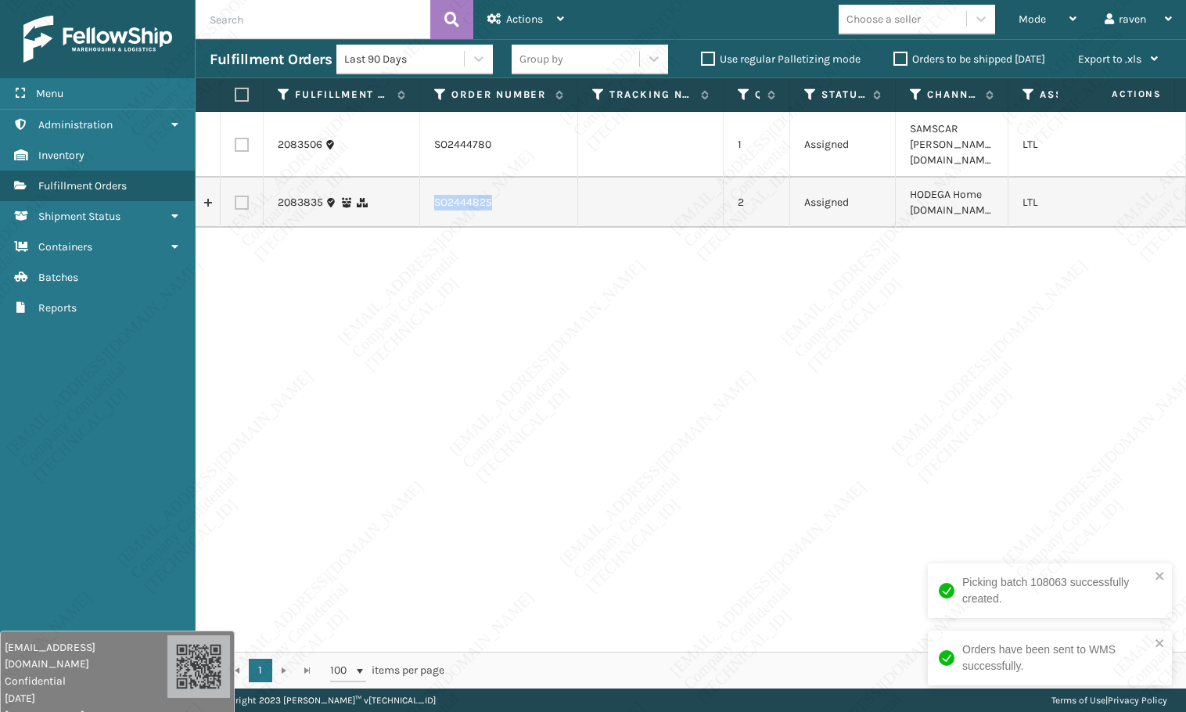
copy td "SO2444825"
drag, startPoint x: 491, startPoint y: 180, endPoint x: 421, endPoint y: 181, distance: 70.4
click at [421, 181] on td "SO2444825" at bounding box center [499, 203] width 158 height 50
click at [519, 441] on div "2083506 SO2444780 1 Assigned SAMSCAR Sam's Club.com LTL 2083835 SO2444825 2 Ass…" at bounding box center [691, 382] width 990 height 540
click at [235, 196] on label at bounding box center [242, 203] width 14 height 14
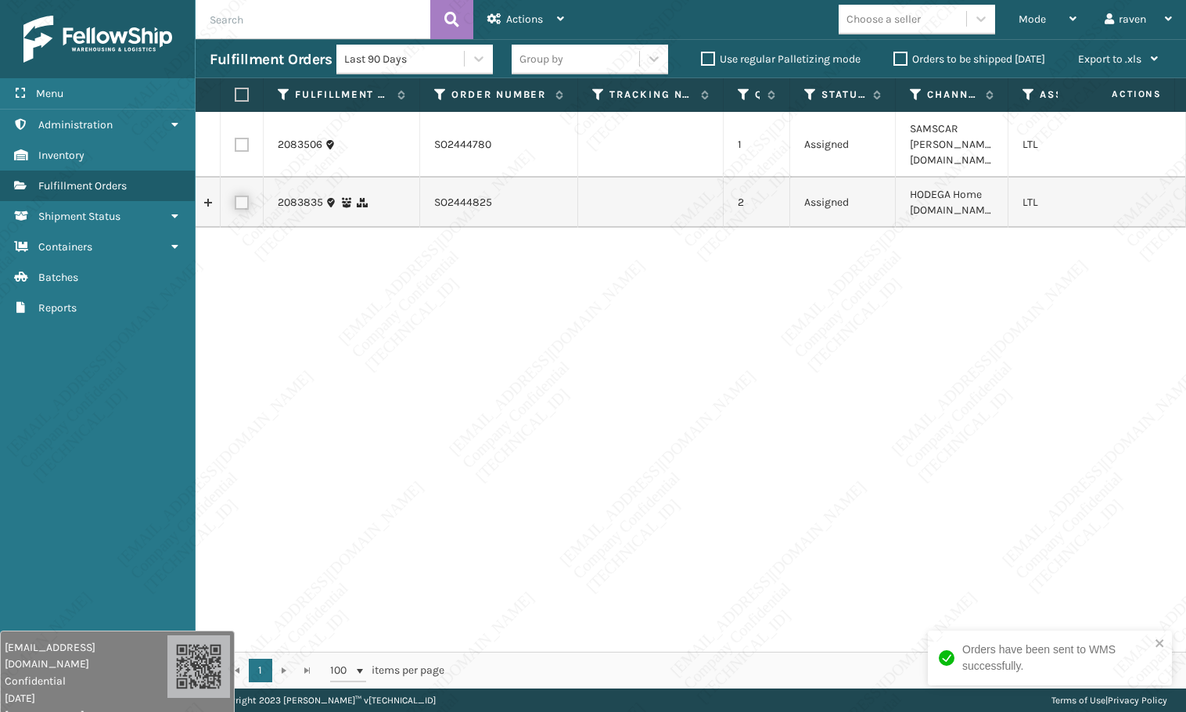
click at [235, 196] on input "checkbox" at bounding box center [235, 201] width 1 height 10
checkbox input "true"
click at [542, 15] on span "Actions" at bounding box center [524, 19] width 37 height 13
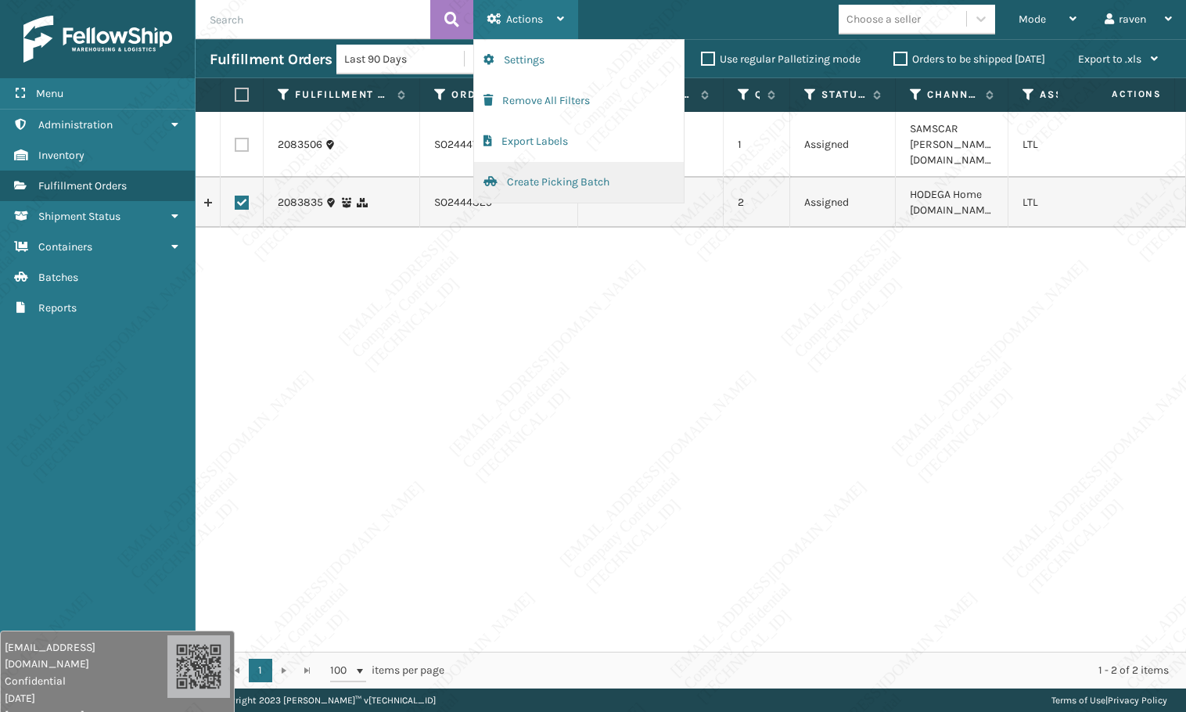
click at [513, 182] on button "Create Picking Batch" at bounding box center [579, 182] width 210 height 41
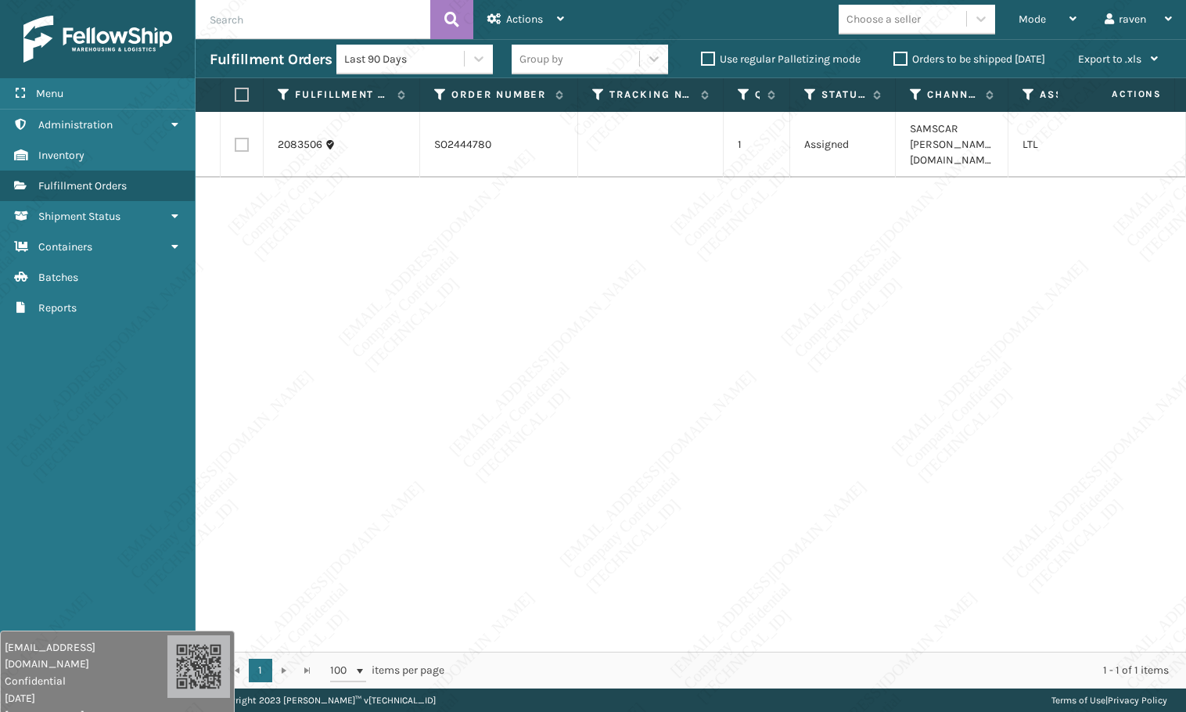
click at [236, 88] on label at bounding box center [239, 95] width 9 height 14
click at [235, 90] on input "checkbox" at bounding box center [235, 95] width 1 height 10
checkbox input "true"
click at [512, 17] on span "Actions" at bounding box center [524, 19] width 37 height 13
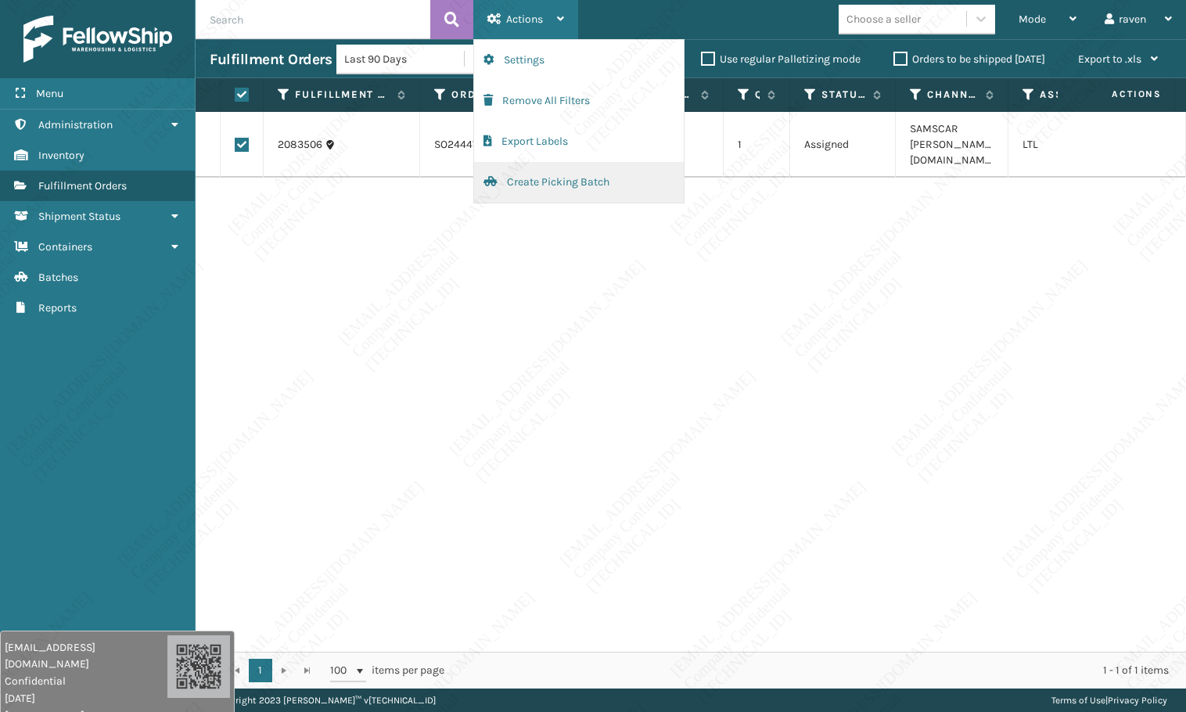
click at [557, 181] on button "Create Picking Batch" at bounding box center [579, 182] width 210 height 41
